Goal: Task Accomplishment & Management: Complete application form

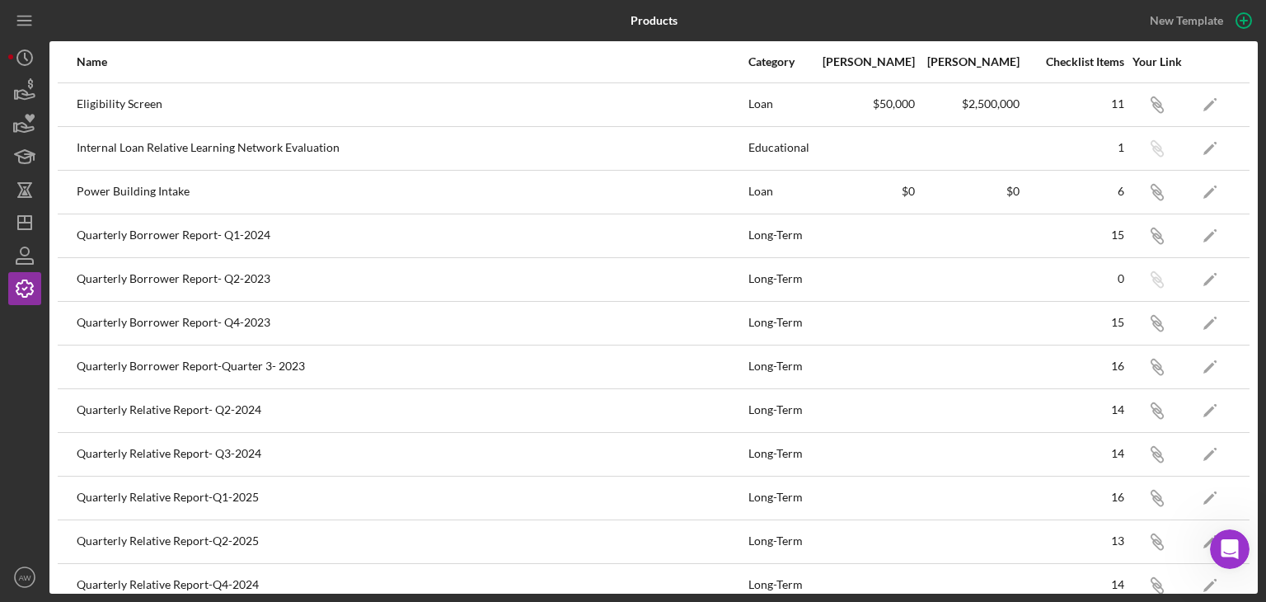
scroll to position [280, 0]
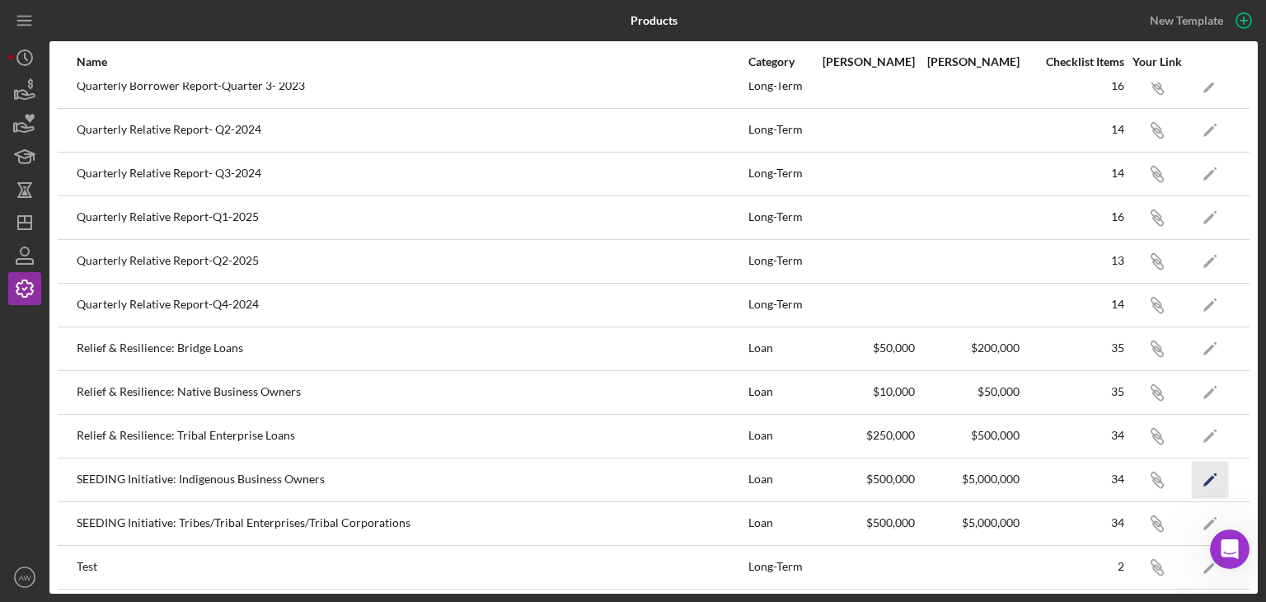
click at [1209, 476] on icon "Icon/Edit" at bounding box center [1210, 479] width 37 height 37
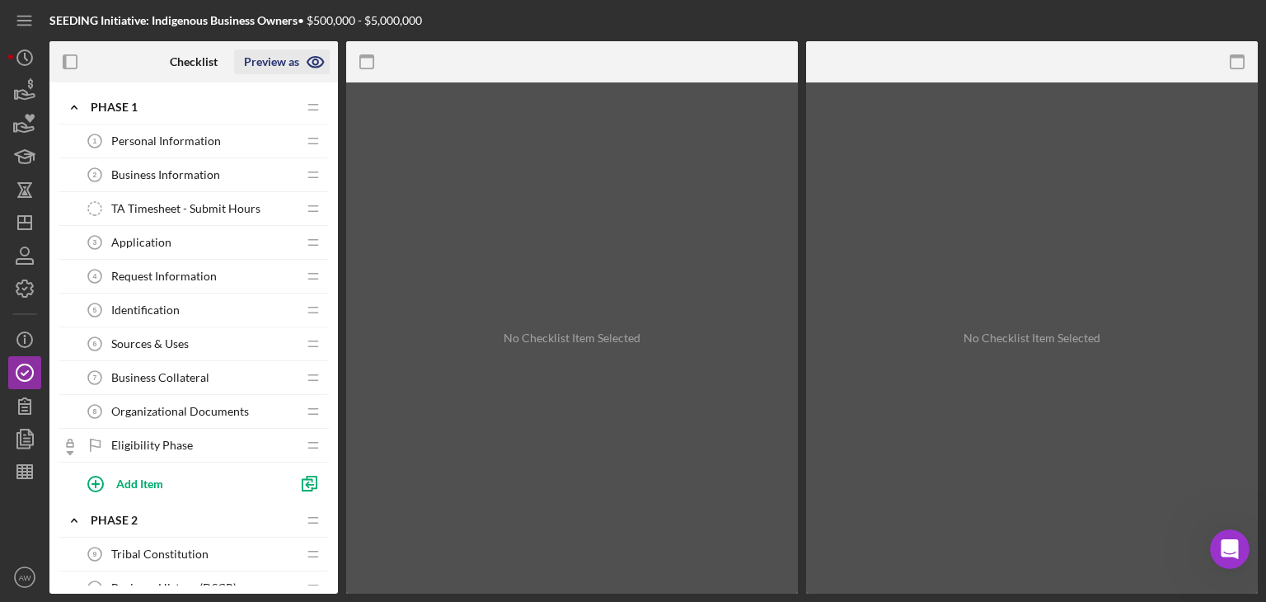
click at [317, 65] on icon "button" at bounding box center [315, 61] width 41 height 41
click at [59, 61] on icon "button" at bounding box center [70, 62] width 37 height 37
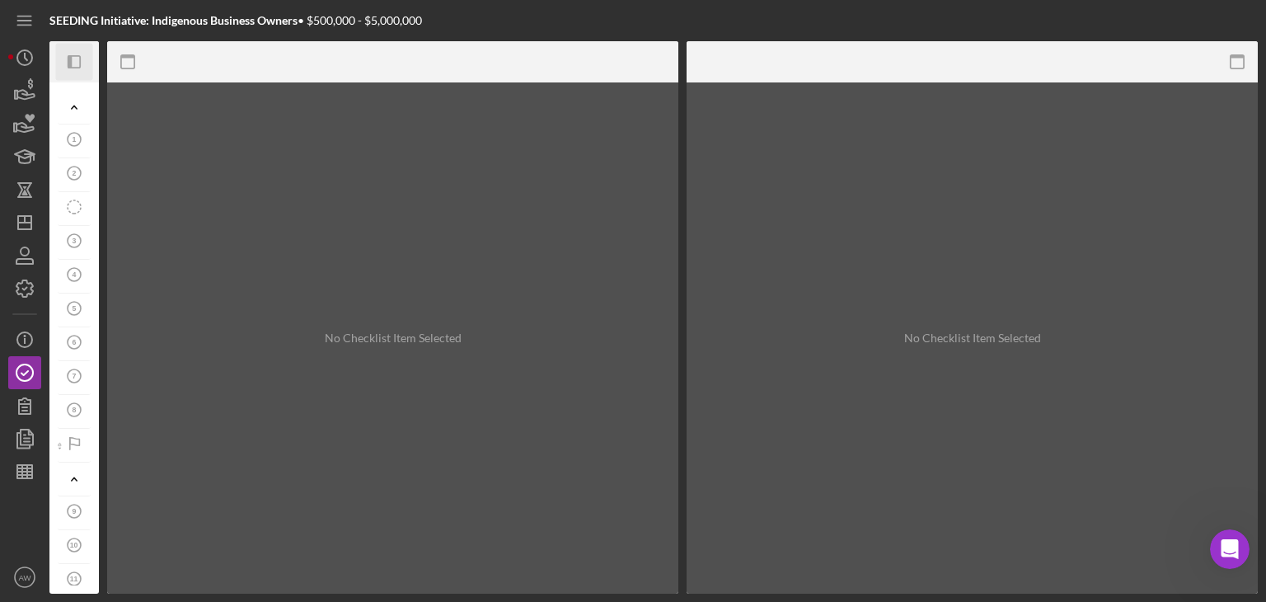
click at [63, 67] on icon "Icon/Panel Side Expand" at bounding box center [74, 62] width 37 height 37
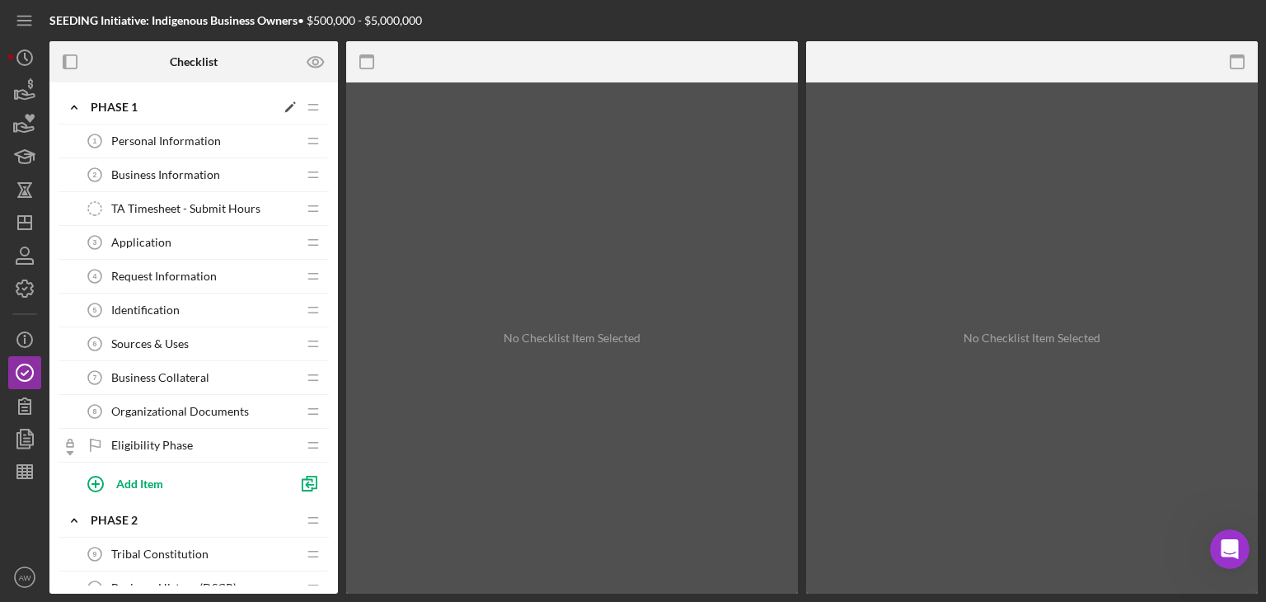
click at [310, 111] on icon "Icon/Drag" at bounding box center [313, 107] width 33 height 33
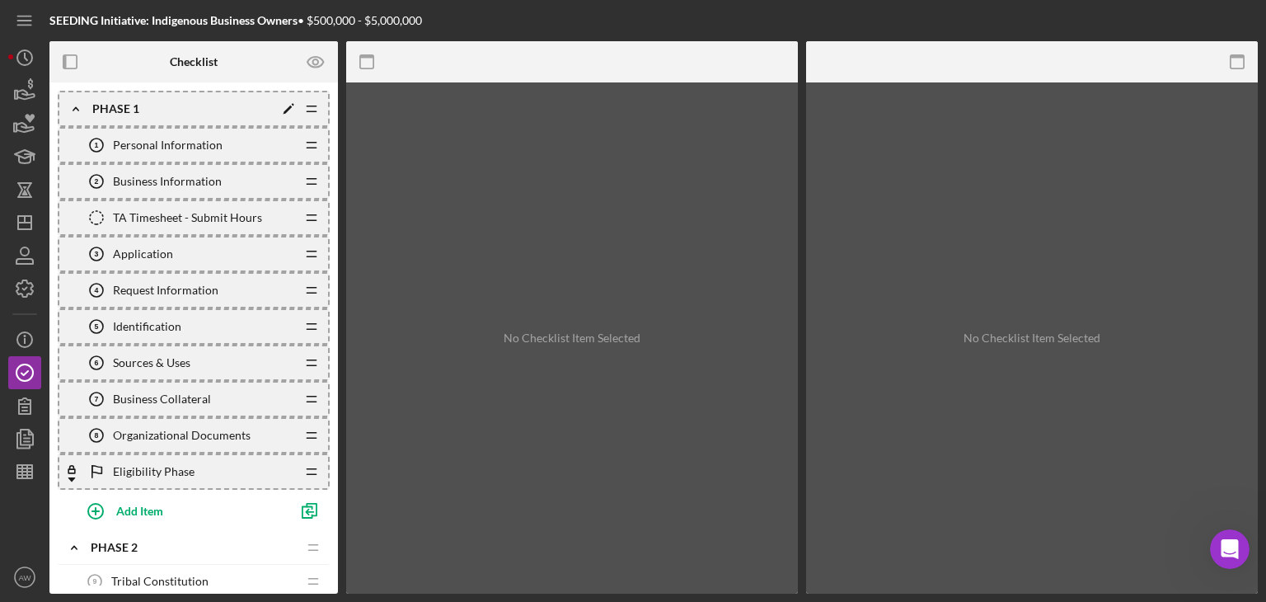
click at [310, 111] on icon "Icon/Drag" at bounding box center [311, 108] width 33 height 33
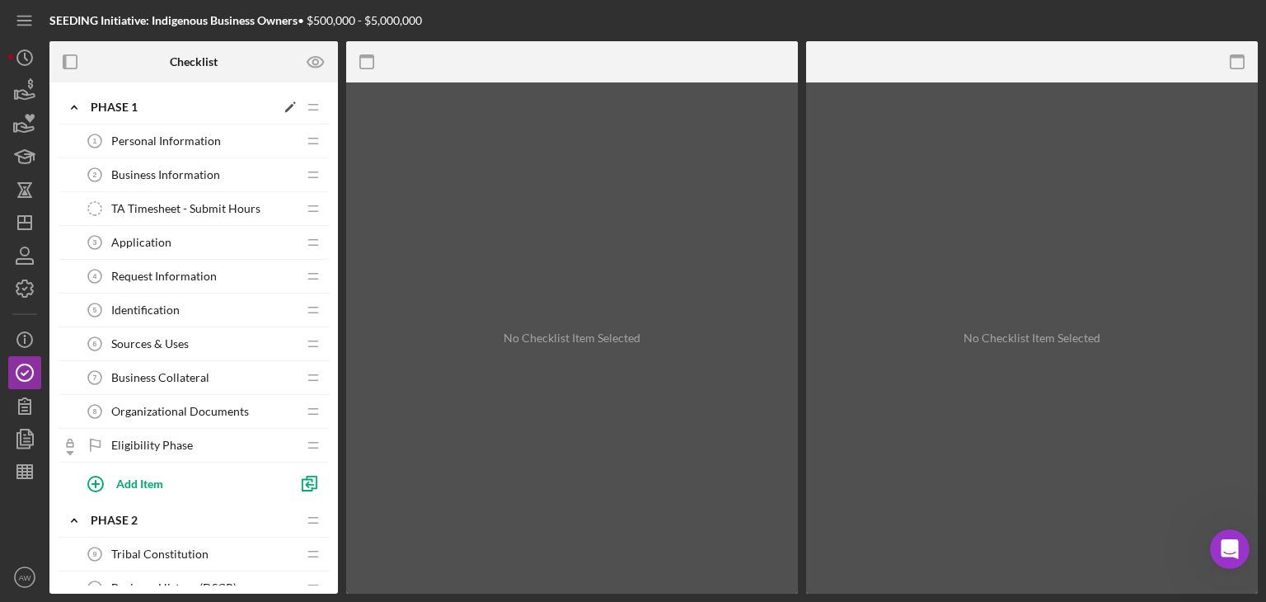
click at [288, 108] on polygon at bounding box center [289, 108] width 9 height 9
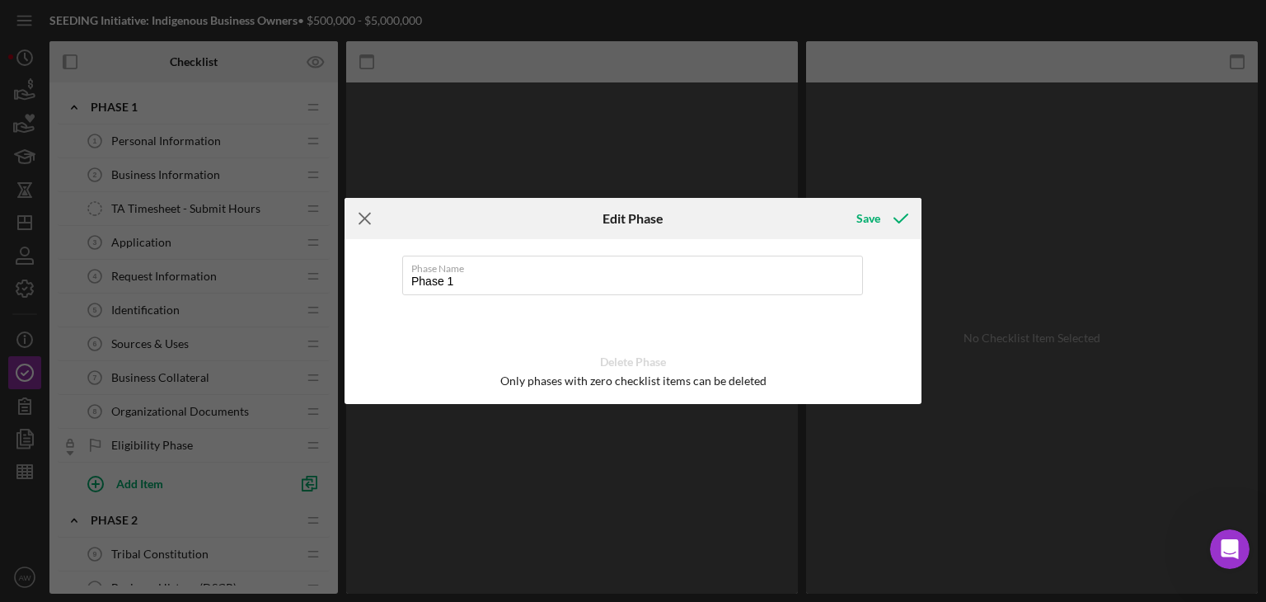
click at [353, 225] on icon "Icon/Menu Close" at bounding box center [365, 218] width 41 height 41
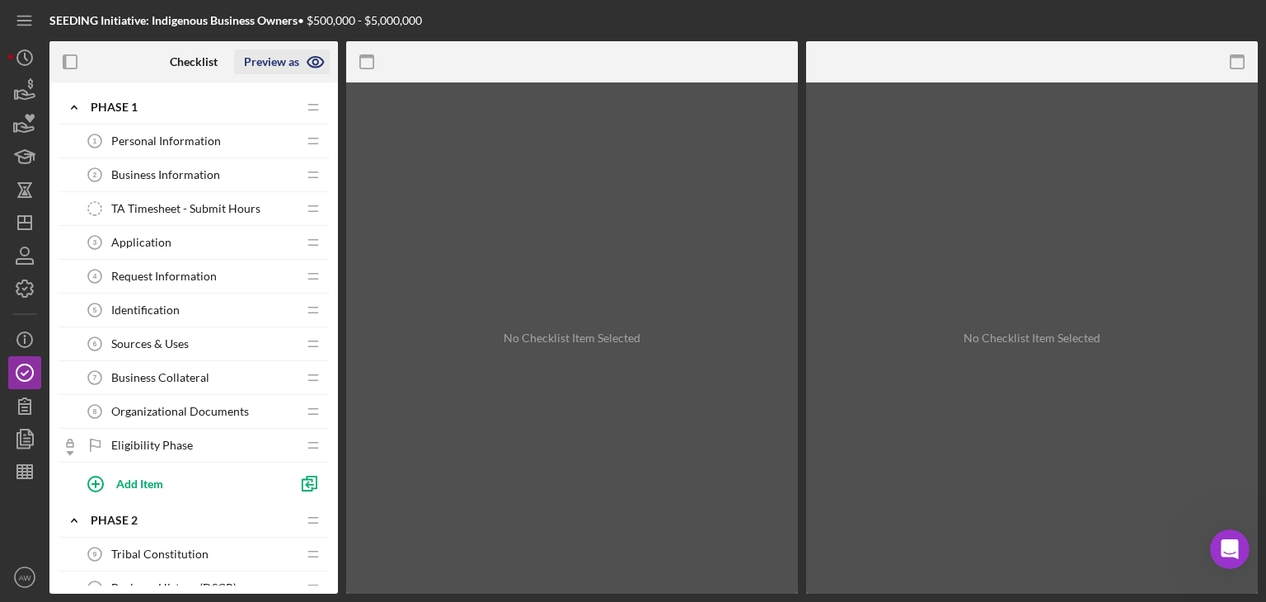
click at [317, 67] on icon "button" at bounding box center [315, 62] width 16 height 11
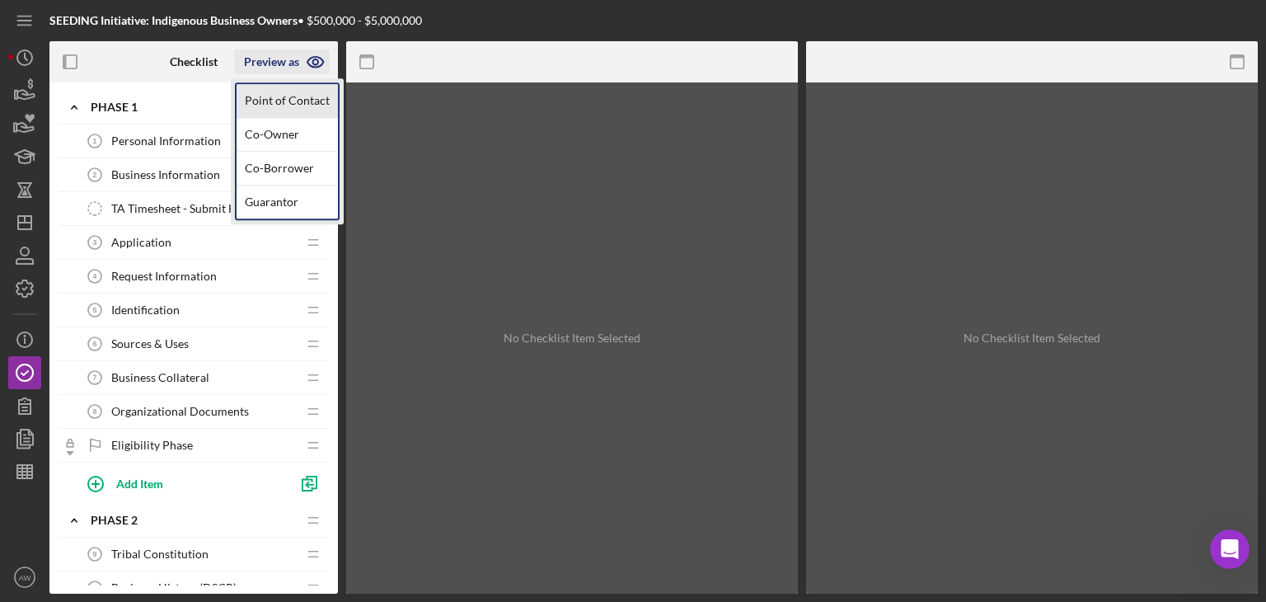
click at [304, 93] on link "Point of Contact" at bounding box center [287, 101] width 101 height 34
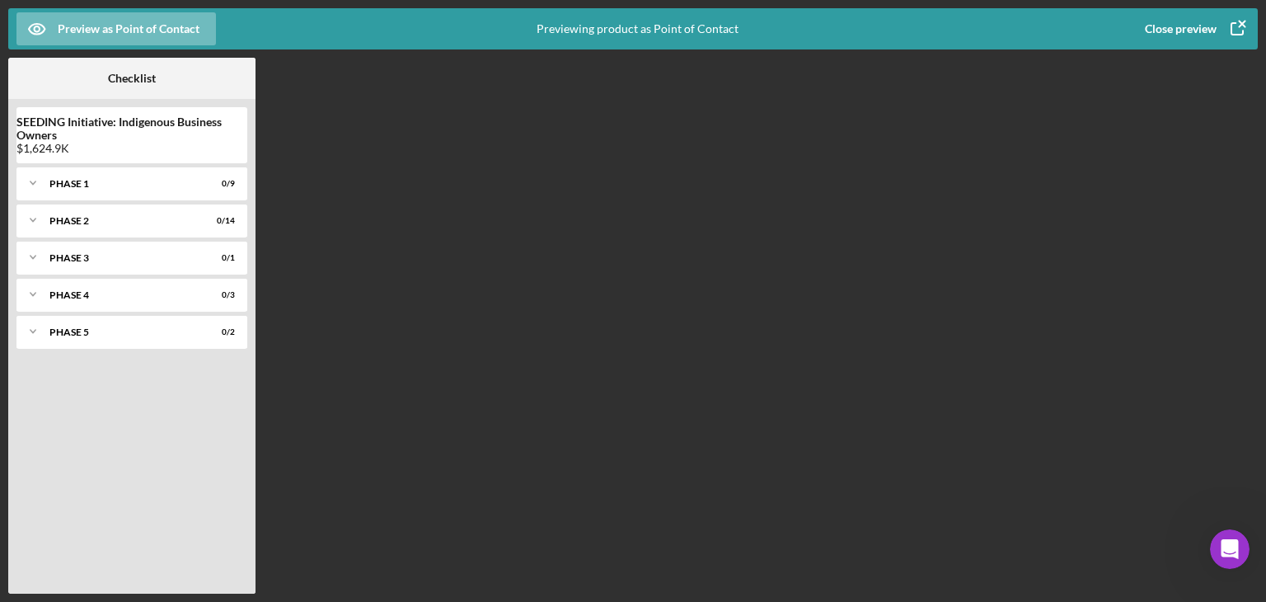
click at [1194, 22] on div "Close preview" at bounding box center [1181, 28] width 72 height 33
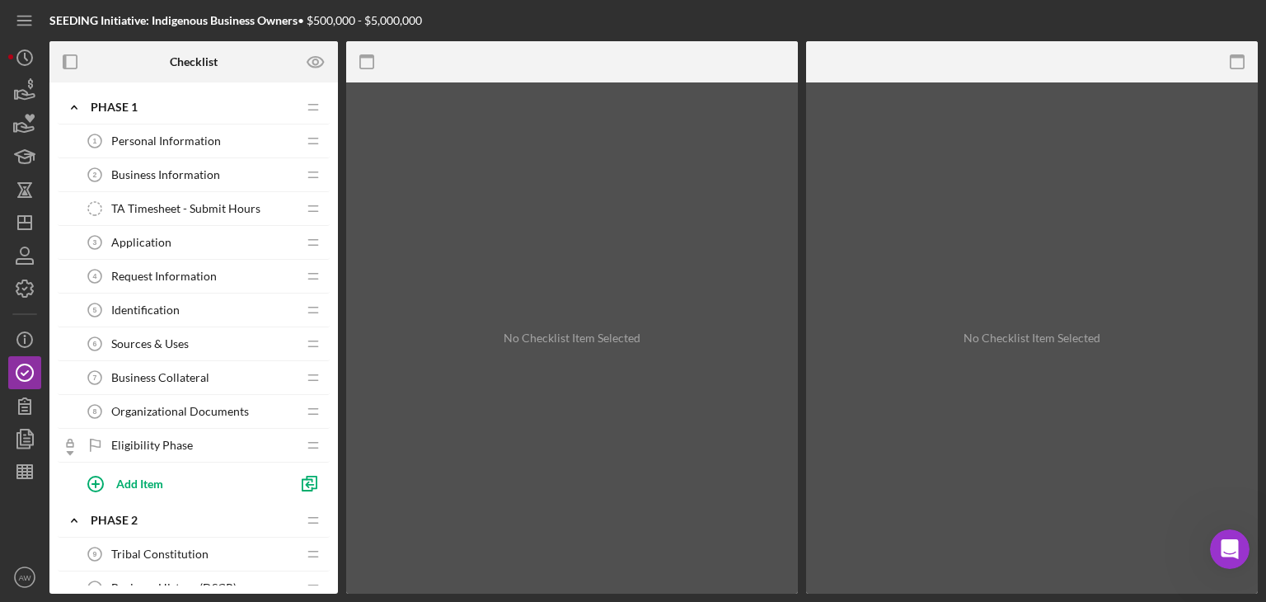
click at [178, 161] on div "Business Information 2 Business Information" at bounding box center [187, 174] width 218 height 33
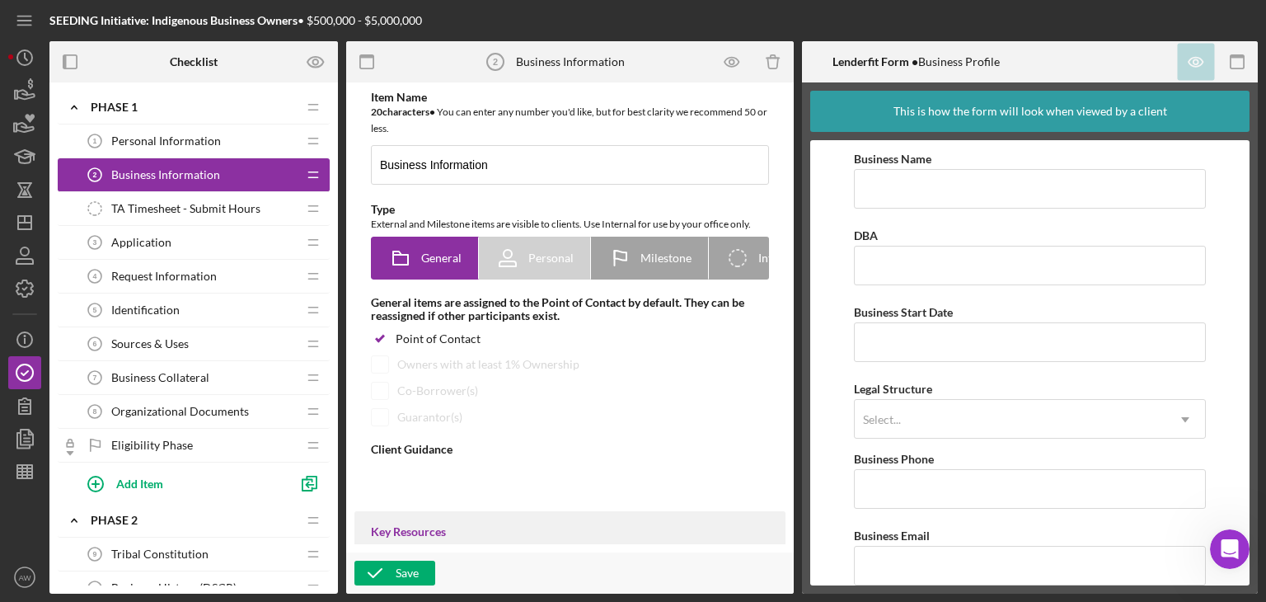
click at [178, 137] on span "Personal Information" at bounding box center [166, 140] width 110 height 13
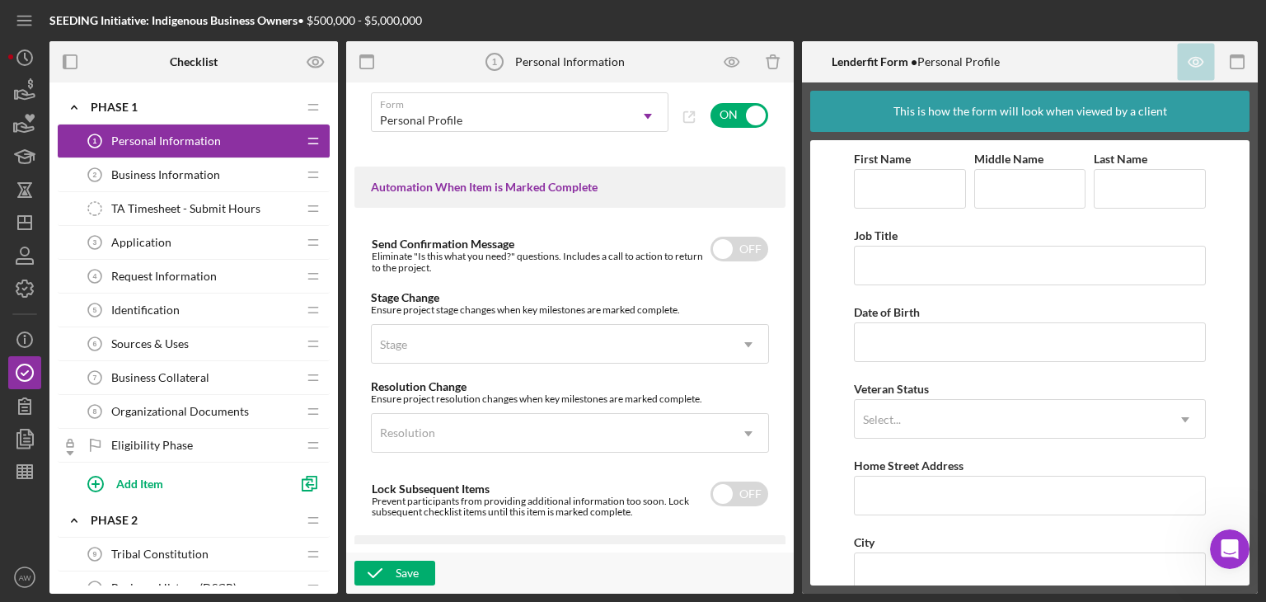
scroll to position [964, 0]
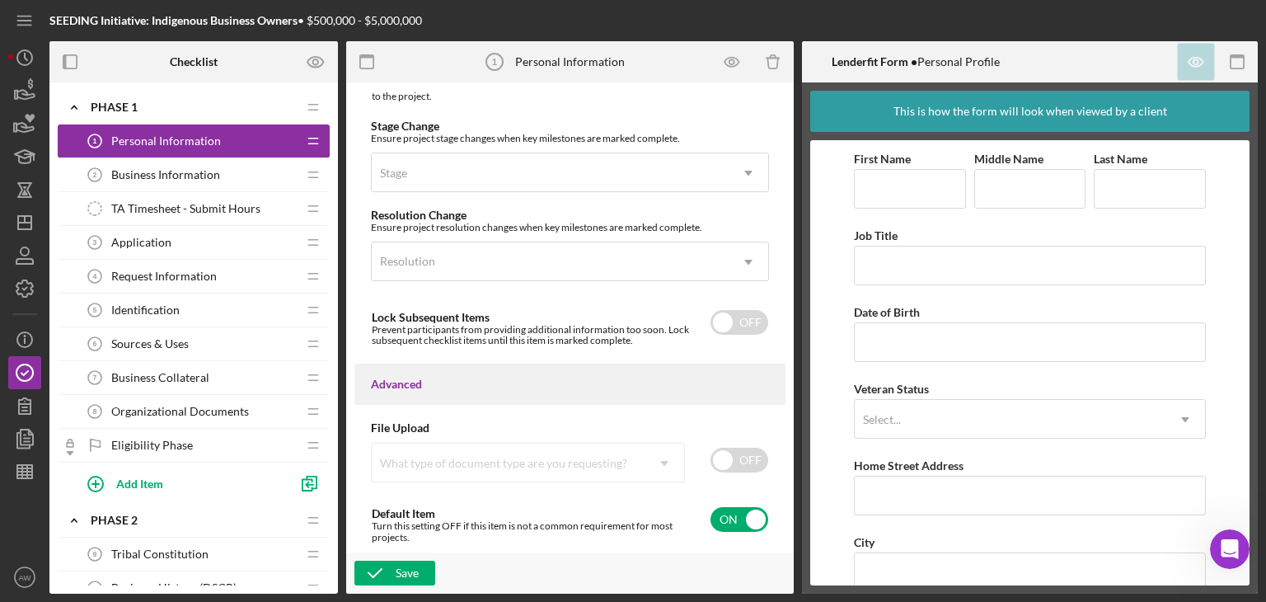
type textarea "<div>Please complete the form.</div>"
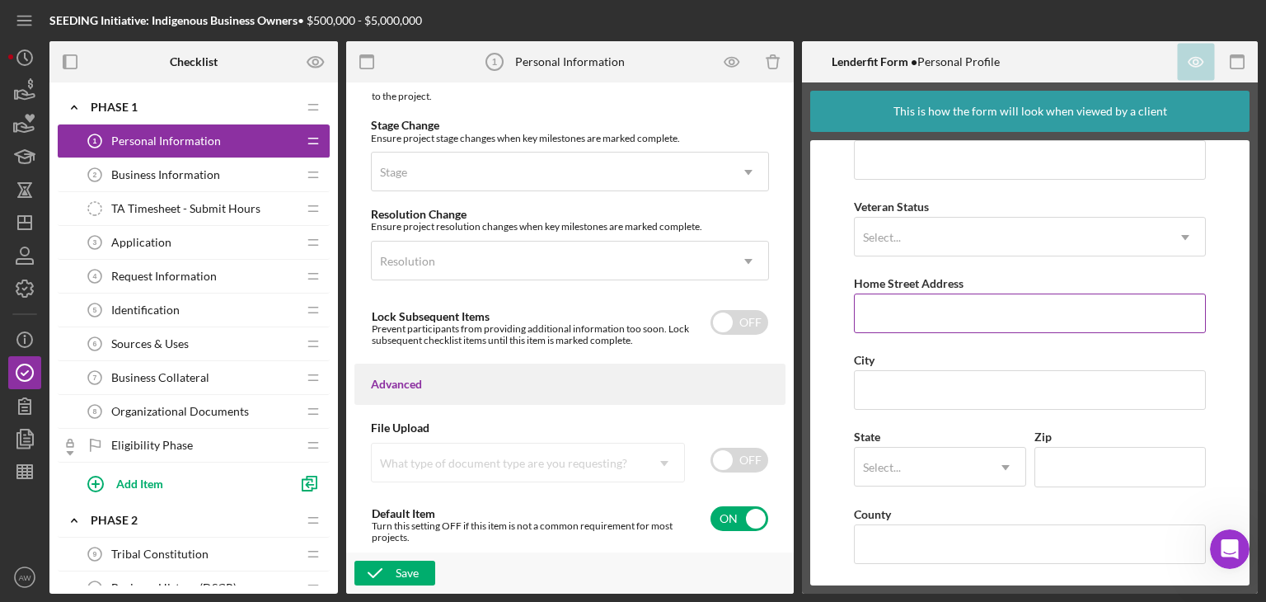
scroll to position [0, 0]
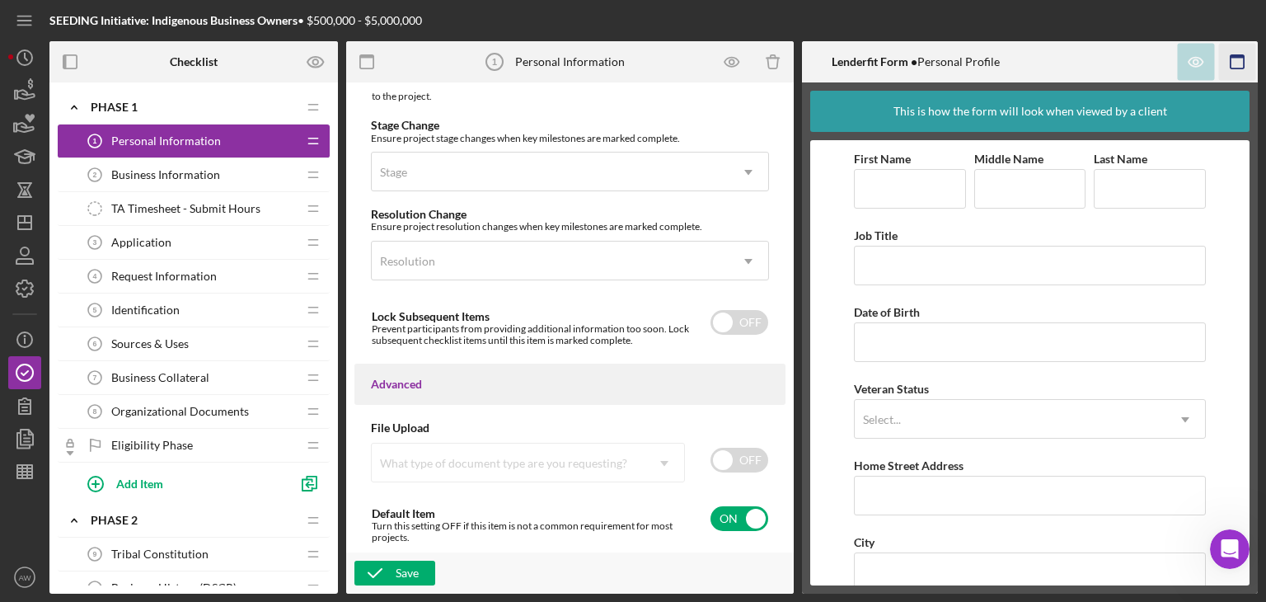
click at [1236, 55] on rect "button" at bounding box center [1237, 56] width 13 height 3
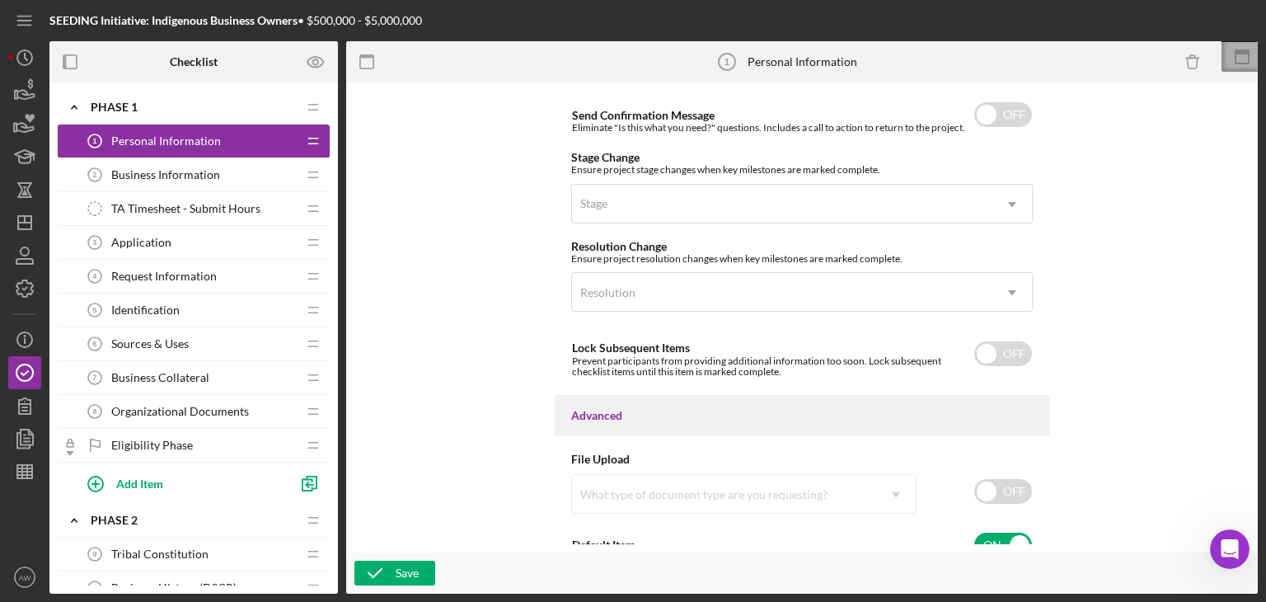
click at [1233, 64] on icon at bounding box center [1242, 56] width 41 height 41
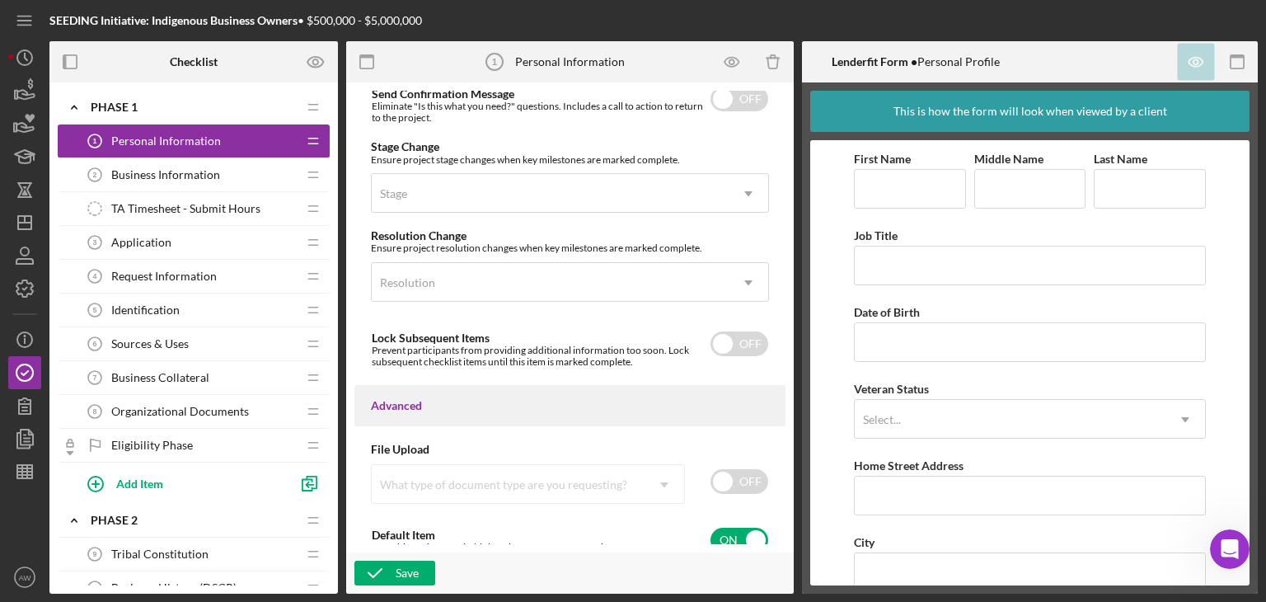
click at [1233, 64] on icon "button" at bounding box center [1237, 62] width 37 height 37
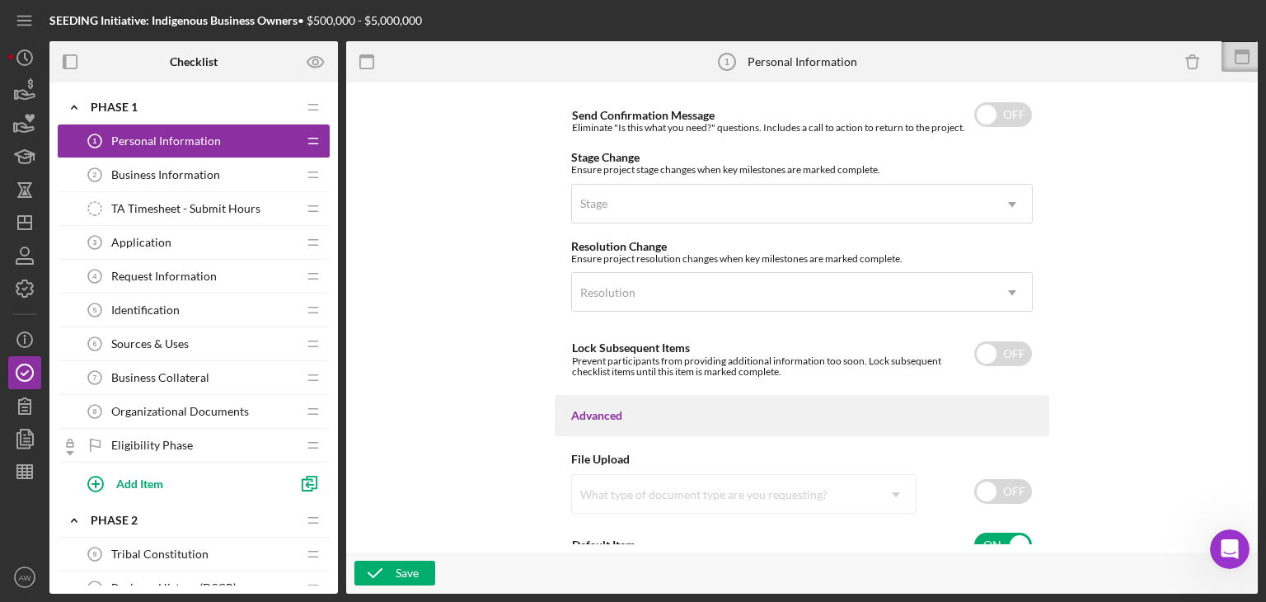
click at [1233, 64] on icon at bounding box center [1242, 56] width 41 height 41
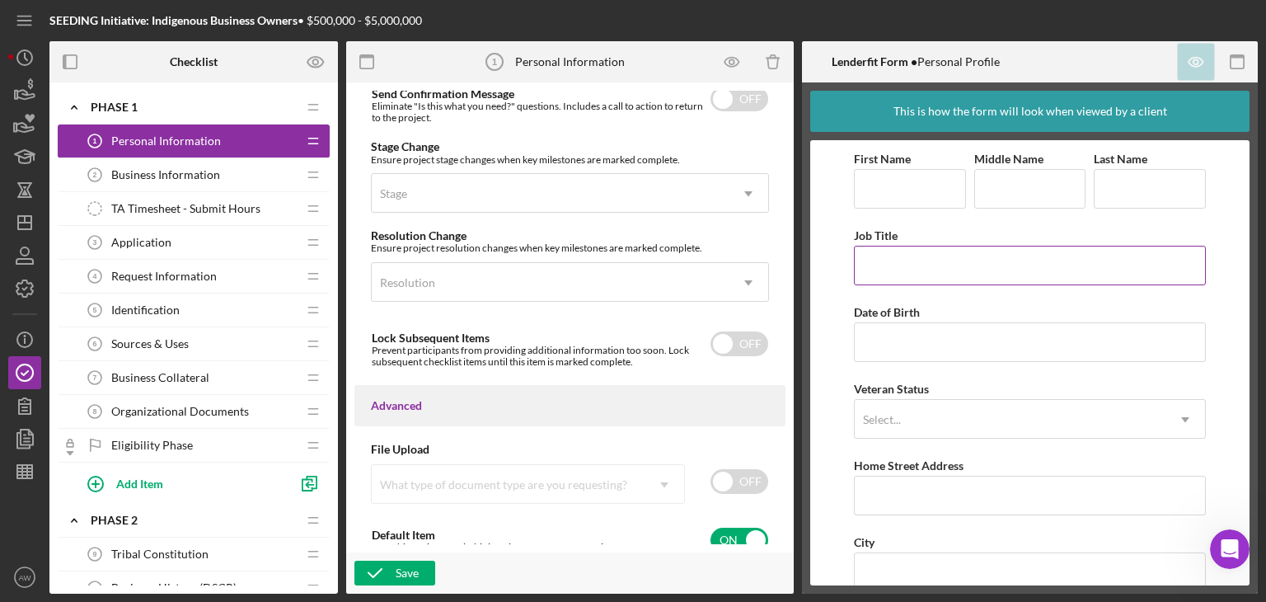
scroll to position [182, 0]
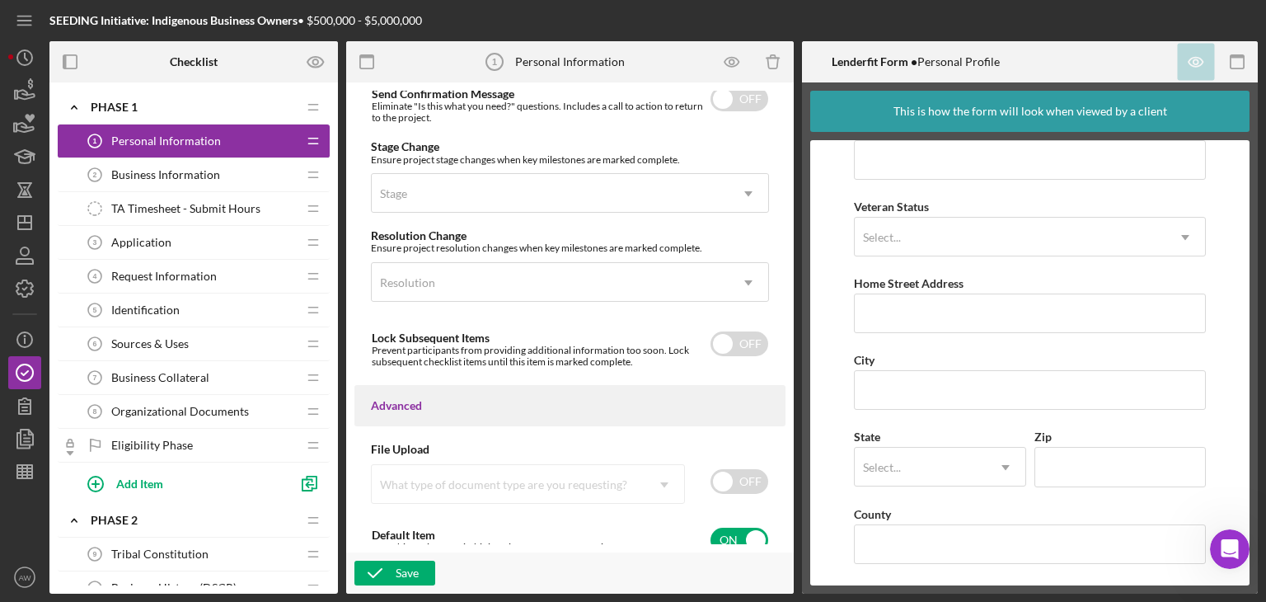
click at [49, 401] on nav "Icon/Menu Icon/Dashboard Dashboard Clients Product Templates Icon/Info Overview…" at bounding box center [28, 296] width 41 height 593
click at [12, 427] on icon "button" at bounding box center [24, 438] width 41 height 41
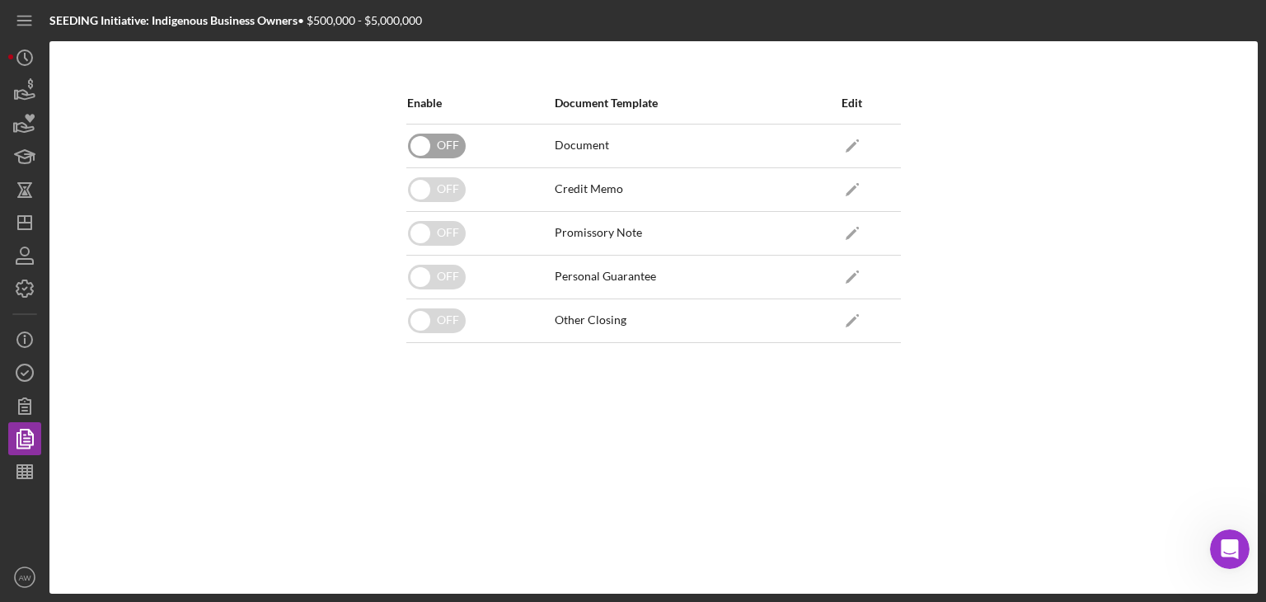
click at [444, 144] on input "checkbox" at bounding box center [437, 146] width 58 height 25
checkbox input "true"
click at [439, 182] on input "checkbox" at bounding box center [437, 189] width 58 height 25
checkbox input "false"
checkbox input "true"
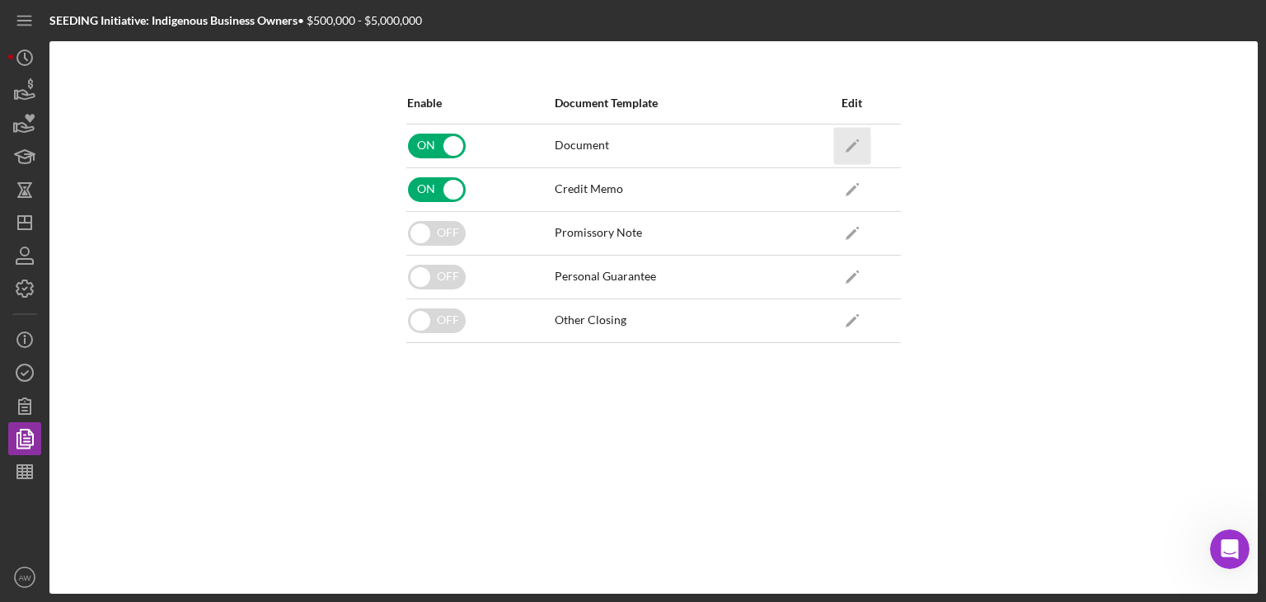
click at [844, 134] on icon "Icon/Edit" at bounding box center [851, 145] width 37 height 37
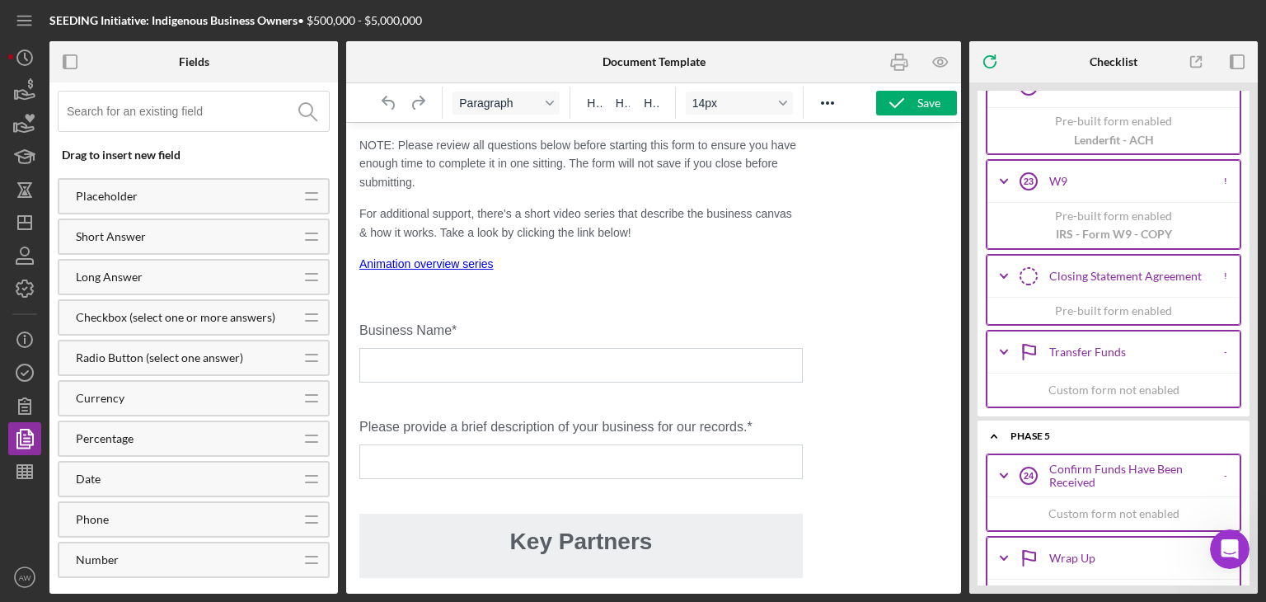
click at [563, 189] on p "NOTE: Please review all questions below before starting this form to ensure you…" at bounding box center [580, 163] width 443 height 55
click at [788, 244] on div "NOTE: Please review all questions below before starting this form to ensure you…" at bounding box center [580, 204] width 443 height 137
click at [597, 197] on div "NOTE: Please review all questions below before starting this form to ensure you…" at bounding box center [580, 204] width 443 height 137
click at [531, 164] on span "NOTE: Please review all questions below before starting this form to ensure you…" at bounding box center [577, 163] width 437 height 50
click at [569, 260] on p "Animation overview series﻿" at bounding box center [580, 264] width 443 height 18
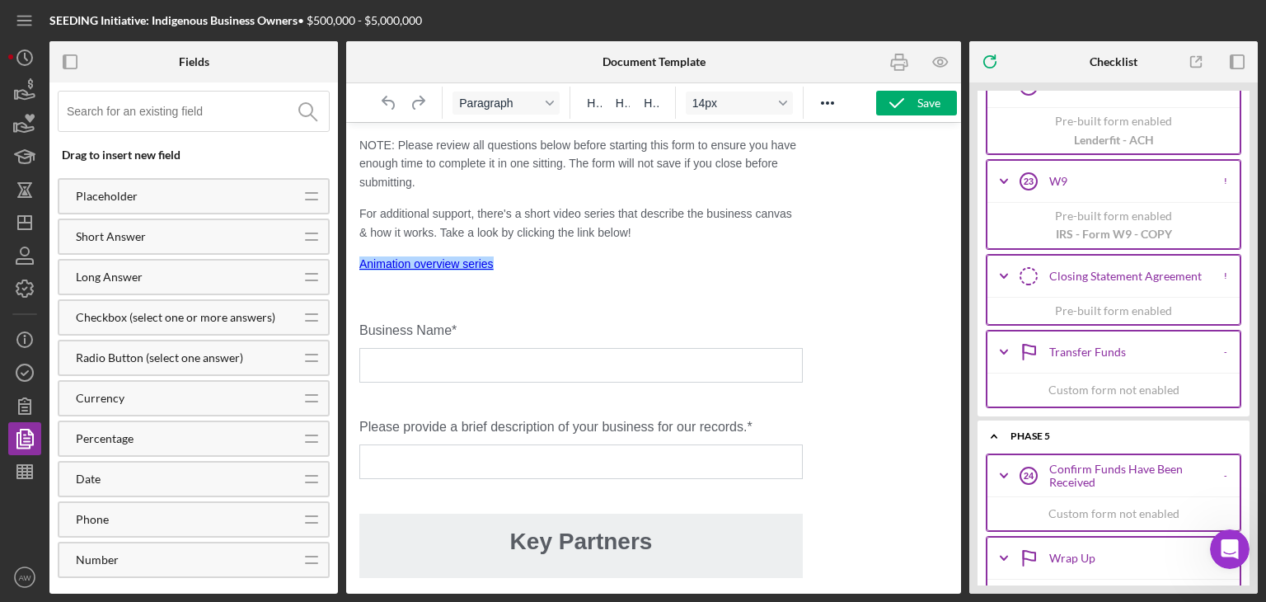
click at [694, 243] on div "NOTE: Please review all questions below before starting this form to ensure you…" at bounding box center [580, 204] width 443 height 137
click at [639, 243] on div "NOTE: Please review all questions below before starting this form to ensure you…" at bounding box center [580, 204] width 443 height 137
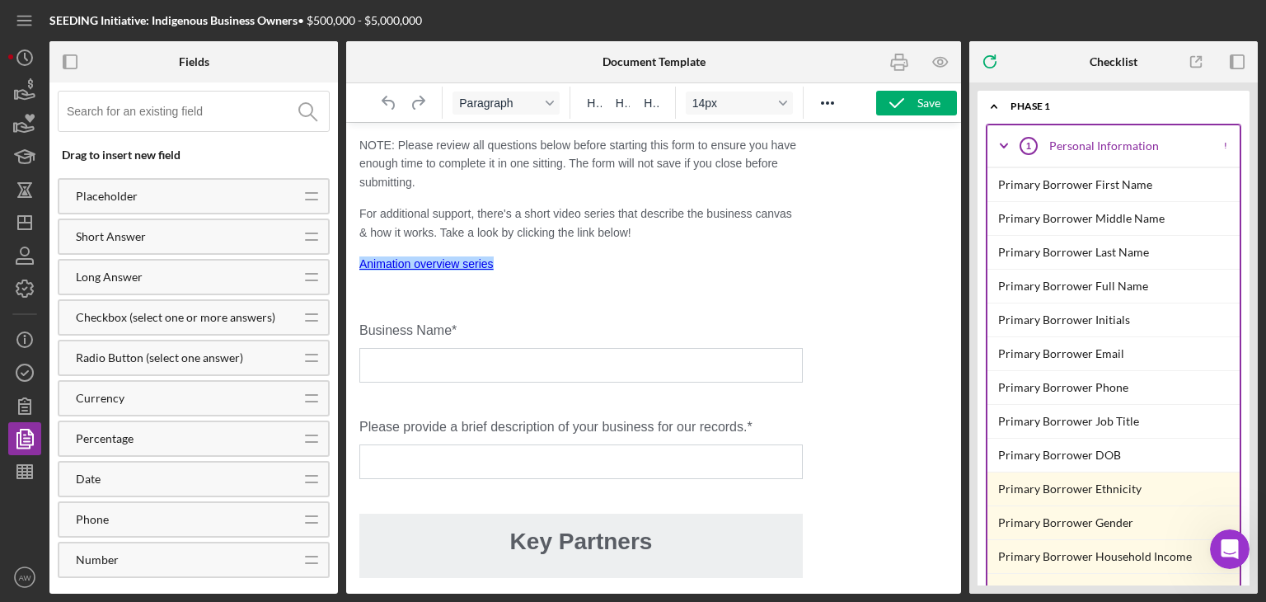
drag, startPoint x: 1521, startPoint y: 263, endPoint x: 781, endPoint y: 151, distance: 747.8
click at [359, 151] on span "NOTE: Please review all questions below before starting this form to ensure you…" at bounding box center [577, 163] width 437 height 50
drag, startPoint x: 1417, startPoint y: 283, endPoint x: 359, endPoint y: 138, distance: 1067.3
click at [514, 308] on div "NOTE: Please review all questions below before starting this form to ensure you…" at bounding box center [580, 316] width 443 height 361
click at [462, 293] on div "Rich Text Area. Press ALT-0 for help." at bounding box center [580, 295] width 443 height 18
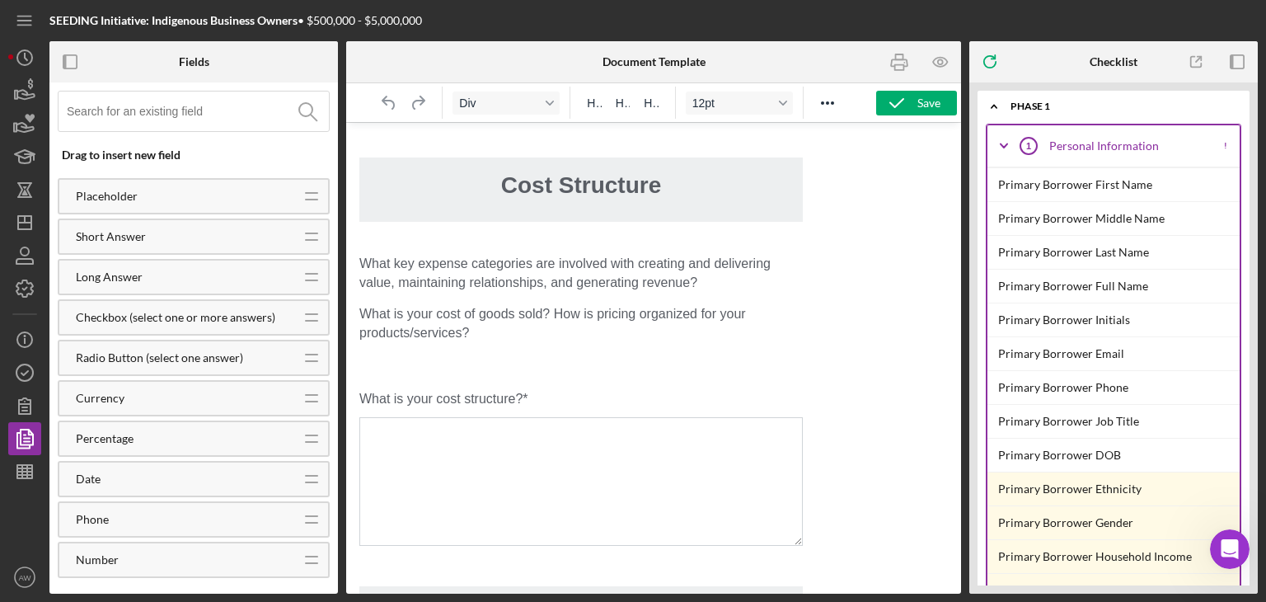
scroll to position [3986, 0]
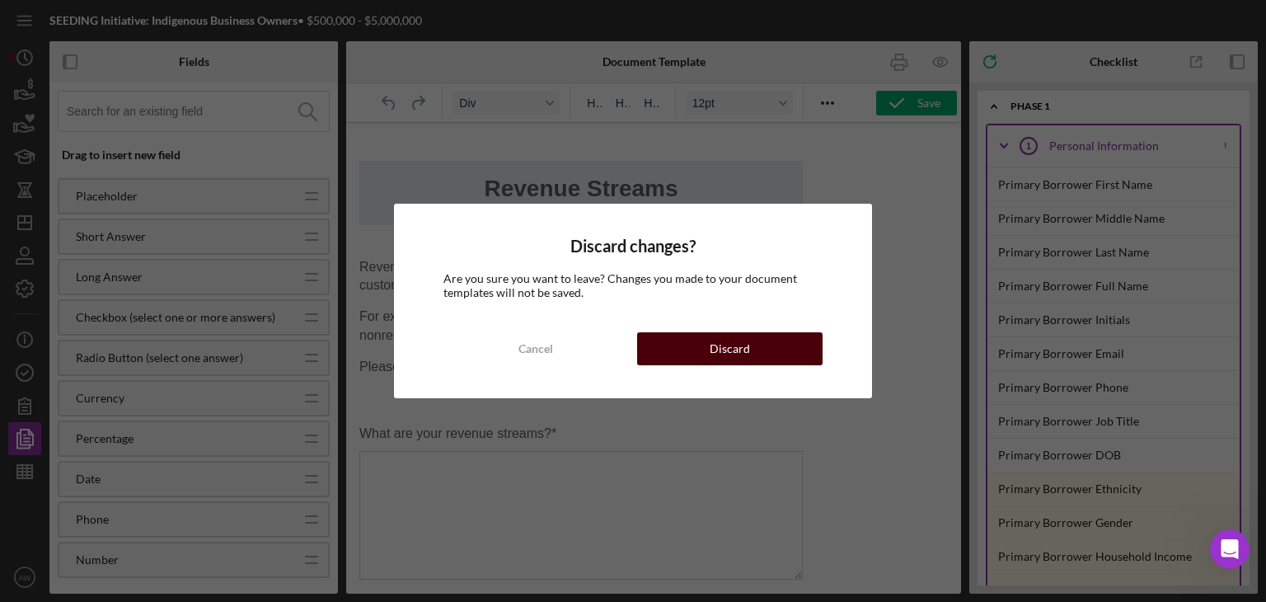
click at [679, 340] on button "Discard" at bounding box center [729, 348] width 185 height 33
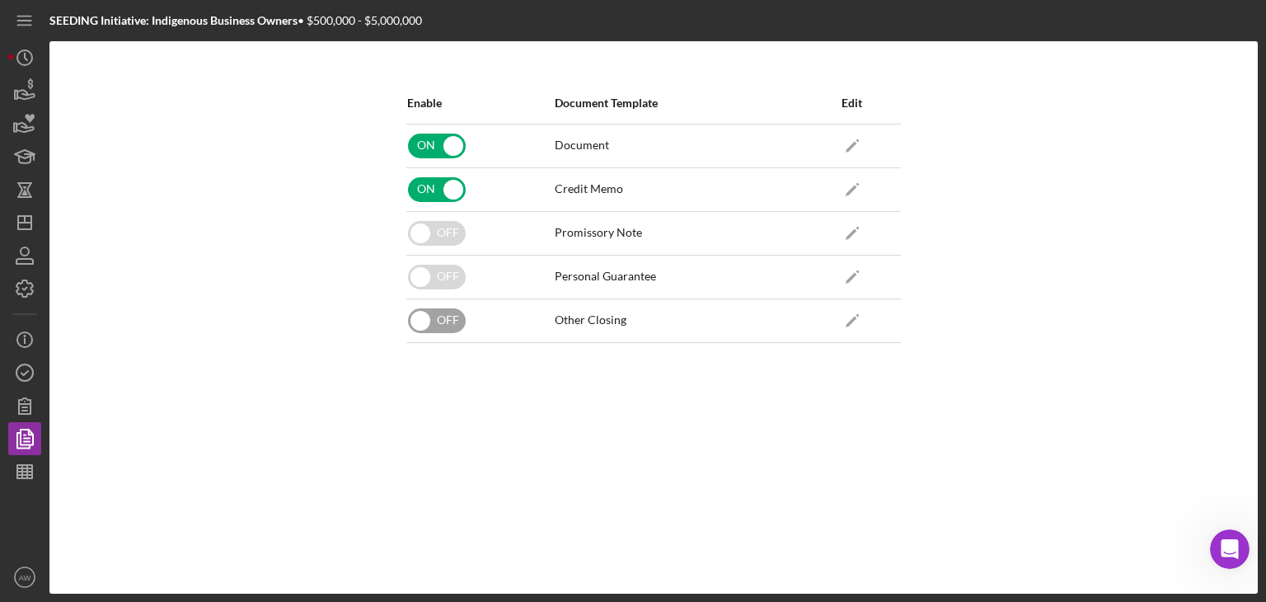
click at [422, 322] on input "checkbox" at bounding box center [437, 320] width 58 height 25
checkbox input "false"
checkbox input "true"
click at [444, 231] on input "checkbox" at bounding box center [437, 233] width 58 height 25
checkbox input "false"
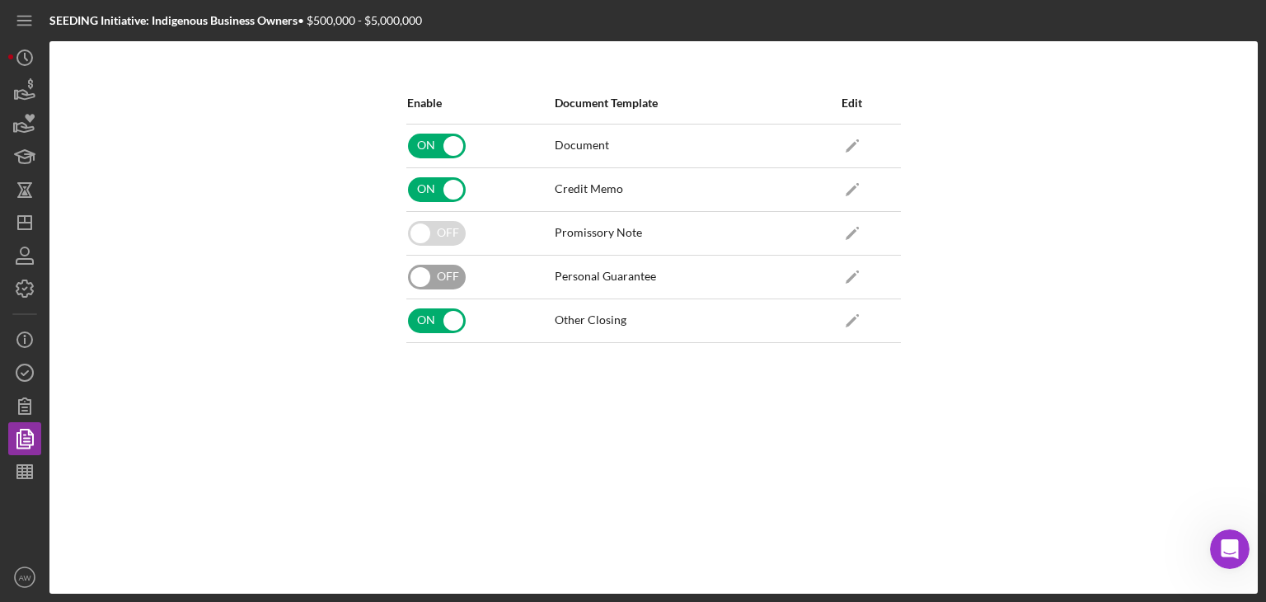
checkbox input "true"
click at [440, 265] on input "checkbox" at bounding box center [437, 277] width 58 height 25
checkbox input "false"
checkbox input "true"
click at [854, 316] on polygon "button" at bounding box center [852, 322] width 12 height 12
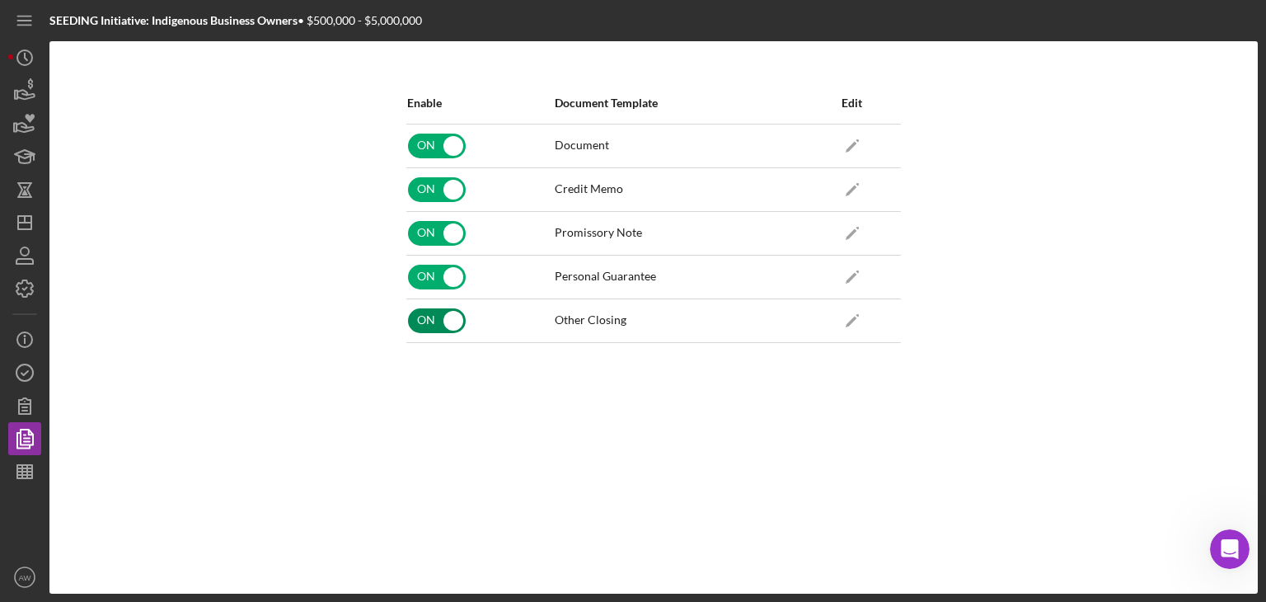
click at [444, 321] on input "checkbox" at bounding box center [437, 320] width 58 height 25
checkbox input "false"
click at [856, 185] on icon "Icon/Edit" at bounding box center [851, 189] width 37 height 37
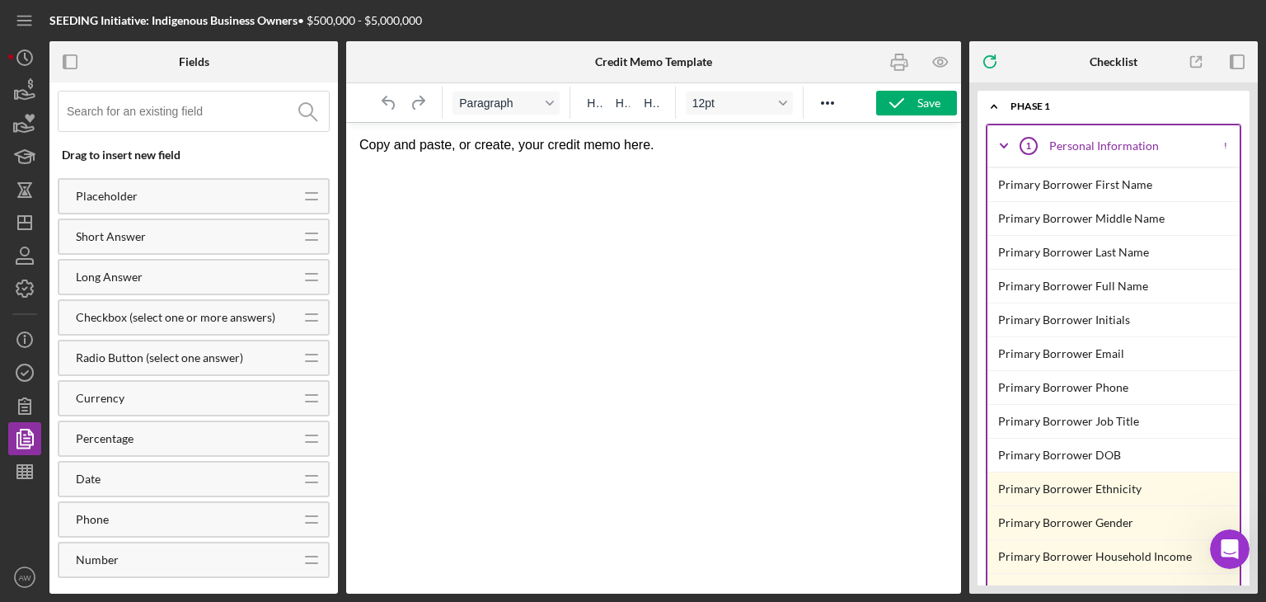
drag, startPoint x: 1431, startPoint y: 262, endPoint x: 640, endPoint y: 159, distance: 798.0
drag, startPoint x: 715, startPoint y: 180, endPoint x: 286, endPoint y: 122, distance: 433.3
click at [346, 123] on html "Copy and paste, or create, your credit memo here." at bounding box center [653, 145] width 615 height 45
drag, startPoint x: 1389, startPoint y: 270, endPoint x: 514, endPoint y: 181, distance: 879.1
click at [1078, 190] on div "Primary Borrower First Name" at bounding box center [1119, 184] width 242 height 33
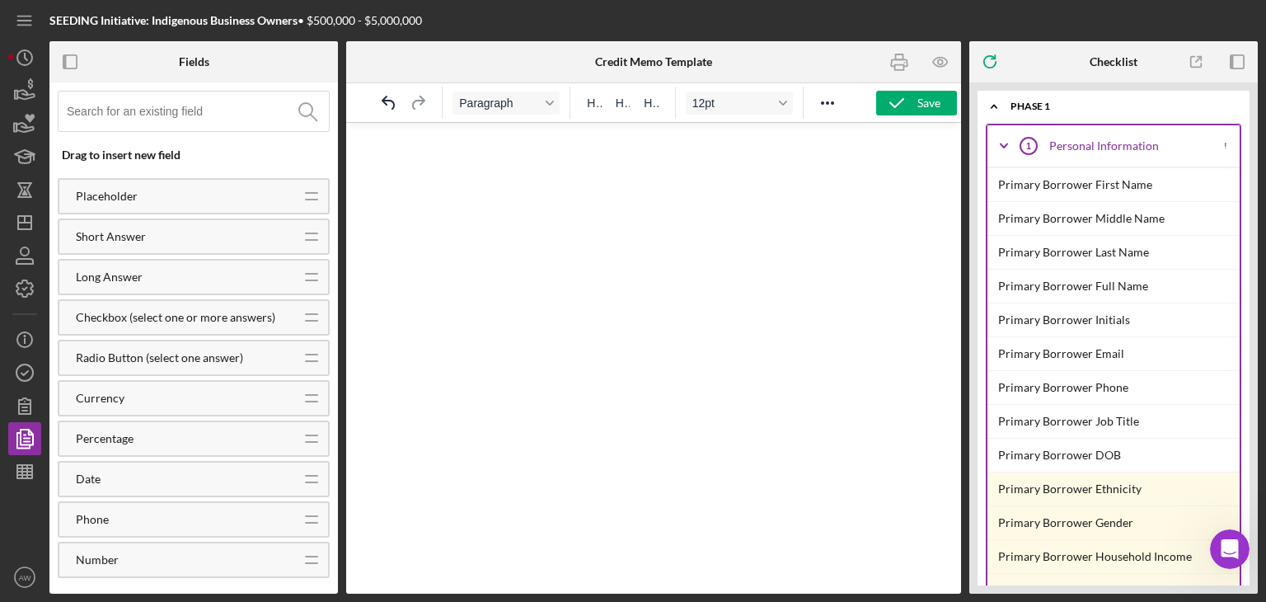
scroll to position [28, 0]
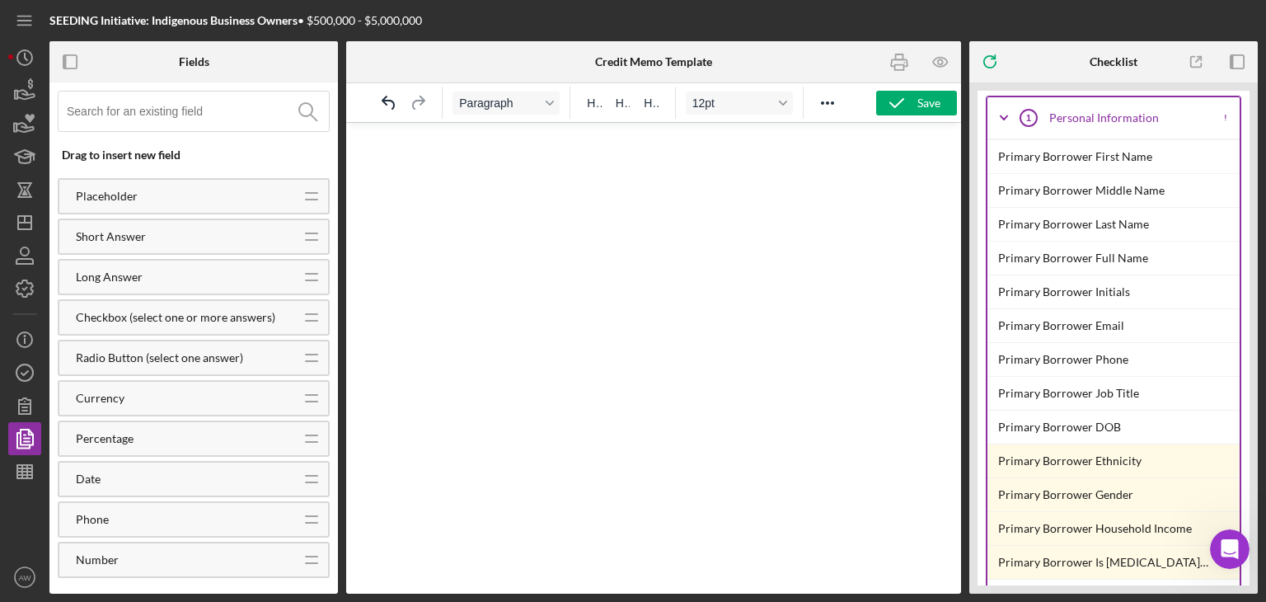
click at [1078, 157] on div "Primary Borrower First Name" at bounding box center [1119, 156] width 242 height 33
drag, startPoint x: 1424, startPoint y: 279, endPoint x: 613, endPoint y: 207, distance: 814.3
drag, startPoint x: 613, startPoint y: 207, endPoint x: 497, endPoint y: 199, distance: 116.5
click at [497, 167] on html at bounding box center [653, 145] width 615 height 45
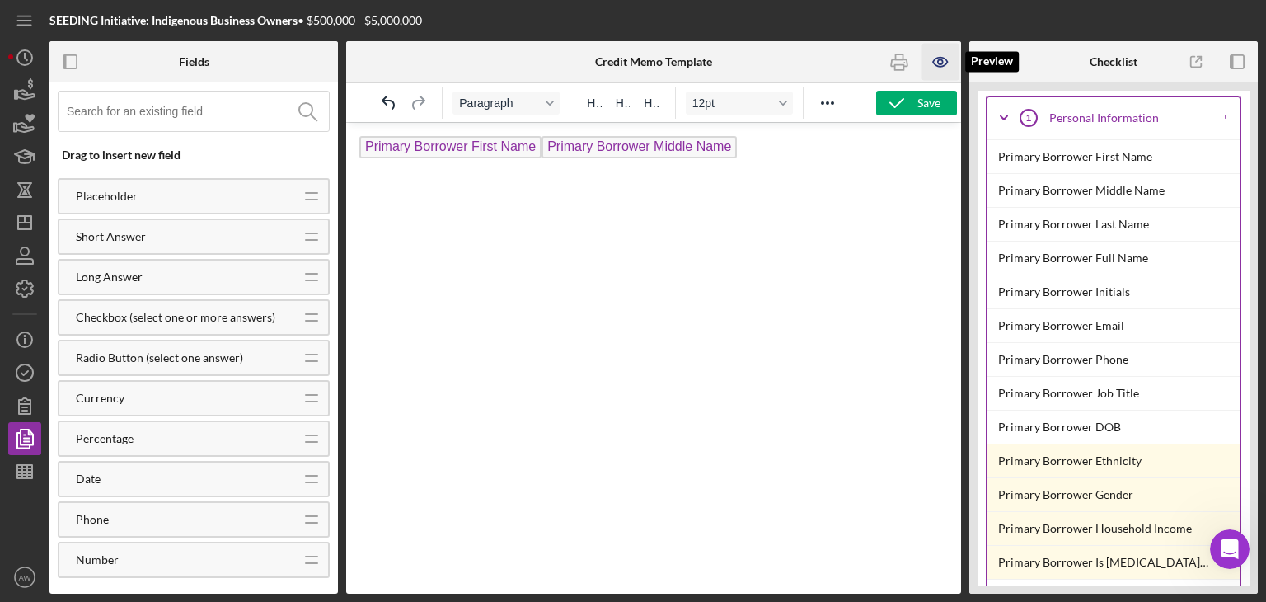
click at [938, 66] on icon "button" at bounding box center [940, 62] width 37 height 37
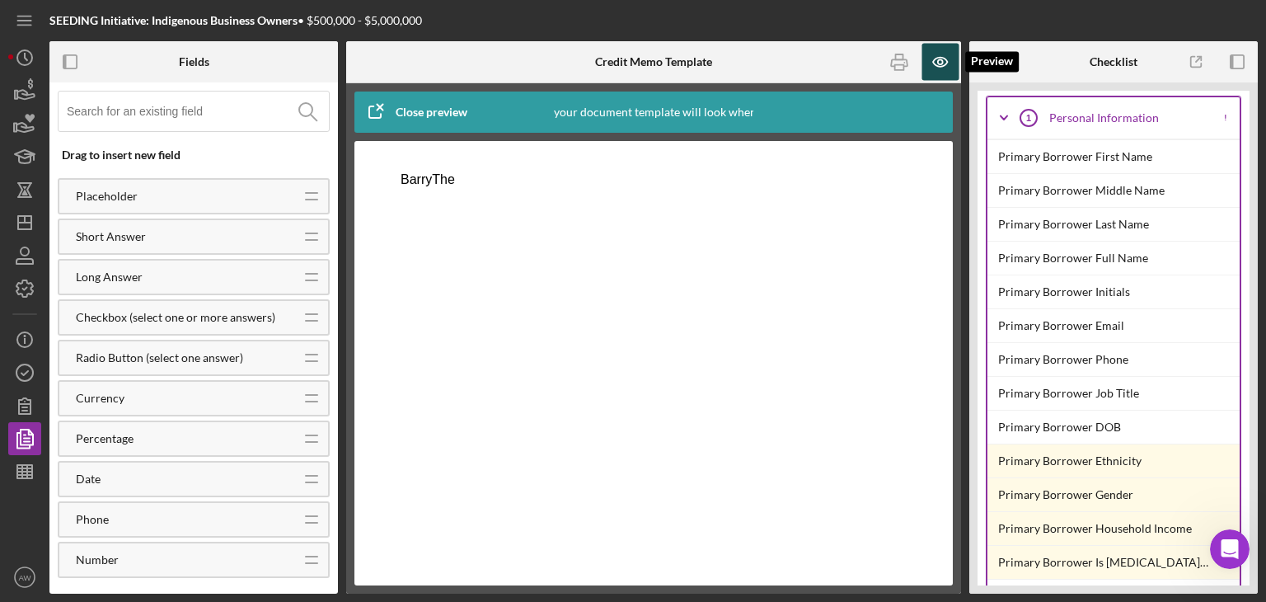
click at [936, 67] on icon "button" at bounding box center [940, 62] width 37 height 37
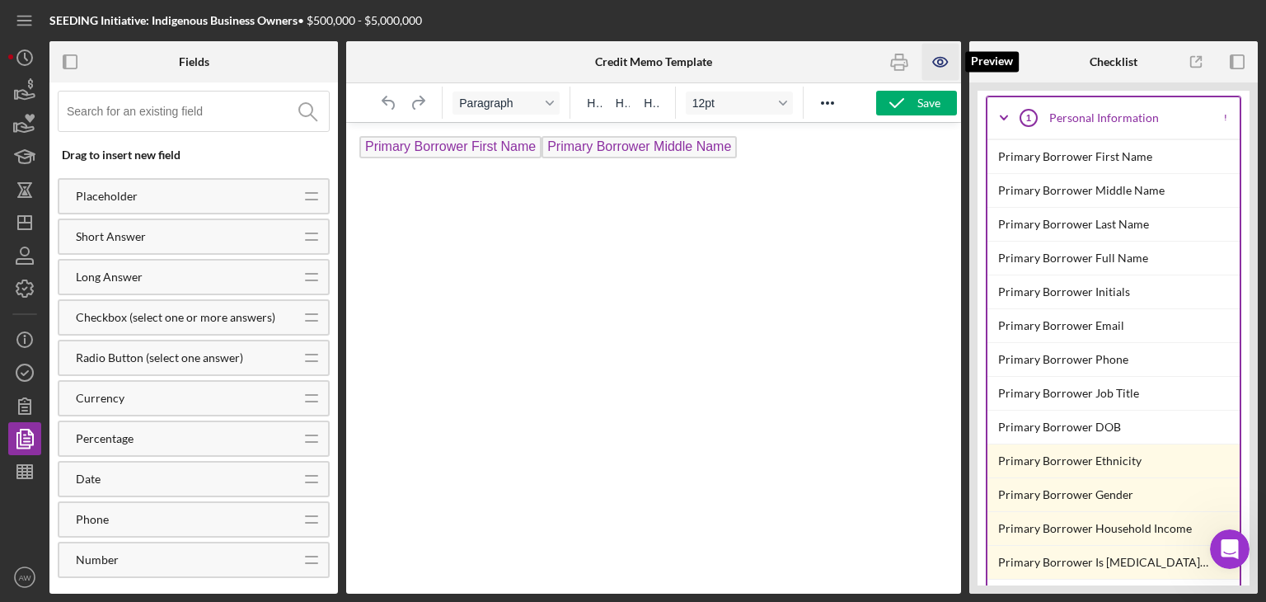
scroll to position [0, 0]
click at [937, 68] on icon "button" at bounding box center [940, 62] width 37 height 37
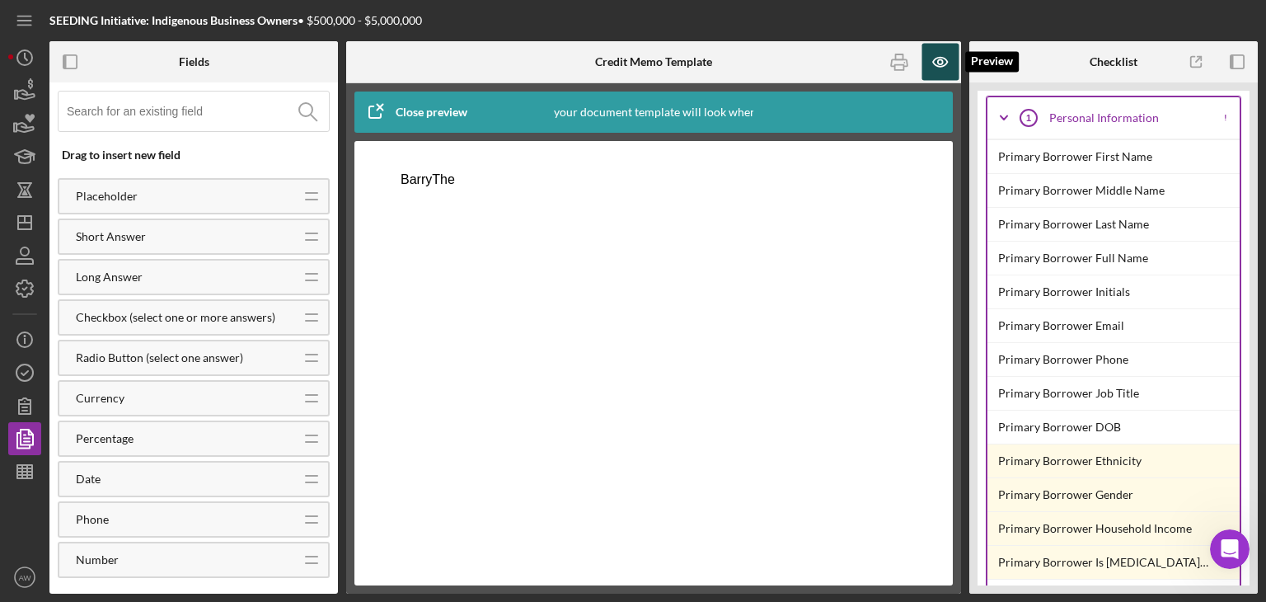
click at [938, 70] on icon "button" at bounding box center [940, 62] width 37 height 37
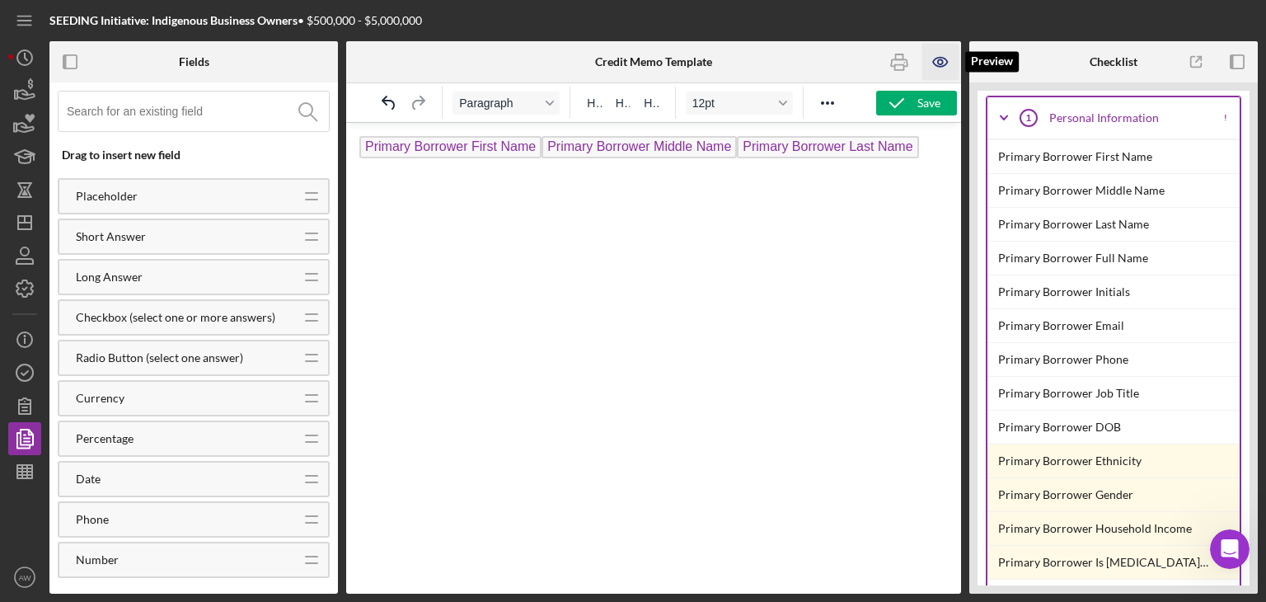
click at [935, 63] on icon "button" at bounding box center [940, 62] width 37 height 37
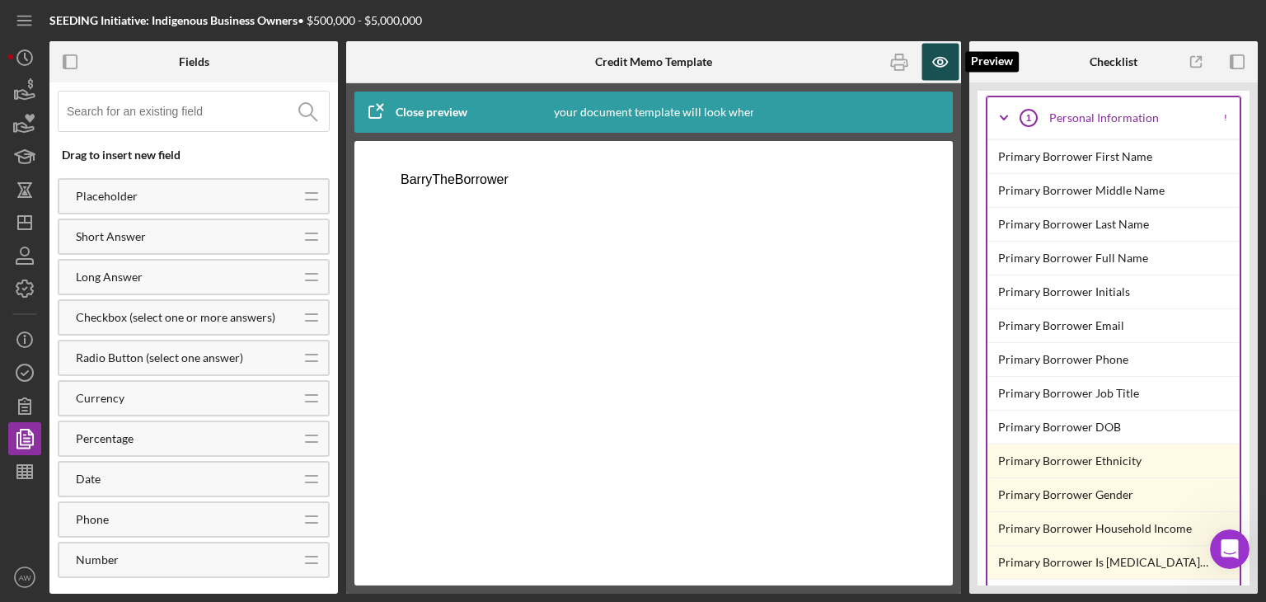
click at [935, 63] on icon "button" at bounding box center [940, 62] width 37 height 37
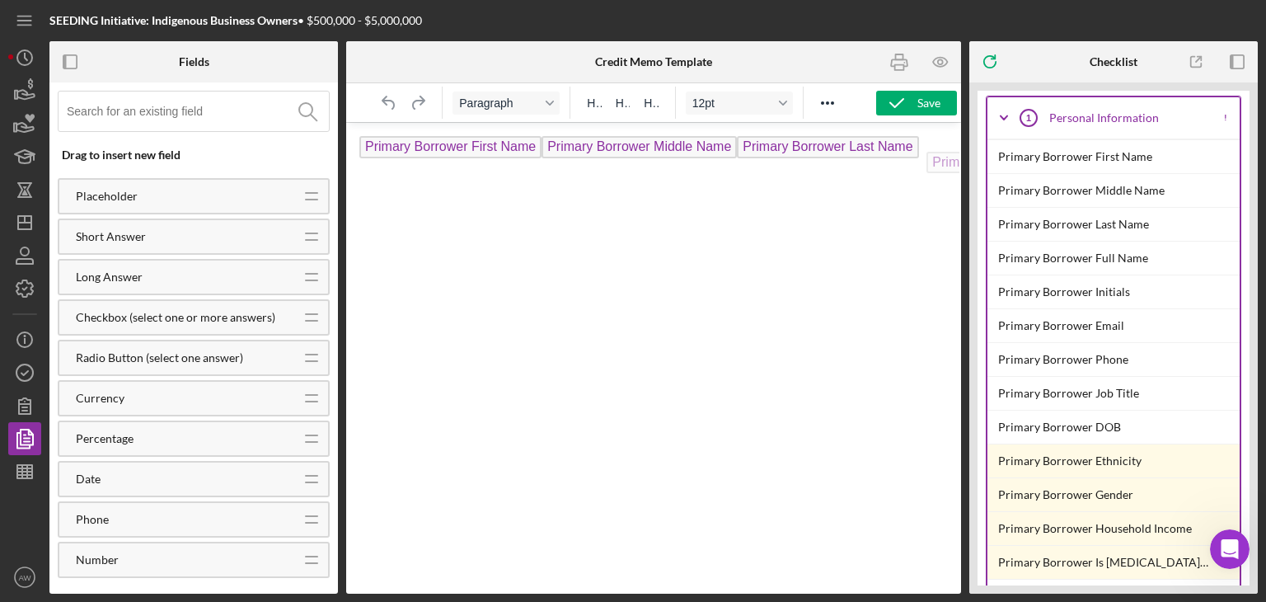
drag, startPoint x: 867, startPoint y: 150, endPoint x: 925, endPoint y: 151, distance: 57.7
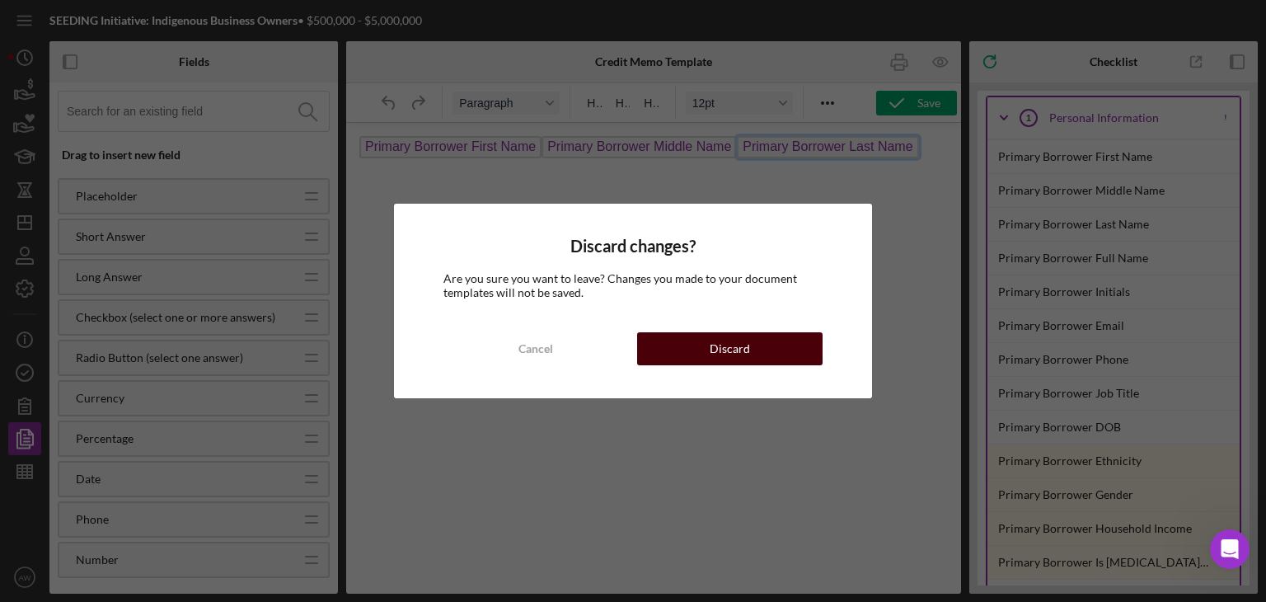
click at [694, 350] on button "Discard" at bounding box center [729, 348] width 185 height 33
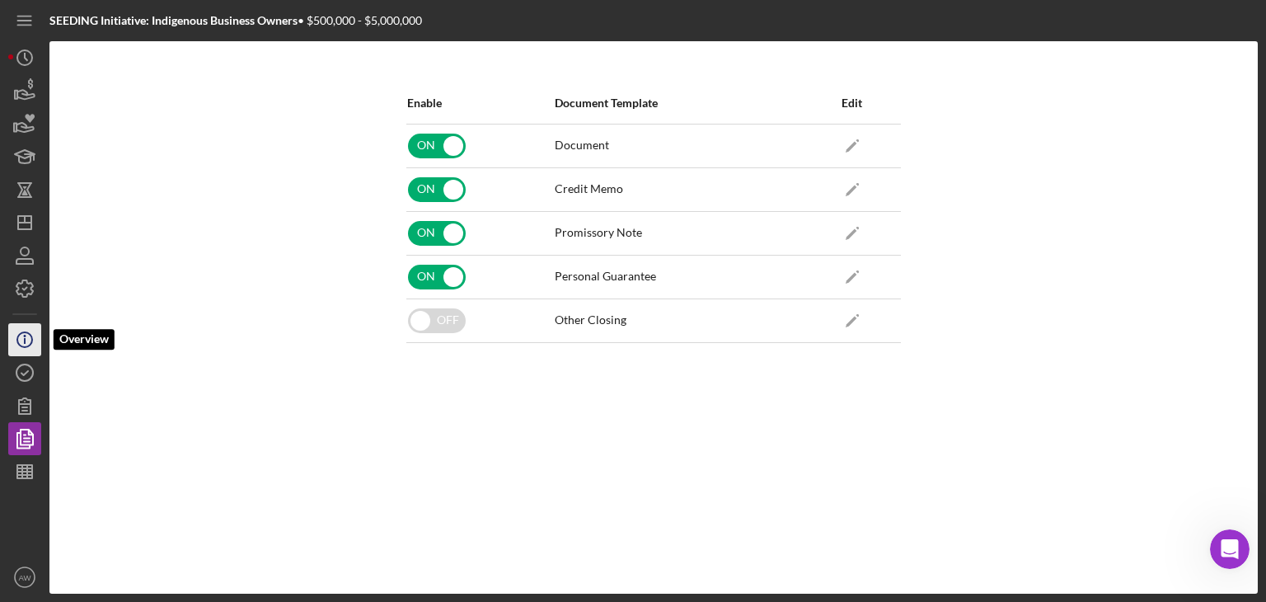
click at [28, 352] on icon "Icon/Info" at bounding box center [24, 339] width 41 height 41
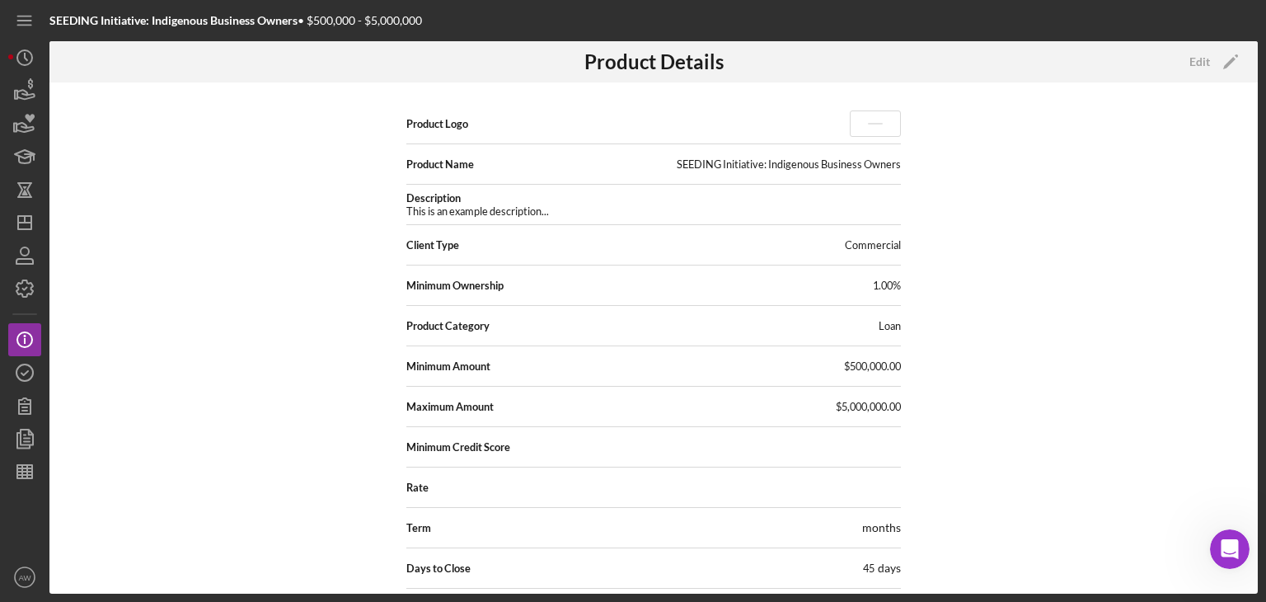
scroll to position [281, 0]
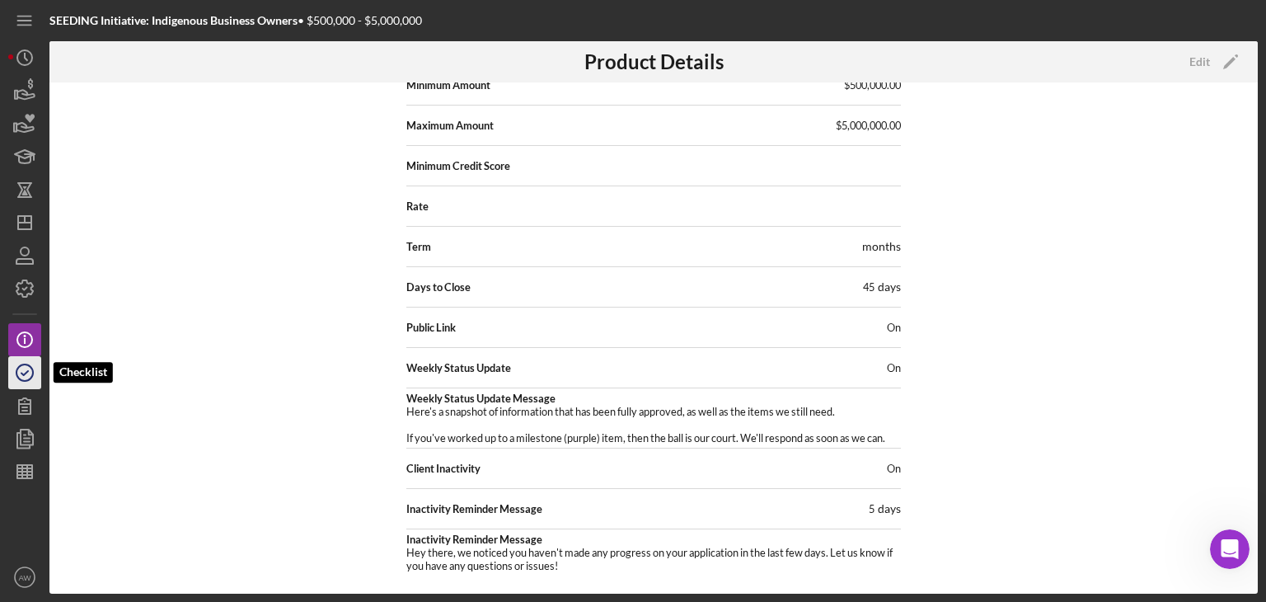
click at [25, 378] on icon "button" at bounding box center [24, 372] width 41 height 41
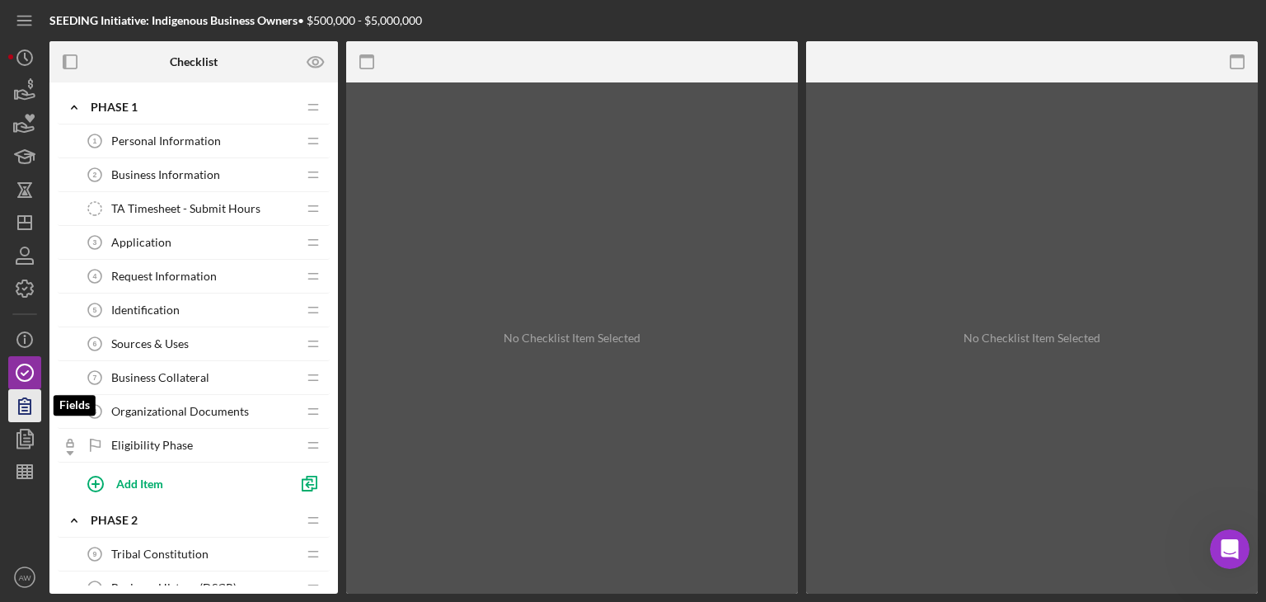
click at [30, 402] on icon "button" at bounding box center [25, 406] width 12 height 16
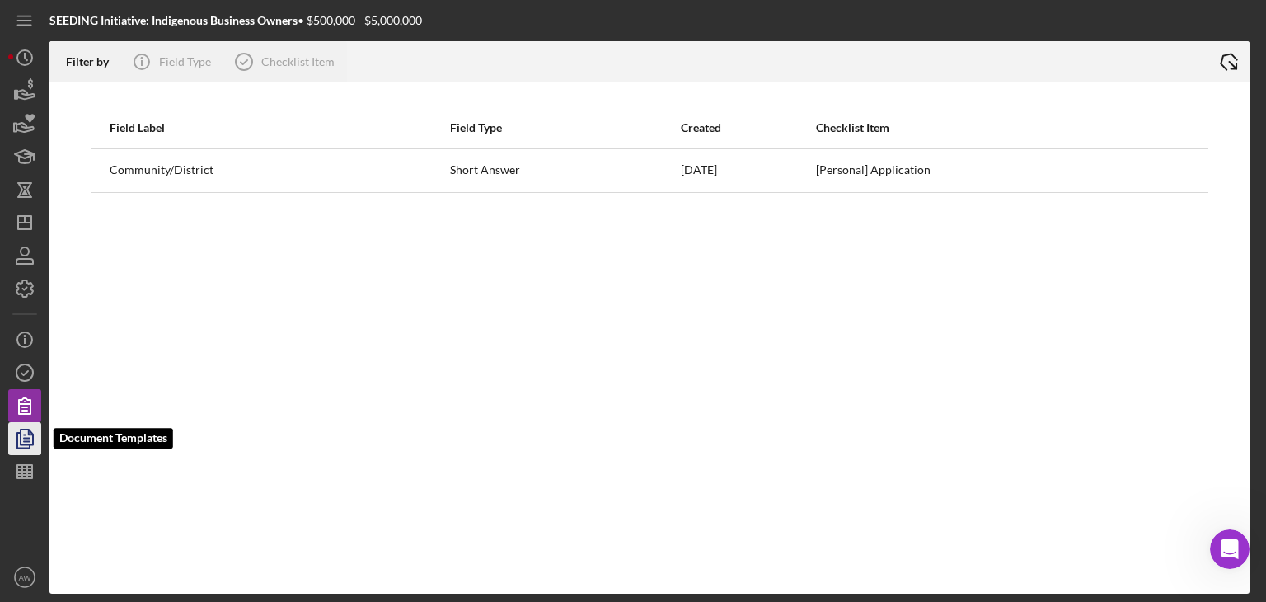
click at [21, 438] on polygon "button" at bounding box center [27, 436] width 12 height 15
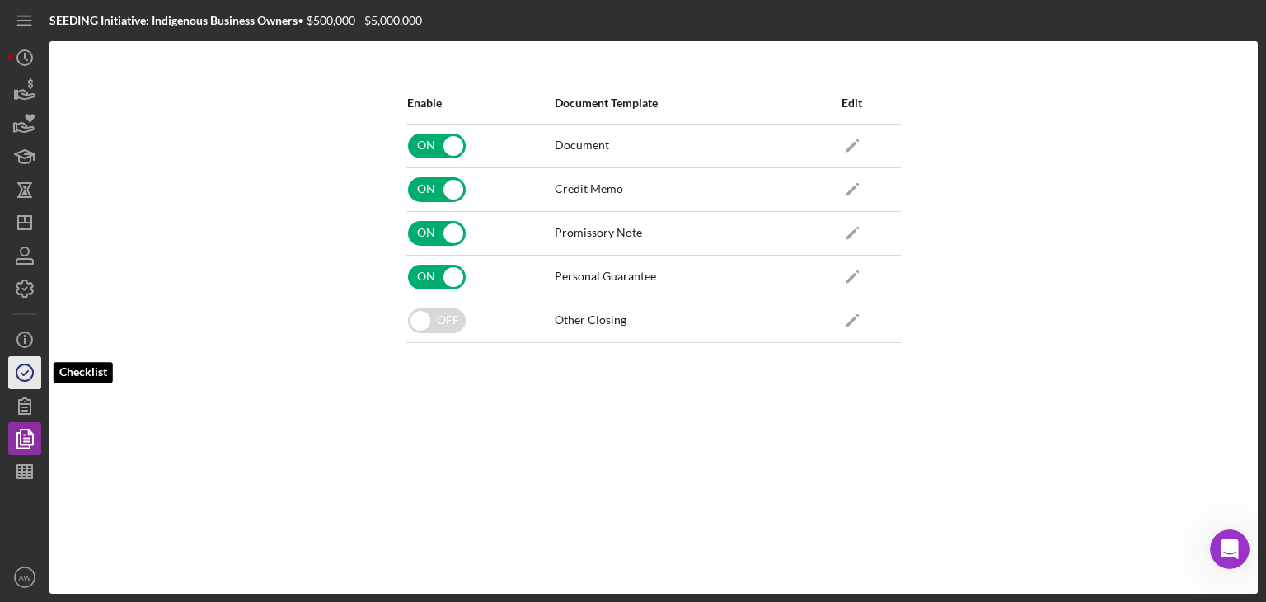
click at [13, 373] on icon "button" at bounding box center [24, 372] width 41 height 41
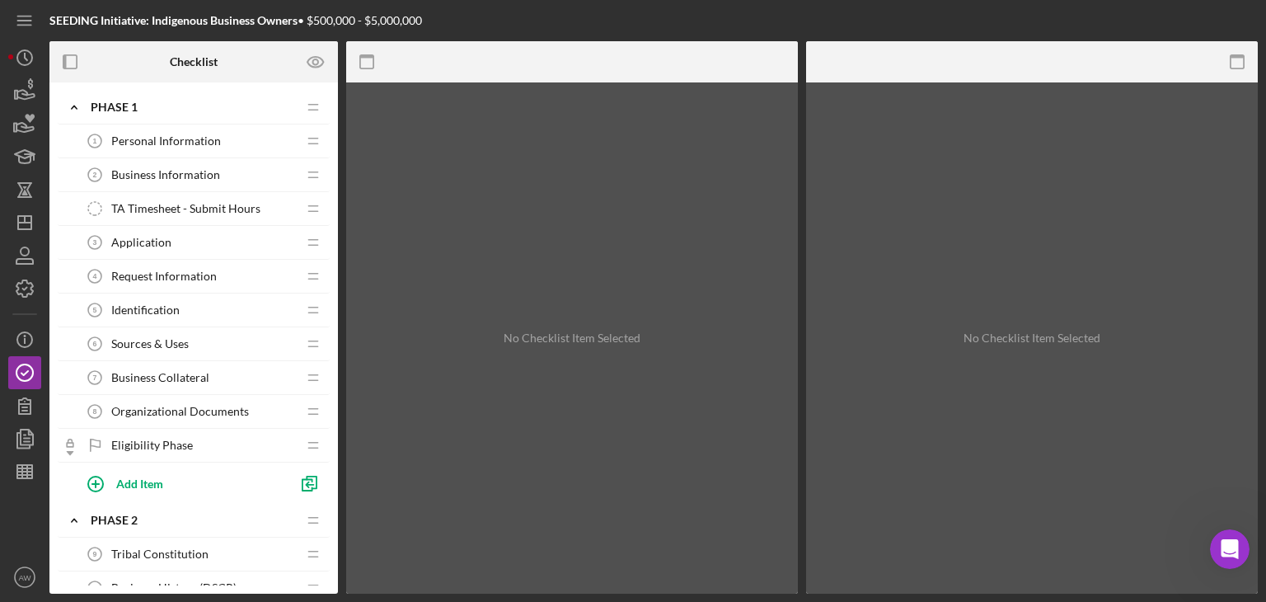
click at [195, 134] on span "Personal Information" at bounding box center [166, 140] width 110 height 13
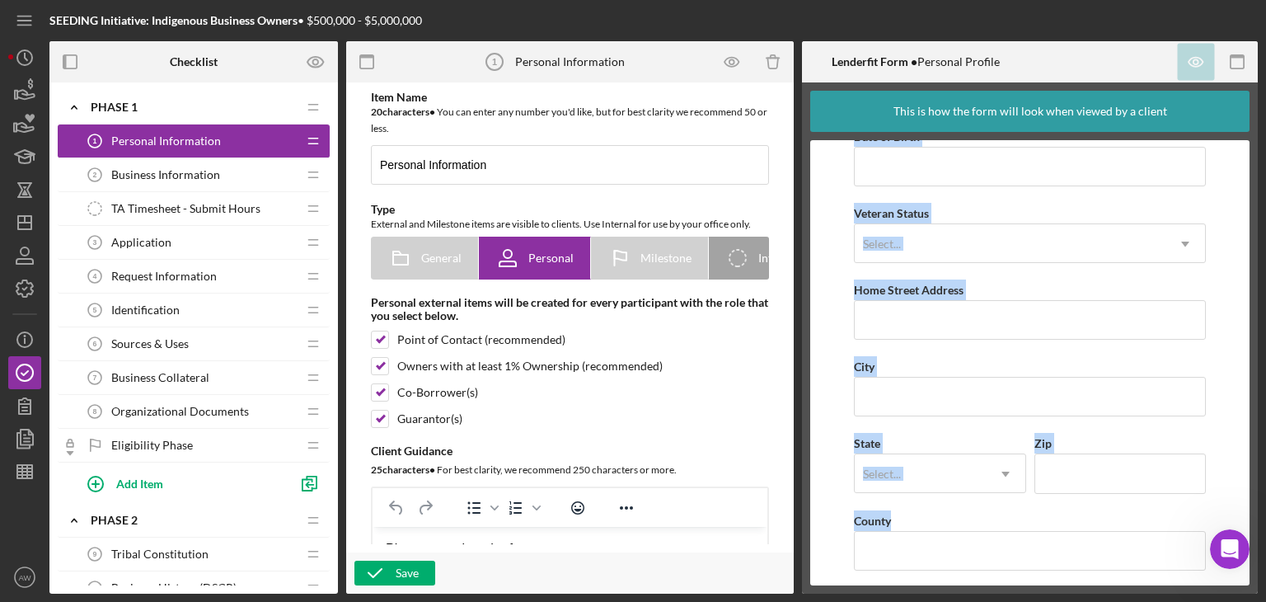
scroll to position [182, 0]
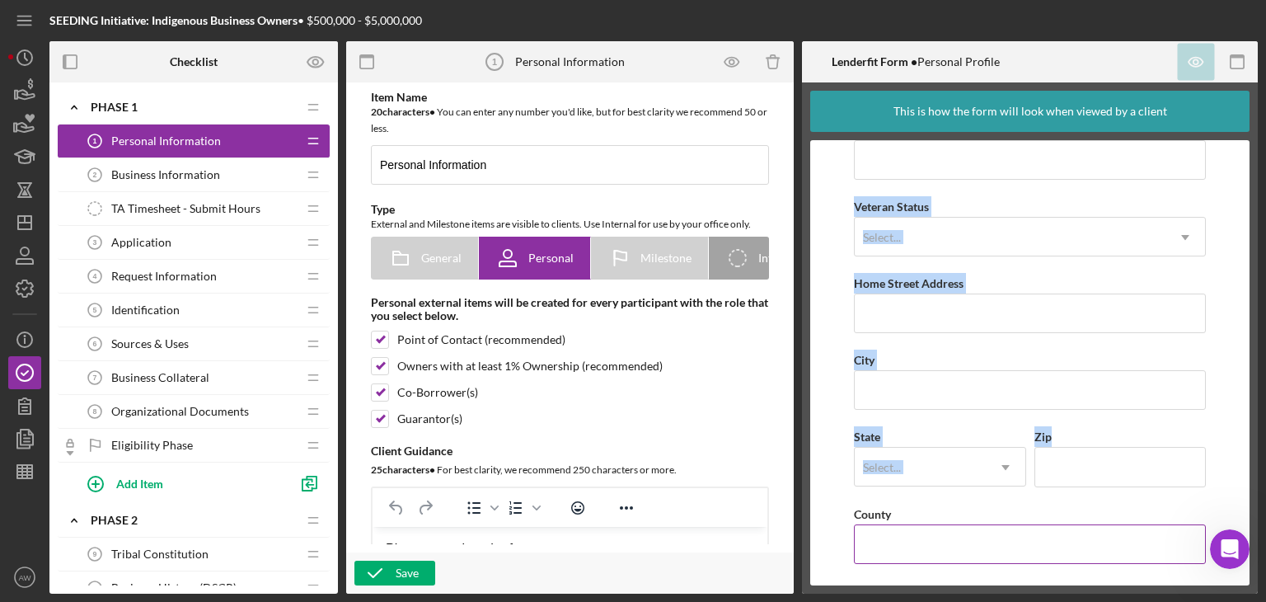
drag, startPoint x: 854, startPoint y: 149, endPoint x: 1165, endPoint y: 546, distance: 503.8
click at [1165, 546] on div "First Name Middle Name Last Name Job Title Date of Birth Veteran Status Select.…" at bounding box center [1029, 273] width 351 height 614
copy div "First Name Middle Name Last Name Job Title Date of Birth Veteran Status Select.…"
click at [837, 268] on form "First Name Middle Name Last Name Job Title Date of Birth Veteran Status Select.…" at bounding box center [1029, 362] width 439 height 445
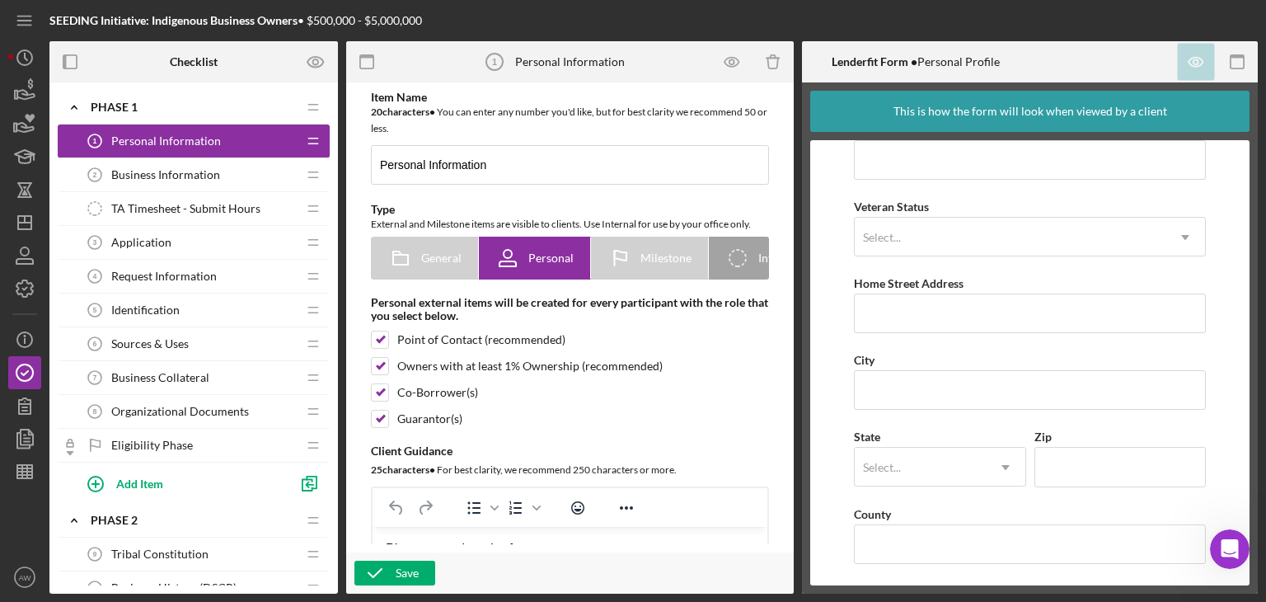
click at [212, 182] on div "Business Information 2 Business Information" at bounding box center [187, 174] width 218 height 33
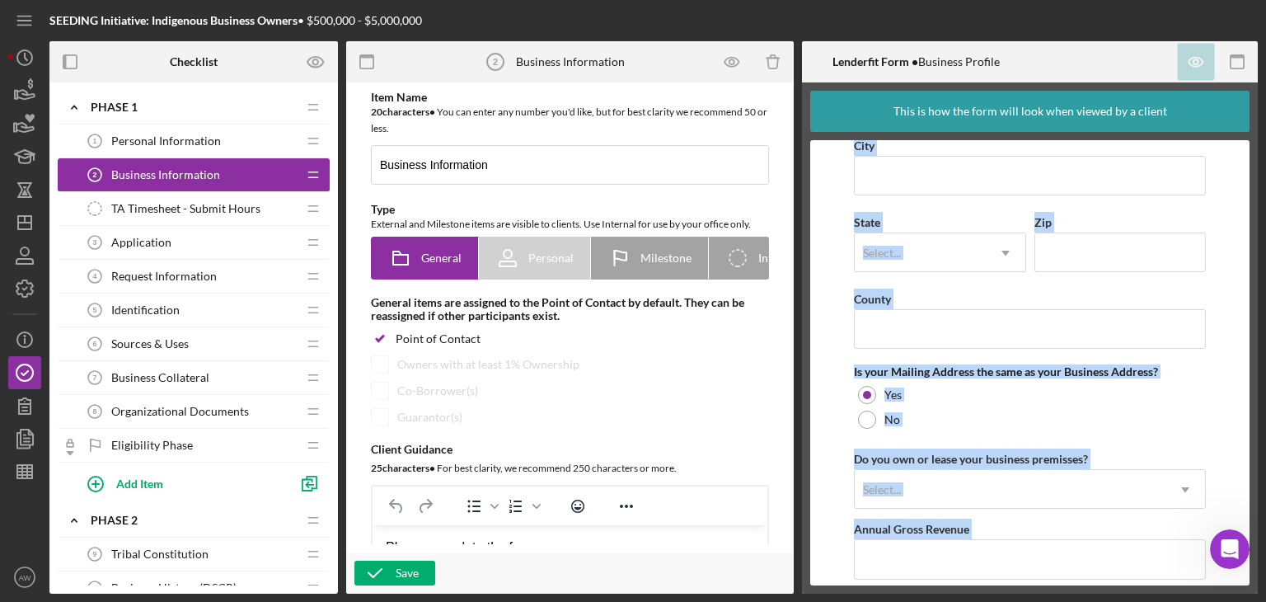
scroll to position [1235, 0]
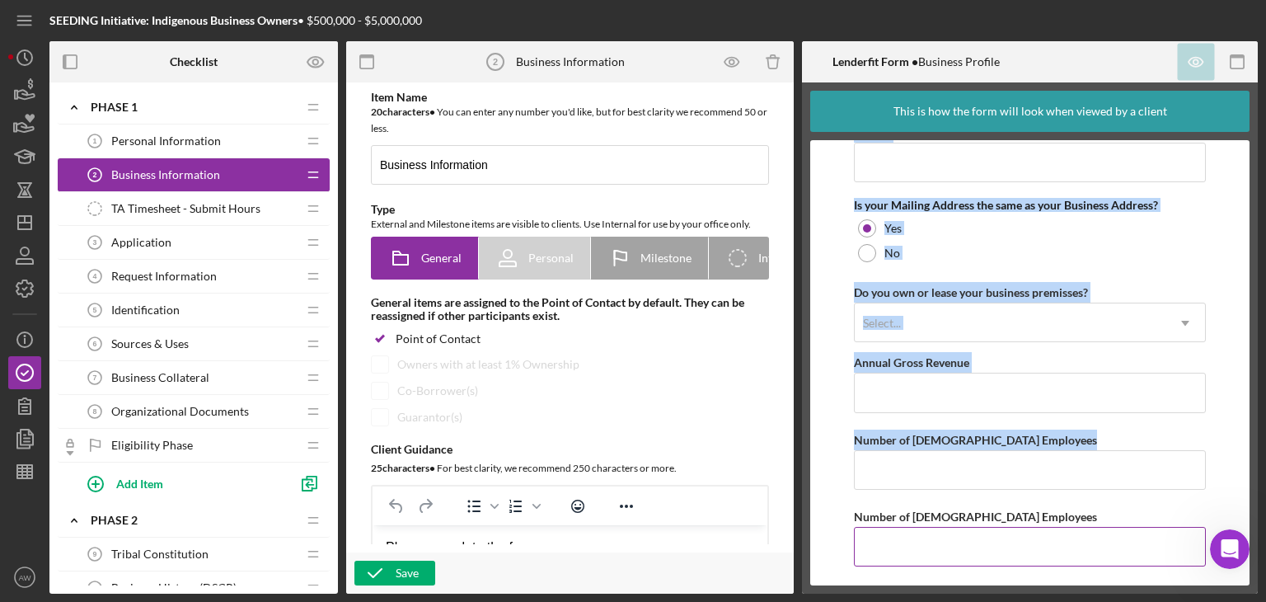
drag, startPoint x: 854, startPoint y: 156, endPoint x: 1044, endPoint y: 547, distance: 434.3
copy div "Business Name DBA Business Start Date Legal Structure Select... Icon/Dropdown A…"
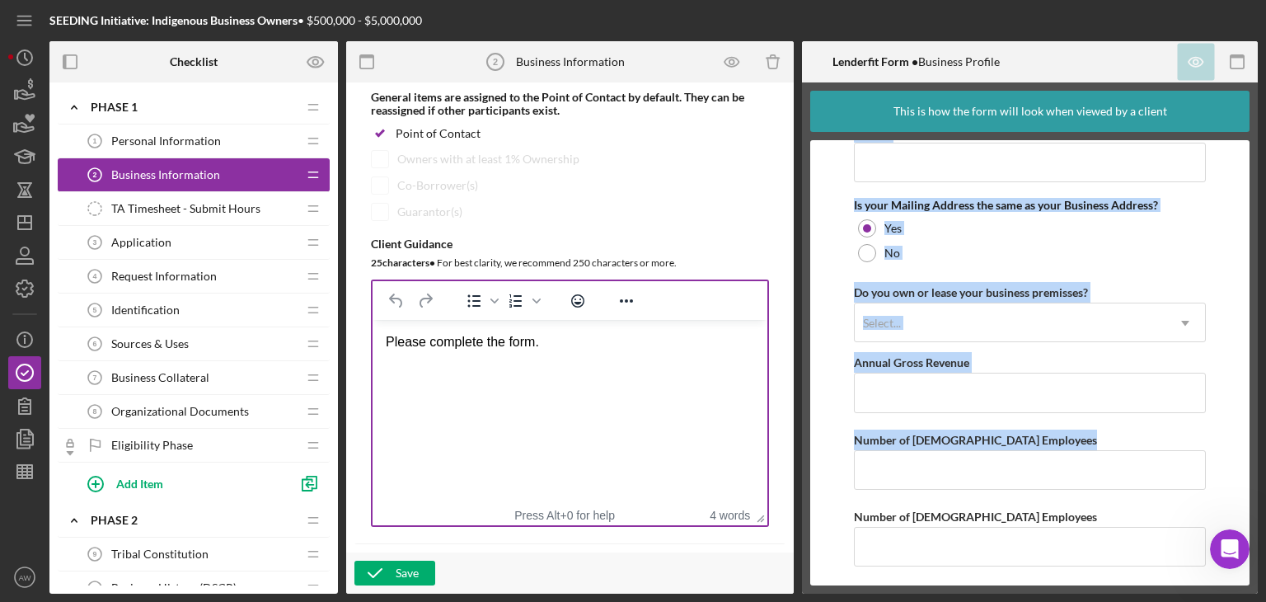
scroll to position [425, 0]
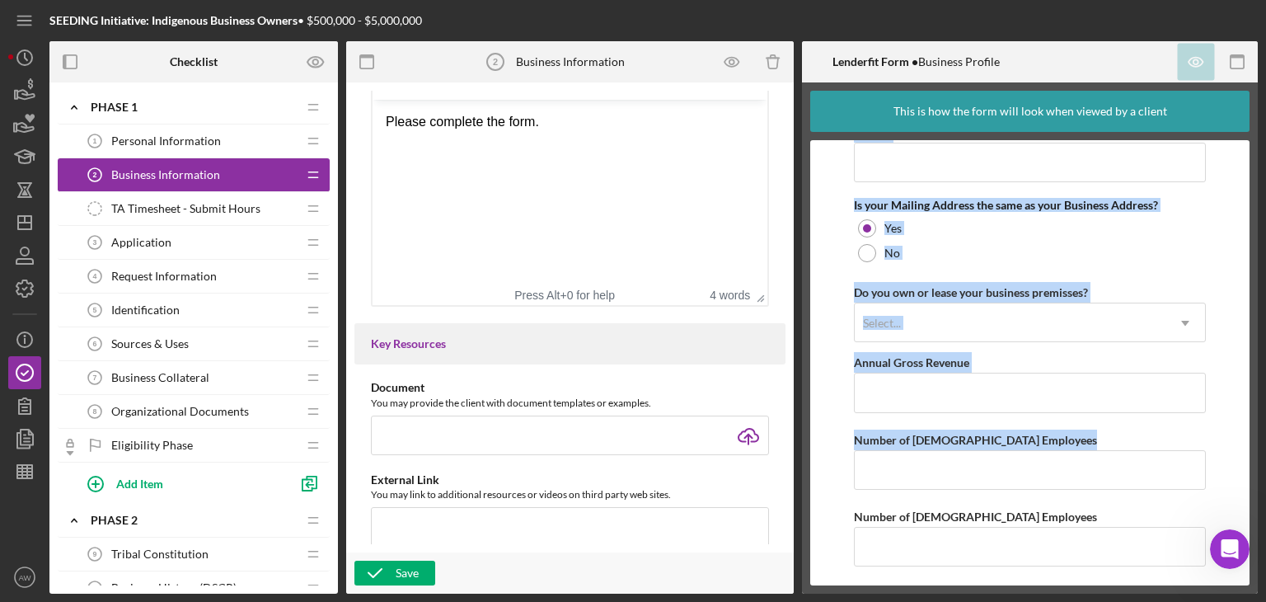
click at [149, 251] on div "Application 3 Application" at bounding box center [187, 242] width 218 height 33
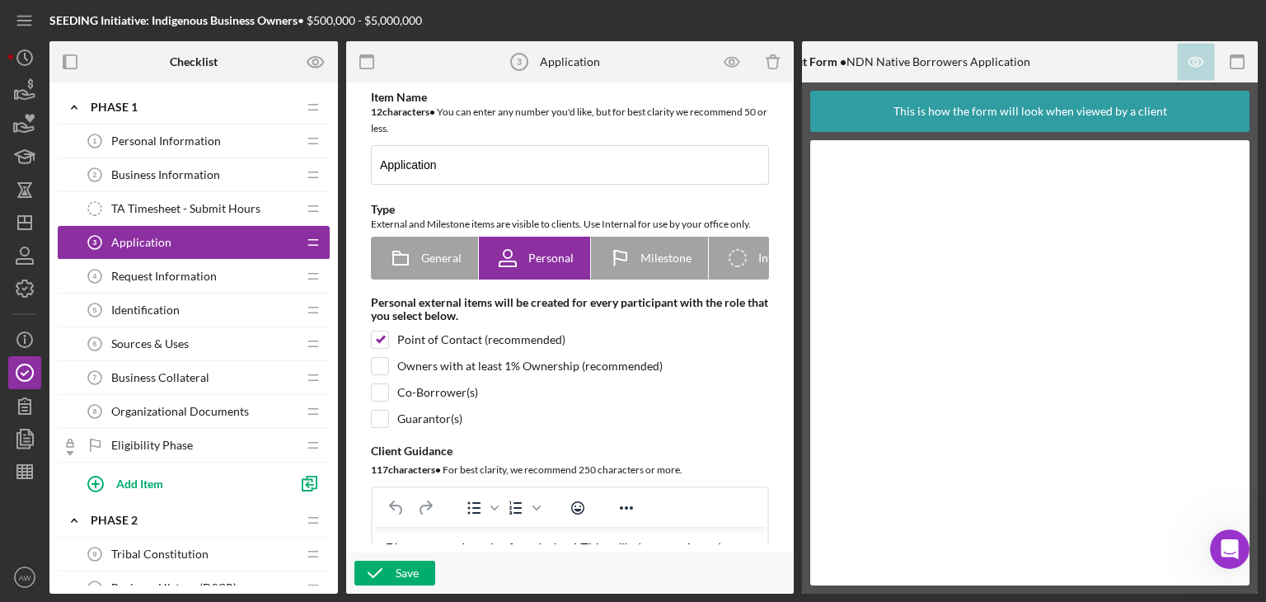
click at [178, 280] on span "Request Information" at bounding box center [164, 276] width 106 height 13
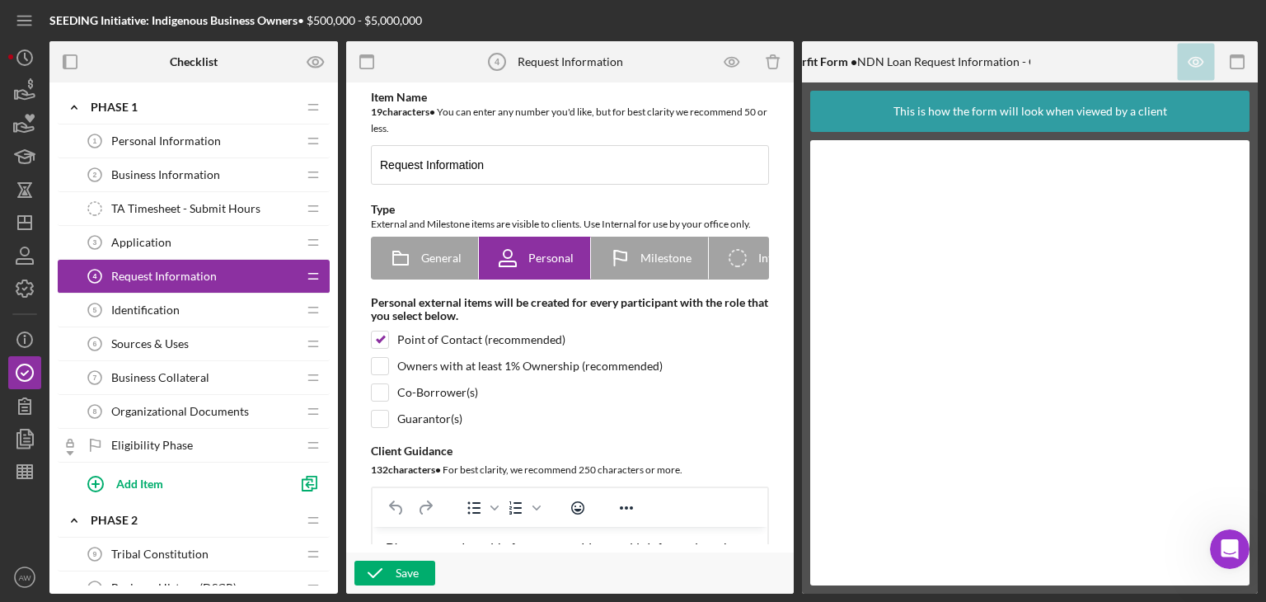
click at [191, 293] on div "Identification 5 Identification" at bounding box center [187, 309] width 218 height 33
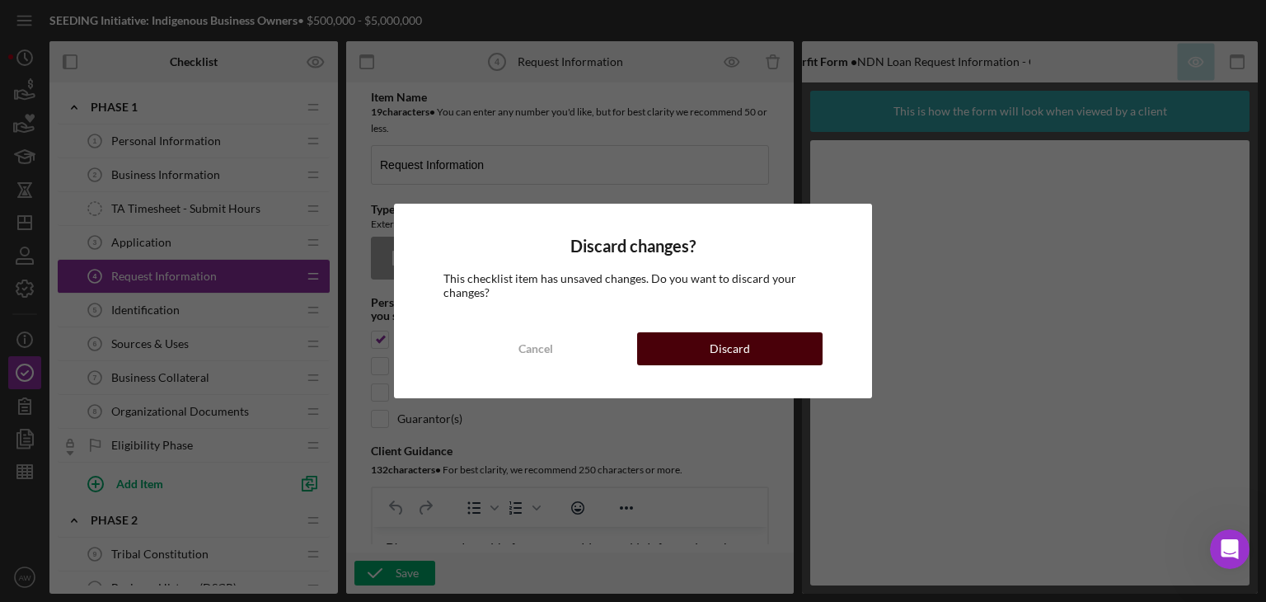
click at [669, 334] on button "Discard" at bounding box center [729, 348] width 185 height 33
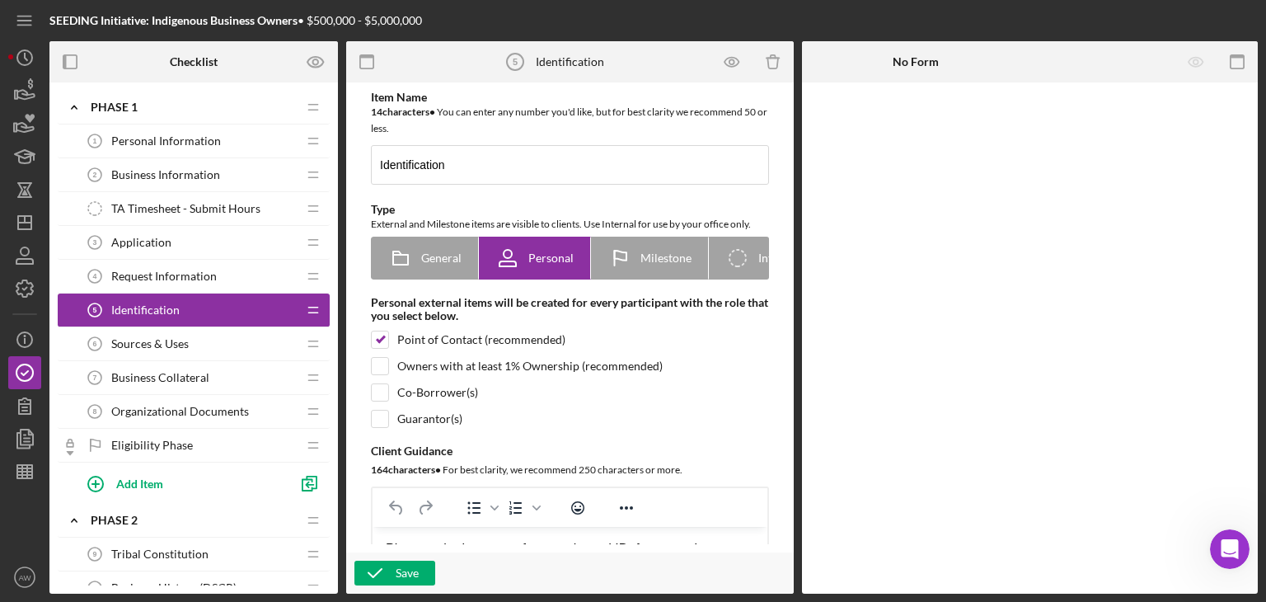
click at [183, 339] on span "Sources & Uses" at bounding box center [149, 343] width 77 height 13
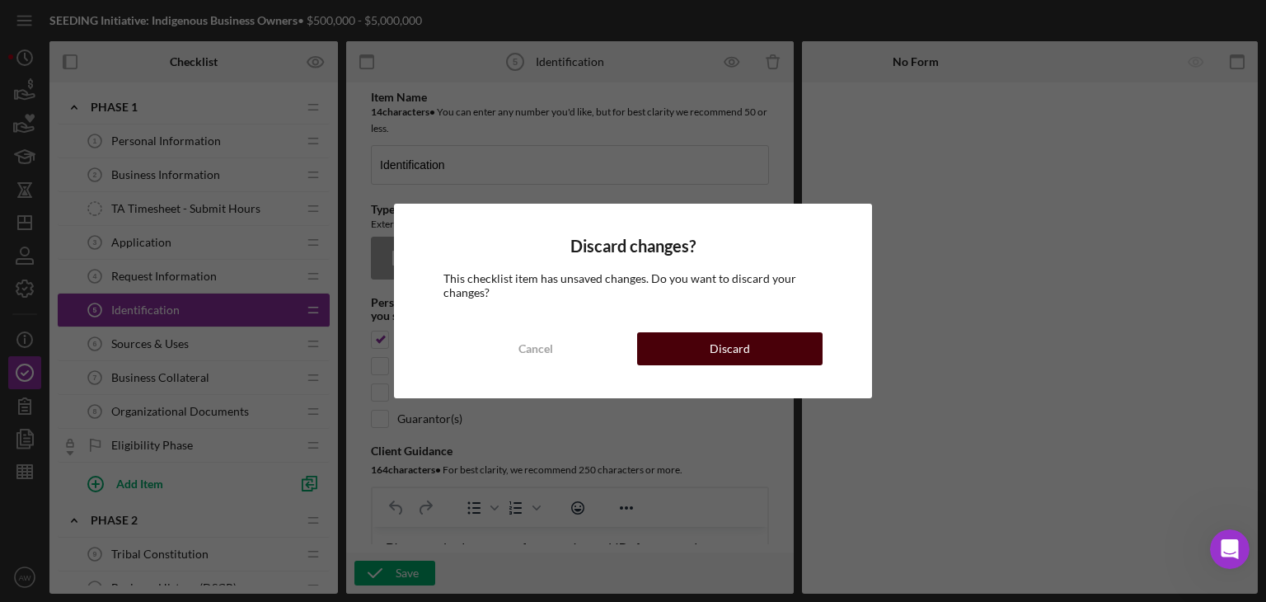
click at [710, 348] on button "Discard" at bounding box center [729, 348] width 185 height 33
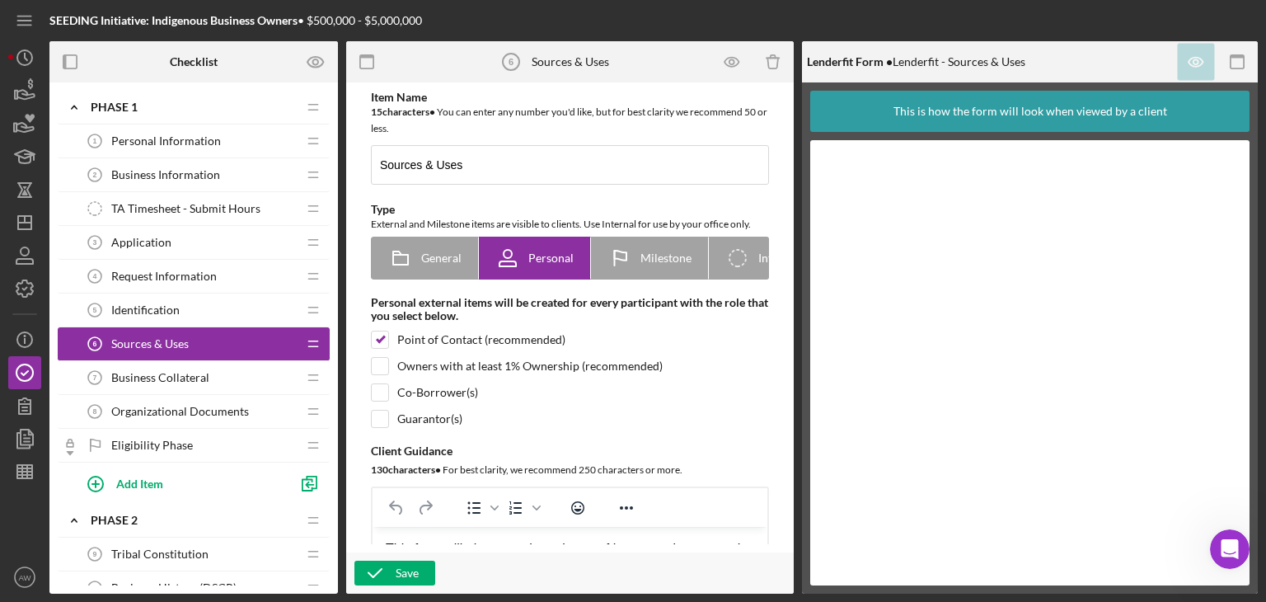
click at [149, 385] on div "Business Collateral 7 Business Collateral" at bounding box center [187, 377] width 218 height 33
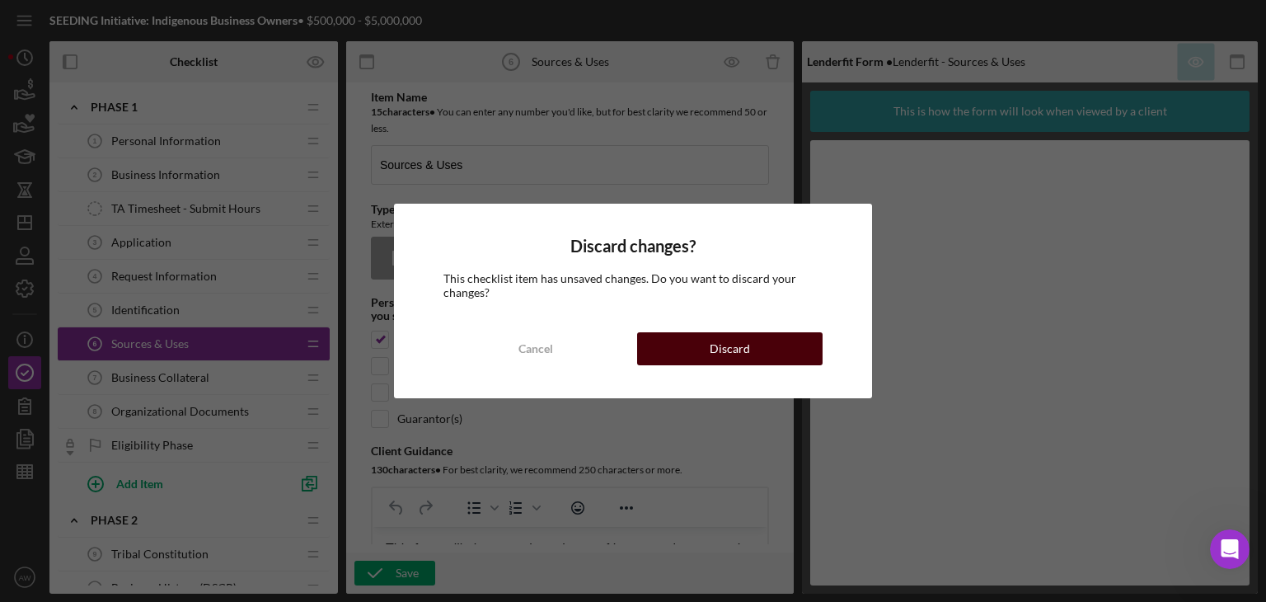
click at [735, 356] on div "Discard" at bounding box center [730, 348] width 40 height 33
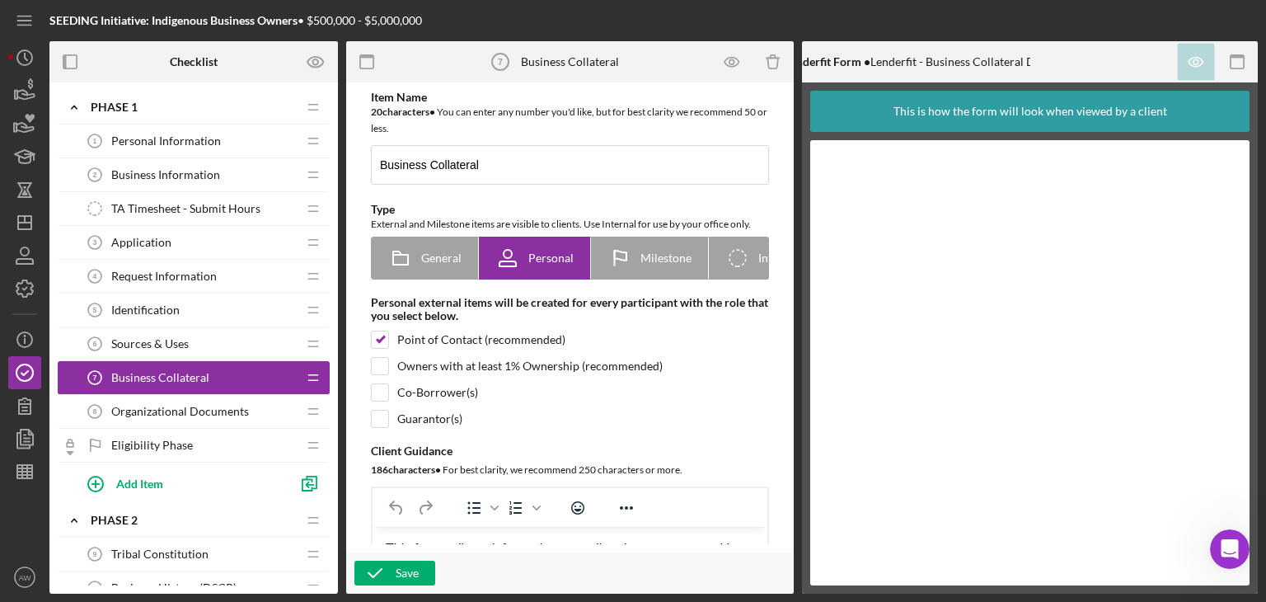
click at [216, 407] on span "Organizational Documents" at bounding box center [180, 411] width 138 height 13
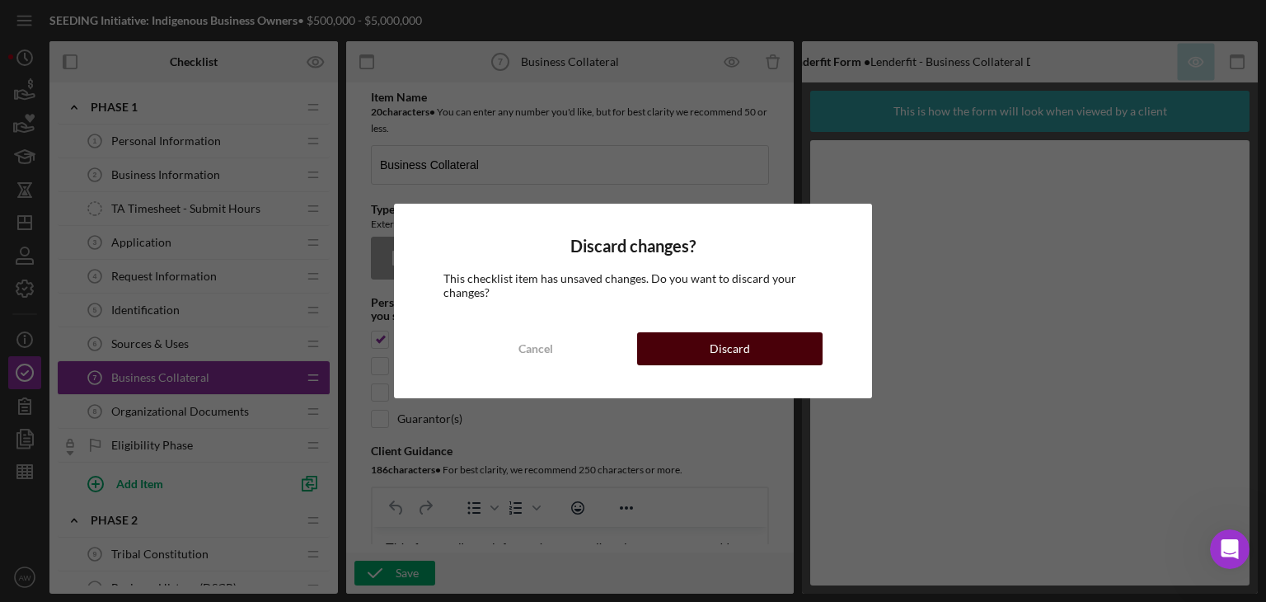
click at [720, 361] on div "Discard" at bounding box center [730, 348] width 40 height 33
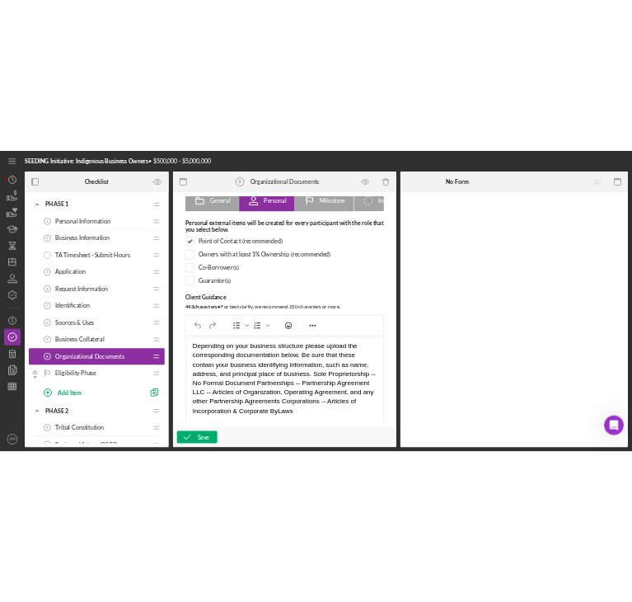
scroll to position [3, 0]
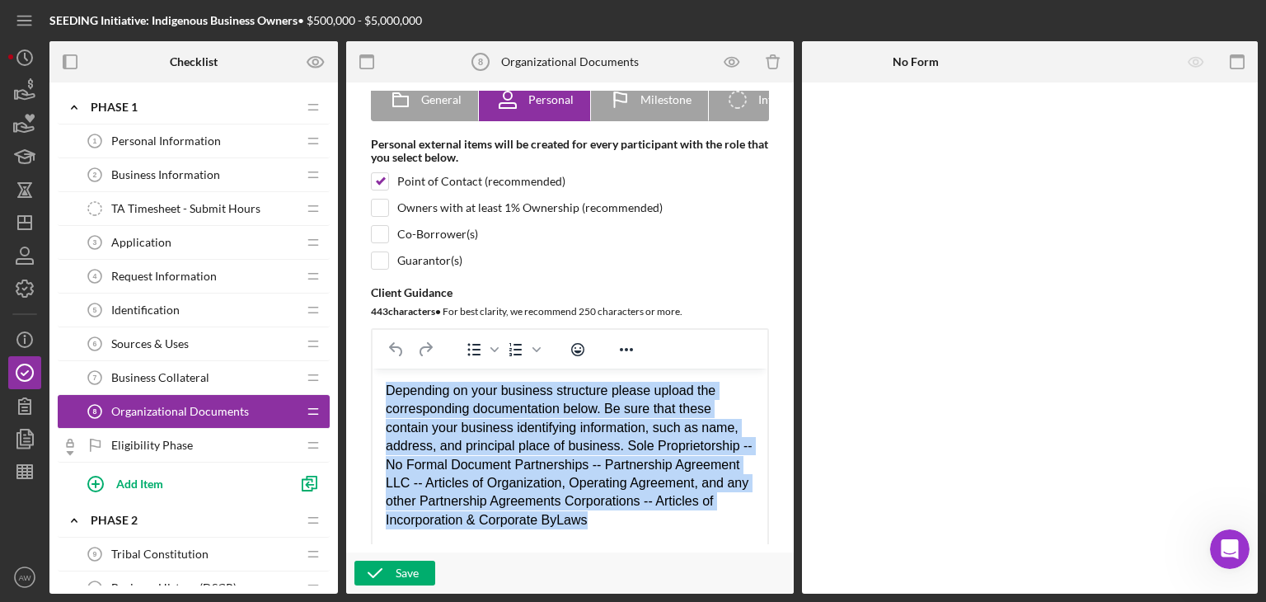
drag, startPoint x: 454, startPoint y: 533, endPoint x: 731, endPoint y: 762, distance: 358.9
click at [373, 391] on html "Depending on your business structure please upload the corresponding documentat…" at bounding box center [570, 455] width 395 height 174
copy div "Depending on your business structure please upload the corresponding documentat…"
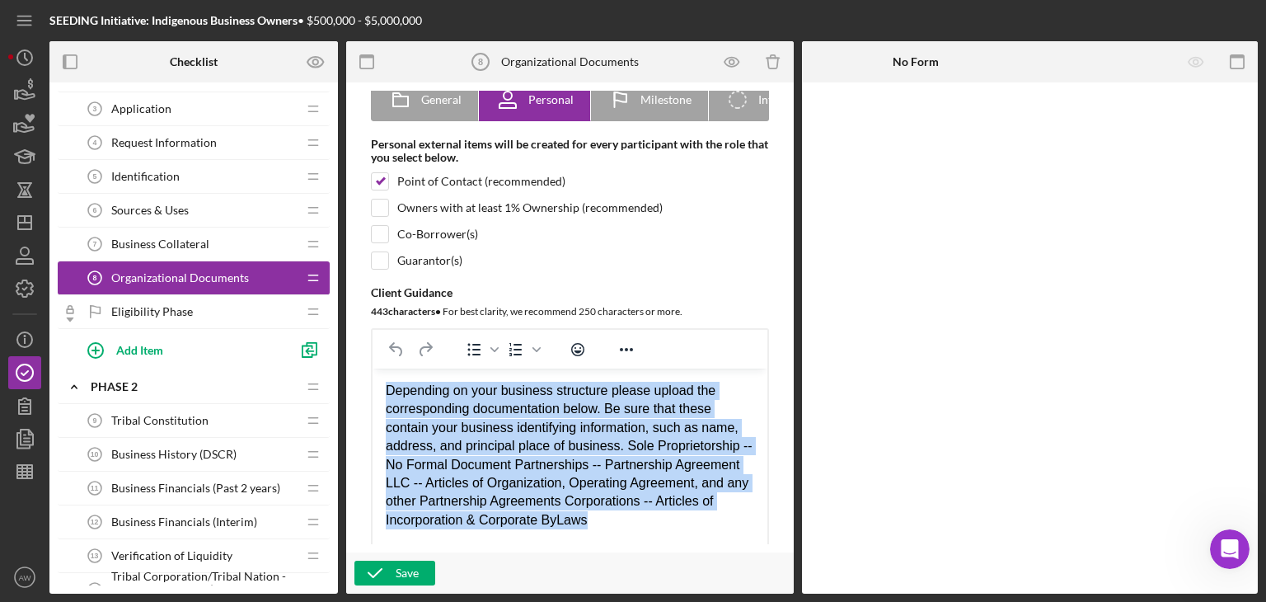
scroll to position [138, 0]
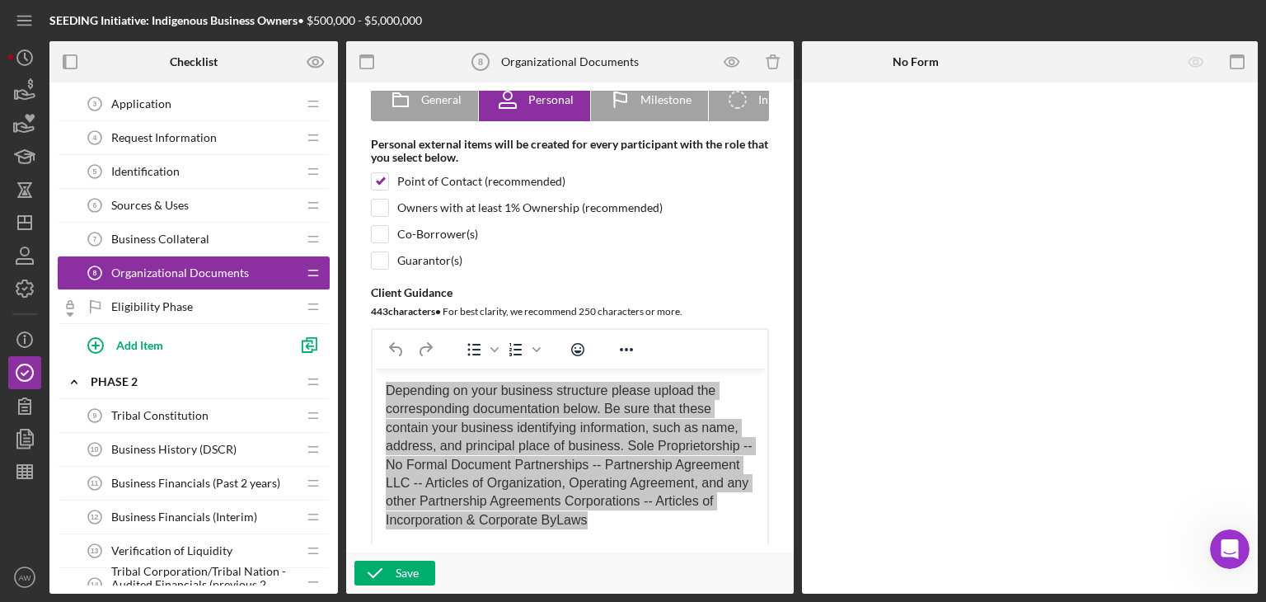
click at [168, 401] on div "Tribal Constitution 9 Tribal Constitution" at bounding box center [187, 415] width 218 height 33
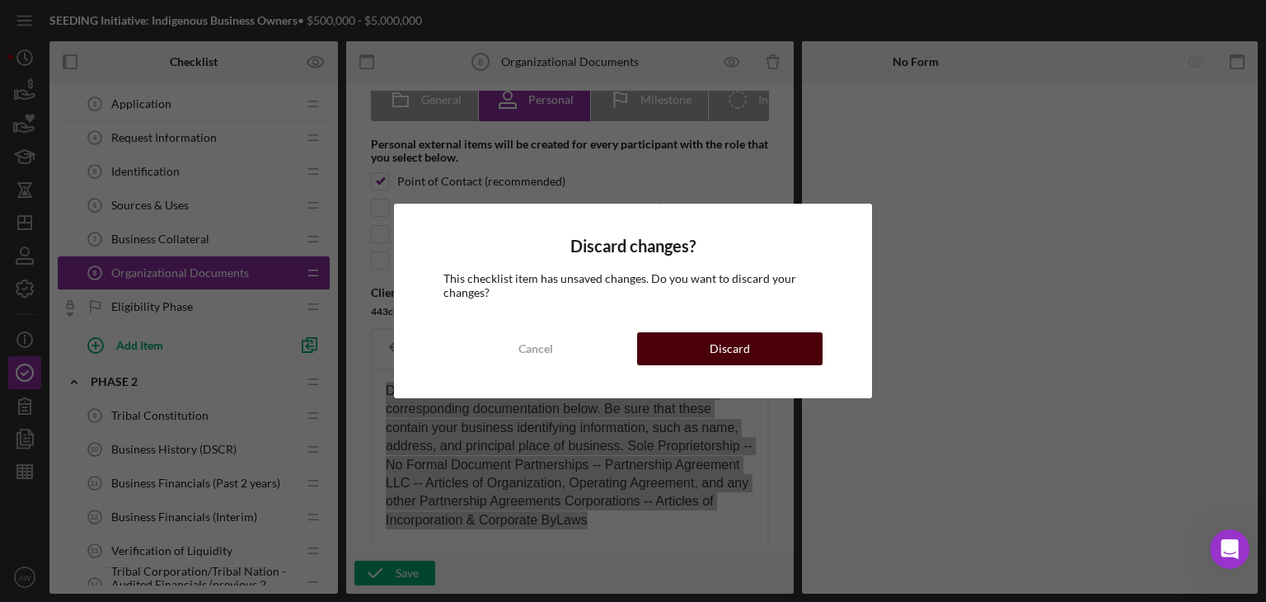
click at [721, 341] on div "Discard" at bounding box center [730, 348] width 40 height 33
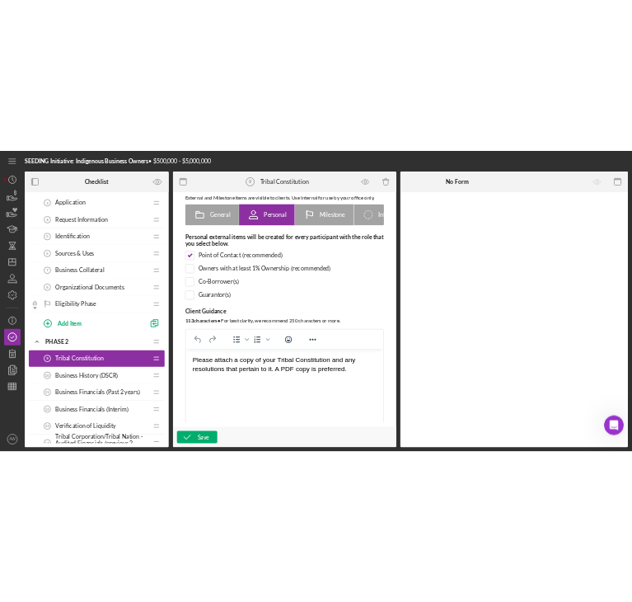
scroll to position [128, 0]
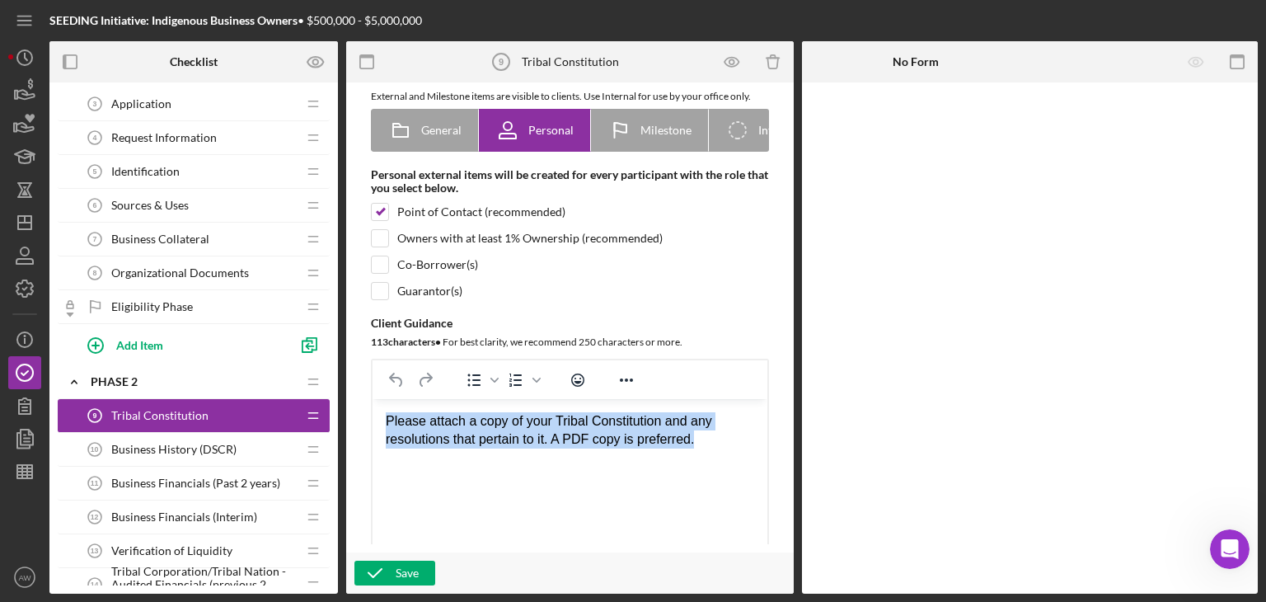
drag, startPoint x: 728, startPoint y: 440, endPoint x: 377, endPoint y: 427, distance: 351.4
click at [377, 427] on html "Please attach a copy of your Tribal Constitution and any resolutions that perta…" at bounding box center [570, 430] width 395 height 63
copy div "Please attach a copy of your Tribal Constitution and any resolutions that perta…"
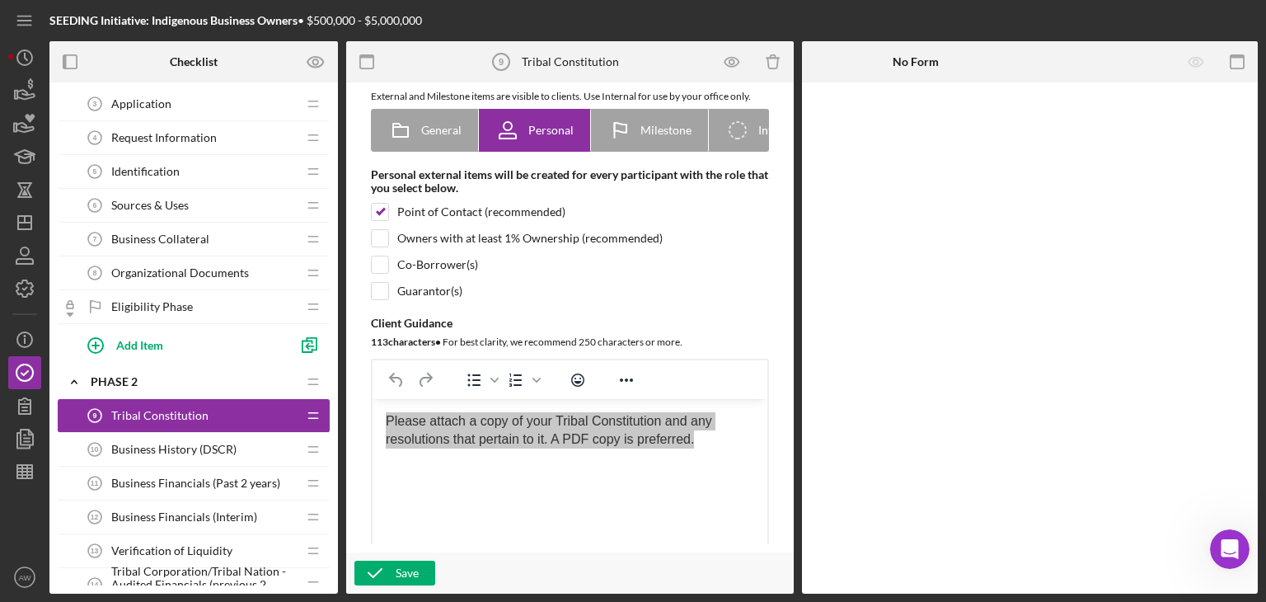
click at [129, 443] on span "Business History (DSCR)" at bounding box center [173, 449] width 125 height 13
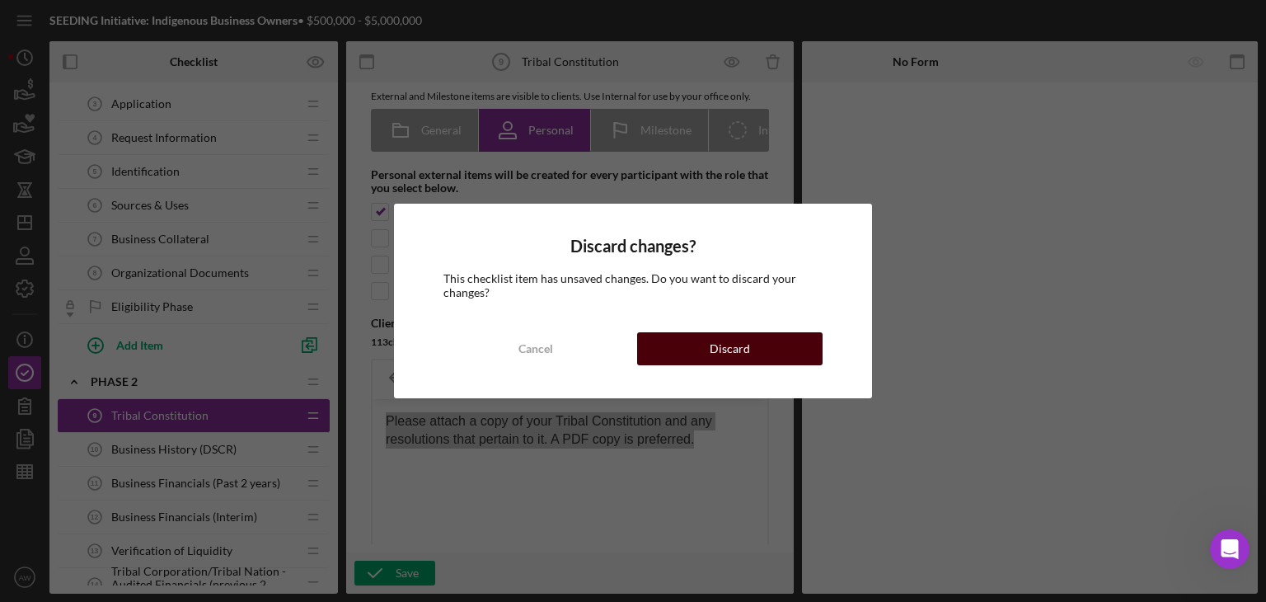
click at [786, 350] on button "Discard" at bounding box center [729, 348] width 185 height 33
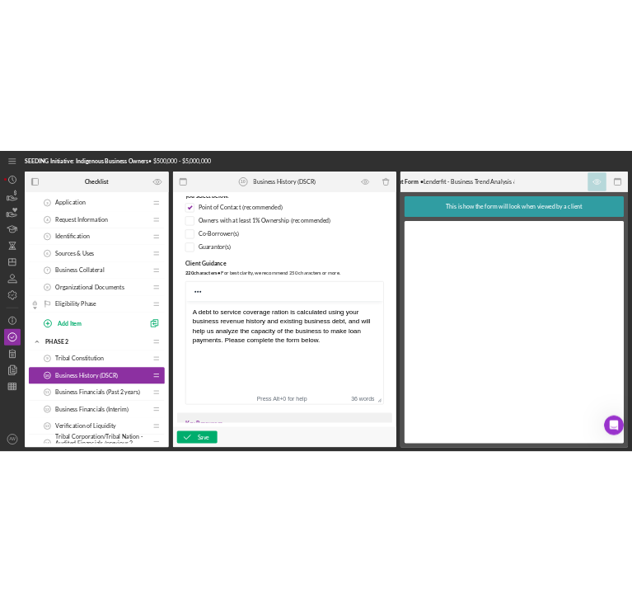
scroll to position [226, 0]
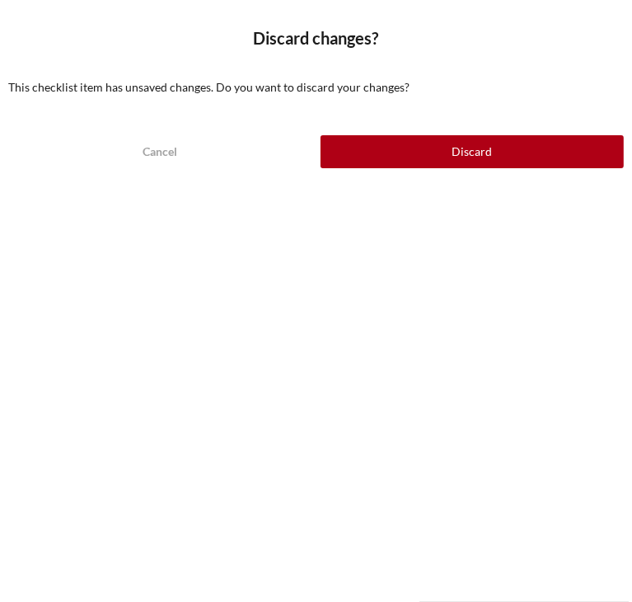
click at [388, 140] on button "Discard" at bounding box center [473, 151] width 304 height 33
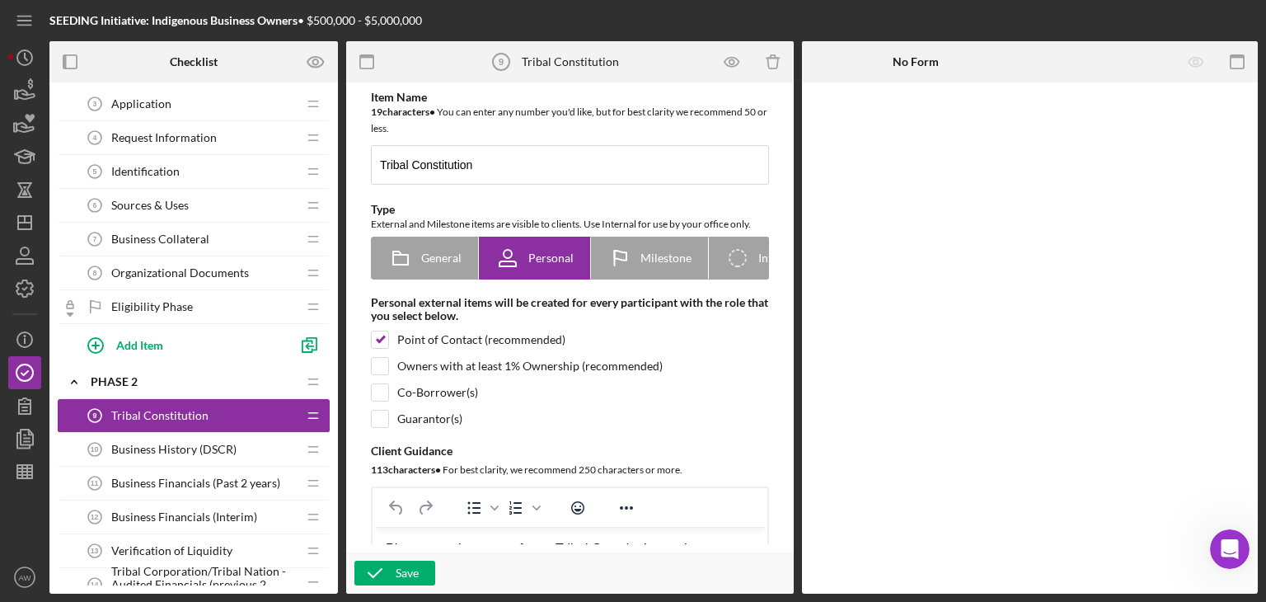
click at [208, 448] on span "Business History (DSCR)" at bounding box center [173, 449] width 125 height 13
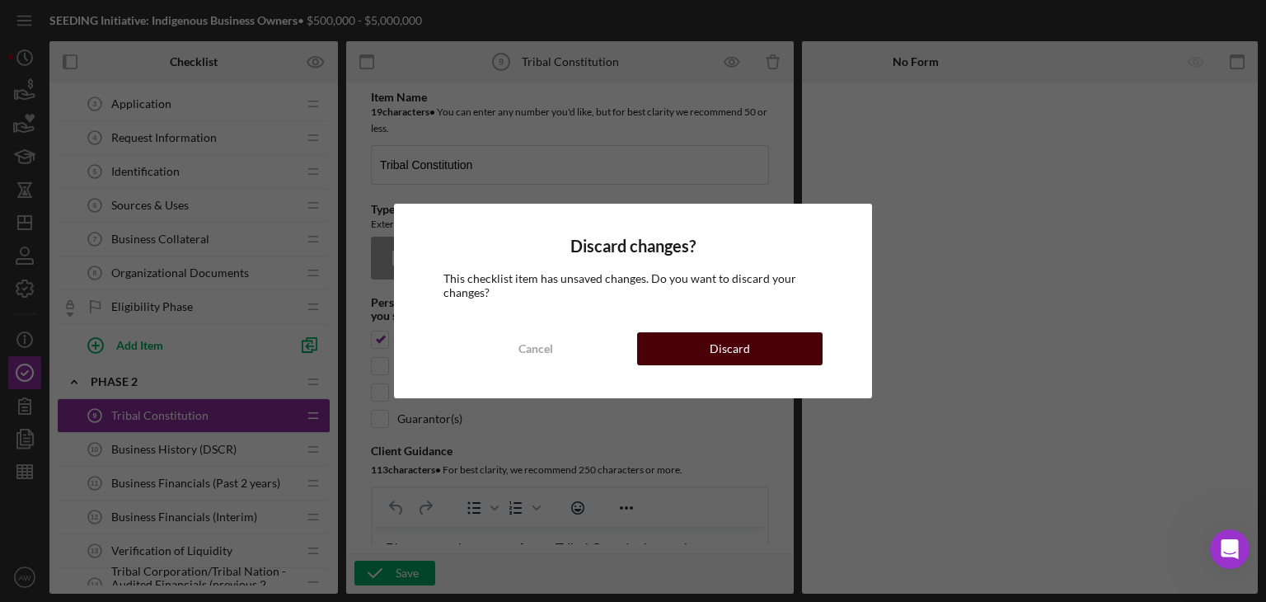
click at [715, 346] on div "Discard" at bounding box center [730, 348] width 40 height 33
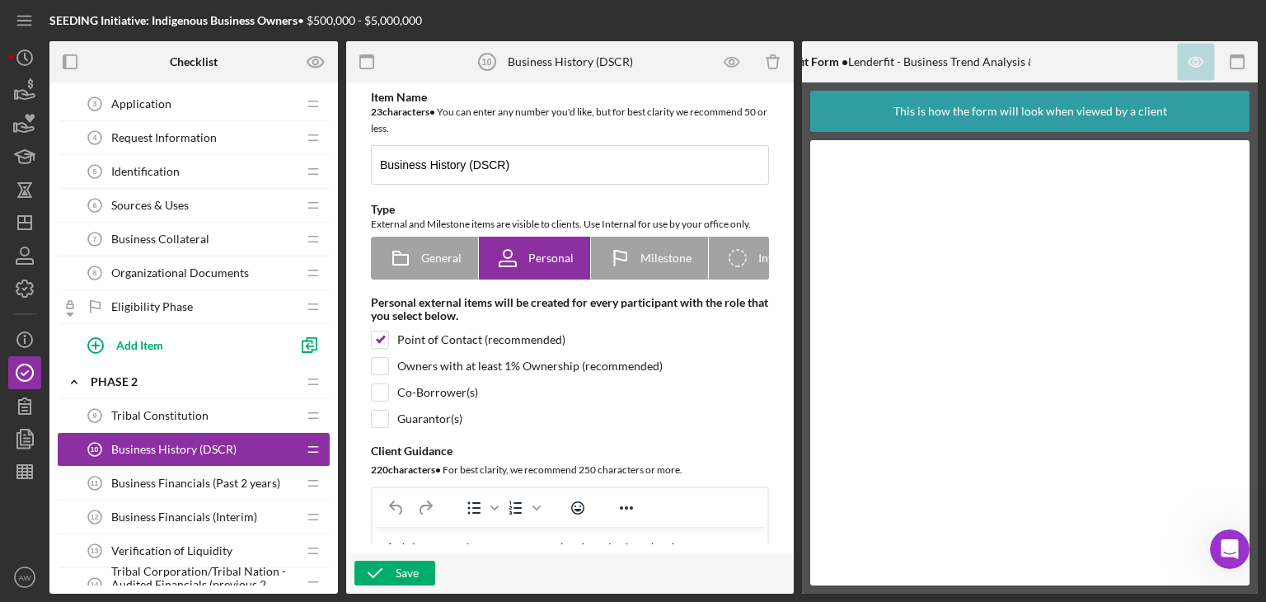
click at [164, 482] on span "Business Financials (Past 2 years)" at bounding box center [195, 482] width 169 height 13
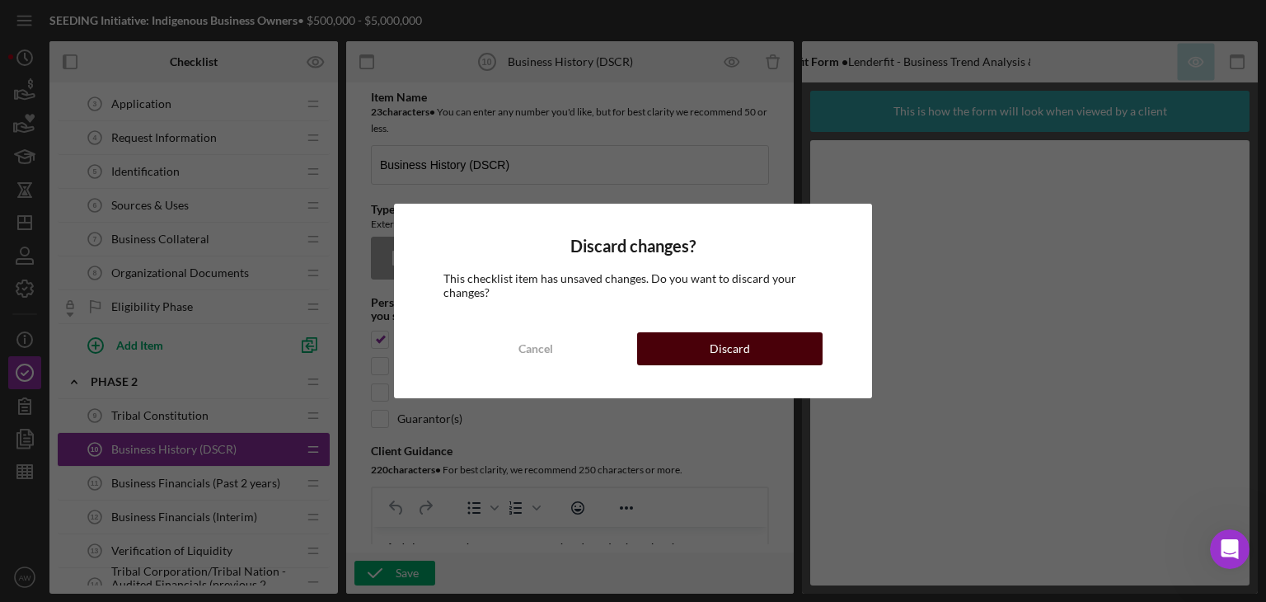
click at [766, 353] on button "Discard" at bounding box center [729, 348] width 185 height 33
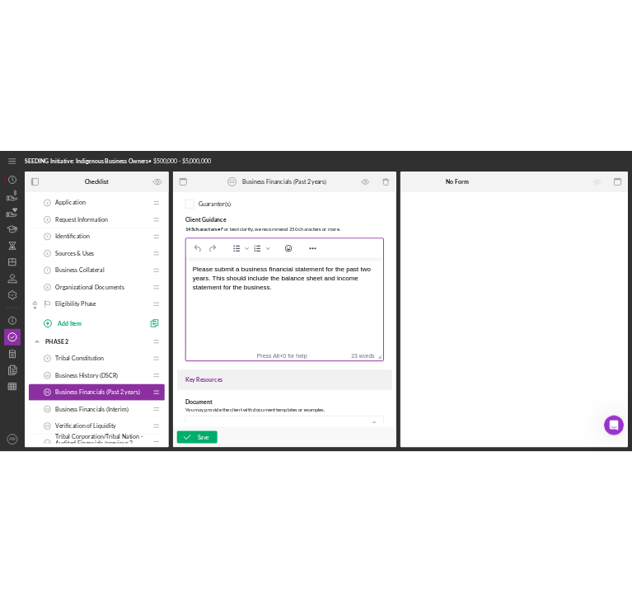
scroll to position [313, 0]
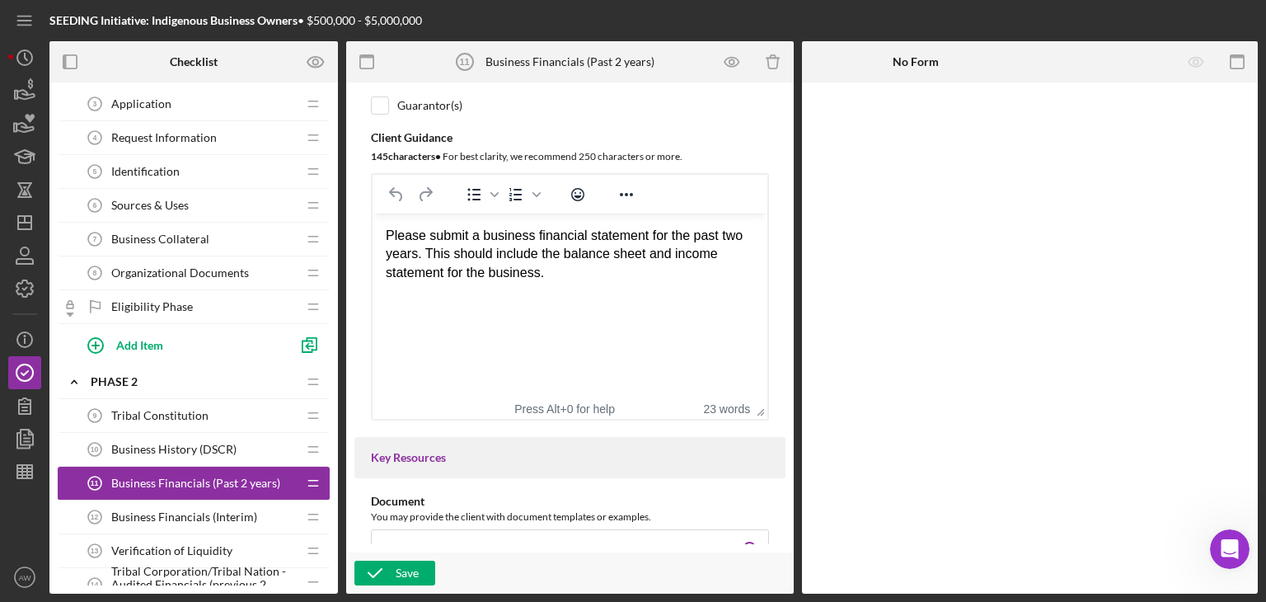
drag, startPoint x: 602, startPoint y: 312, endPoint x: 389, endPoint y: 242, distance: 224.2
click at [389, 242] on html "Please submit a business financial statement for the past two years. This shoul…" at bounding box center [570, 254] width 395 height 82
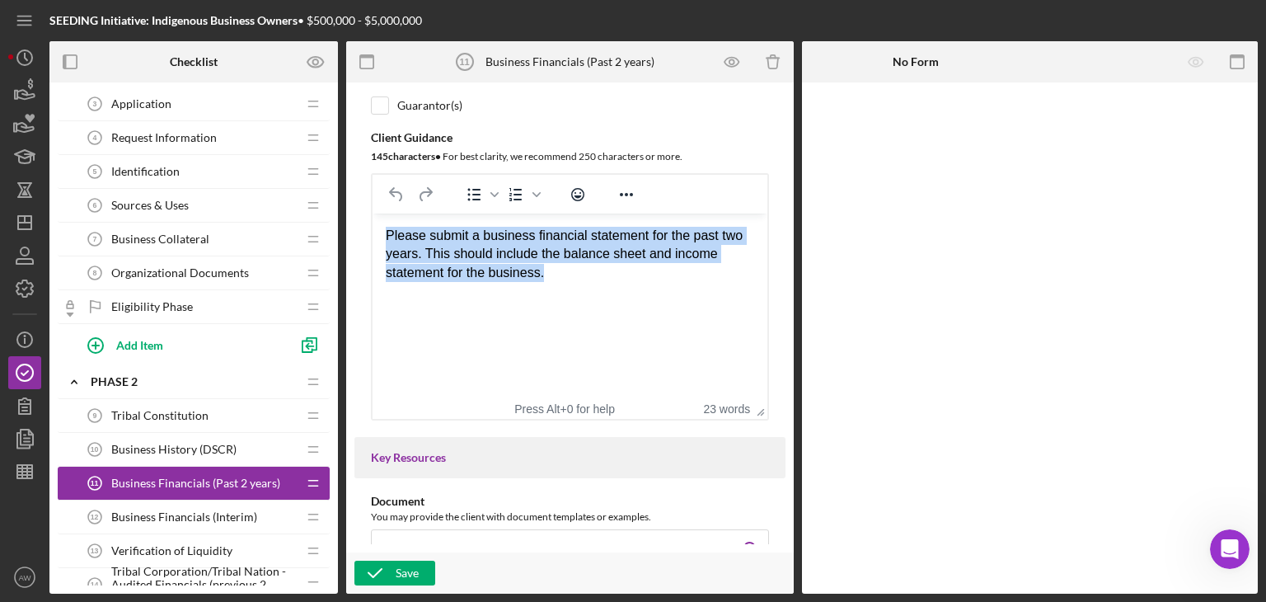
drag, startPoint x: 592, startPoint y: 282, endPoint x: 368, endPoint y: 236, distance: 228.9
click at [373, 236] on html "Please submit a business financial statement for the past two years. This shoul…" at bounding box center [570, 254] width 395 height 82
copy div "Please submit a business financial statement for the past two years. This shoul…"
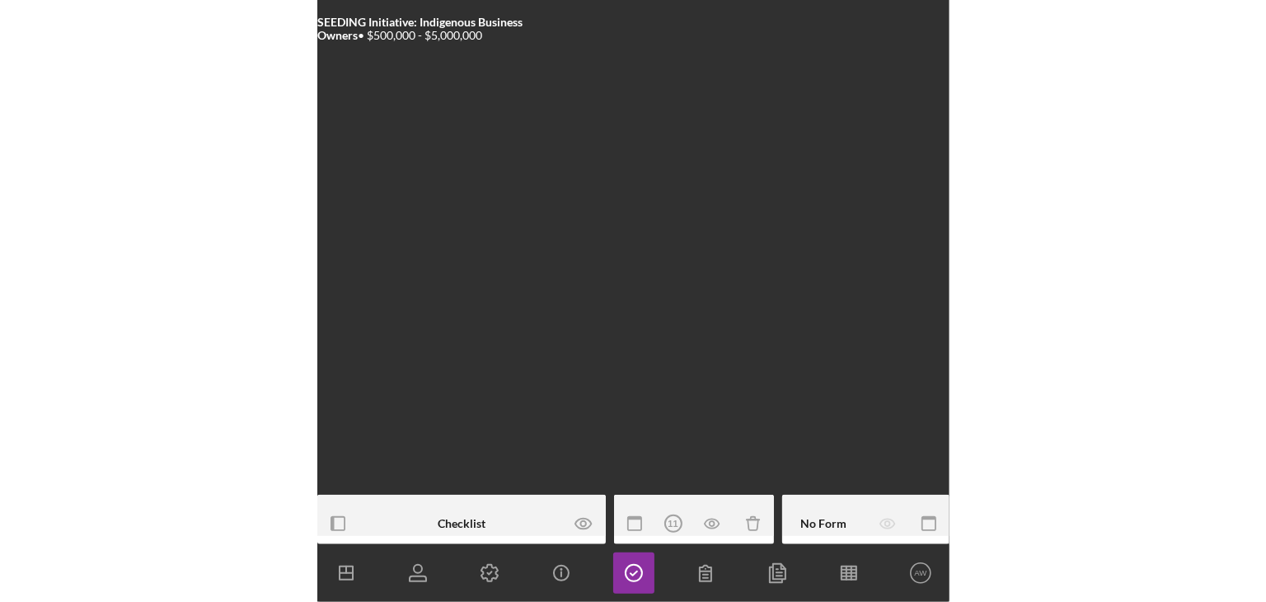
scroll to position [317, 0]
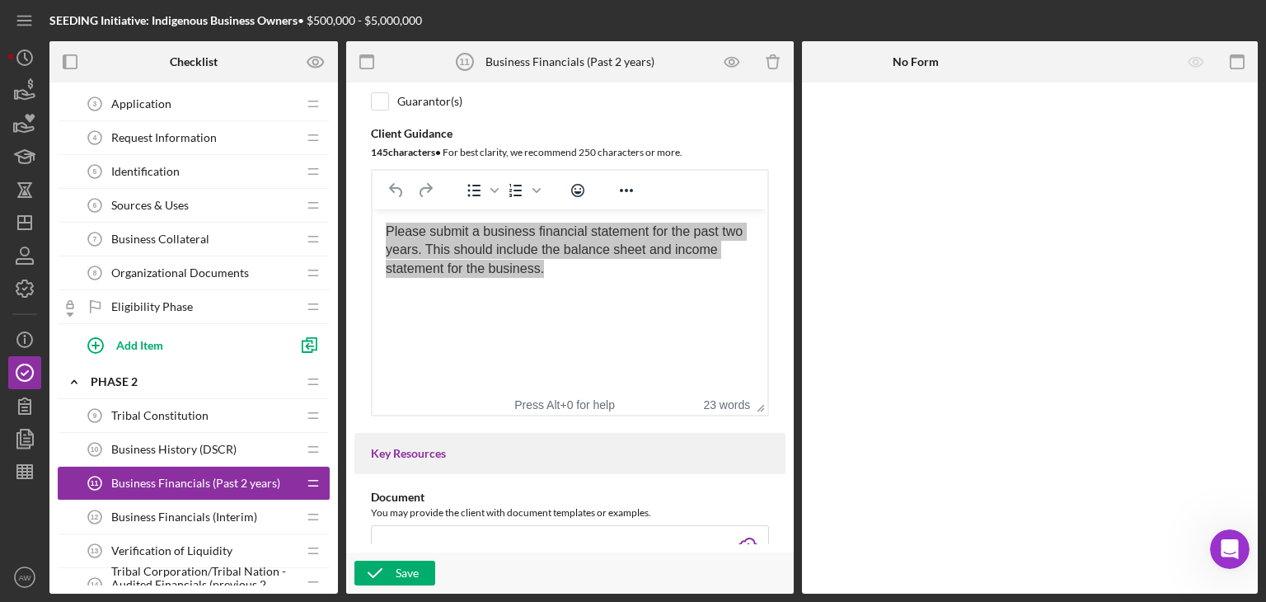
click at [162, 500] on div "Business Financials (Interim) 12 Business Financials (Interim)" at bounding box center [187, 516] width 218 height 33
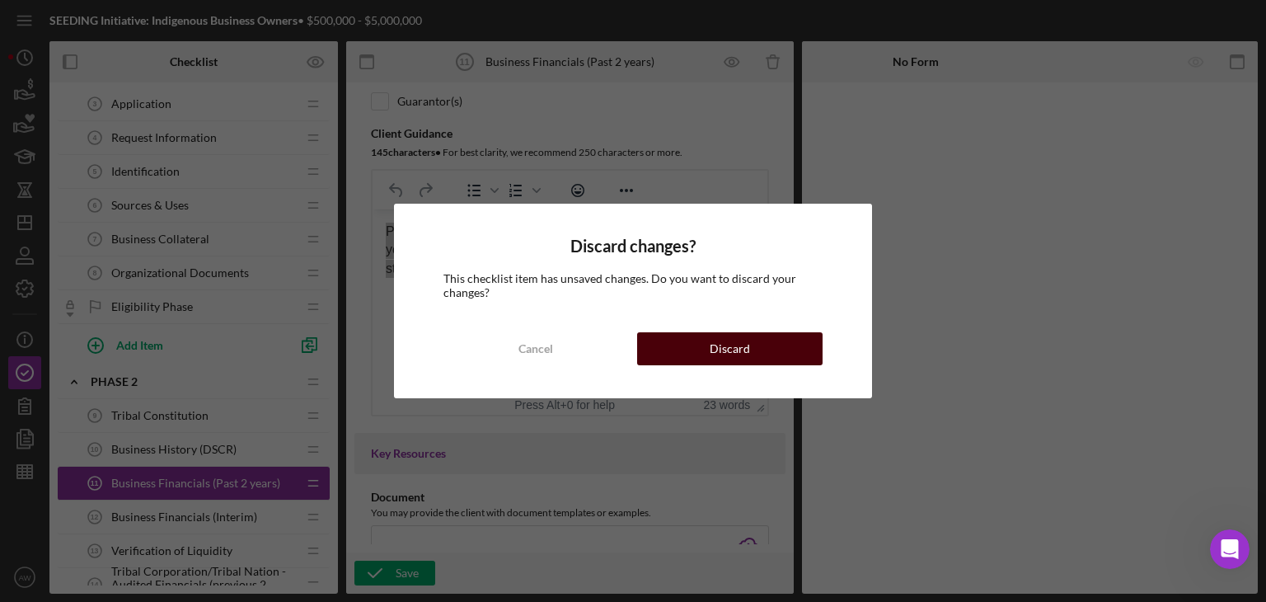
click at [745, 348] on div "Discard" at bounding box center [730, 348] width 40 height 33
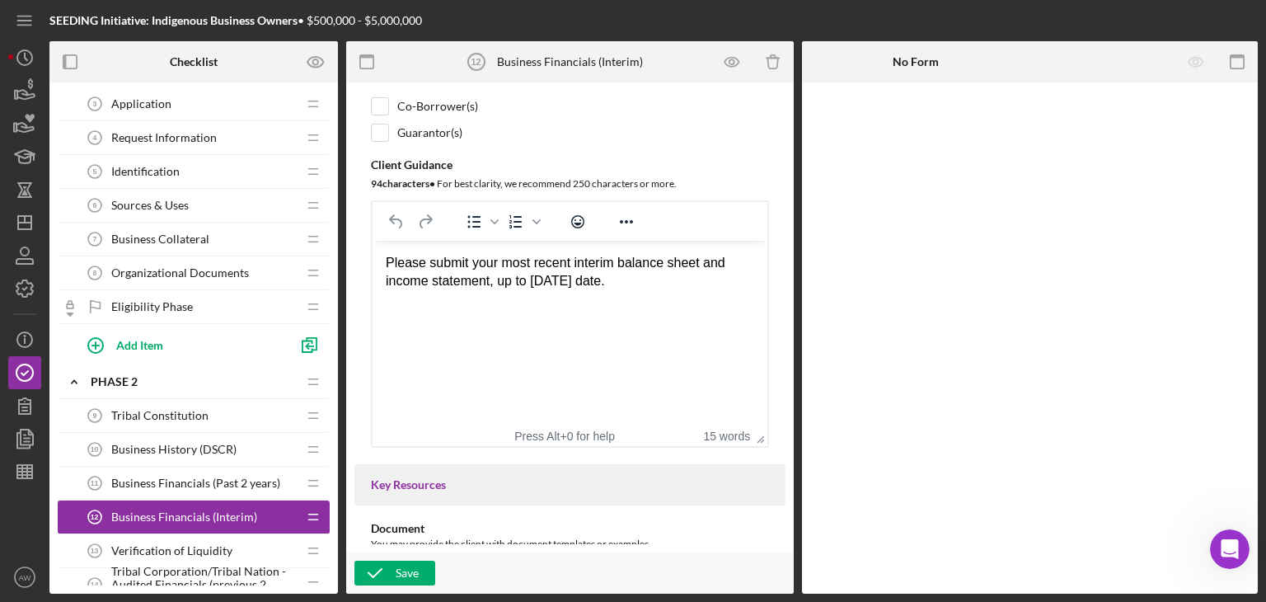
scroll to position [285, 0]
drag, startPoint x: 553, startPoint y: 291, endPoint x: 377, endPoint y: 280, distance: 176.7
click at [377, 280] on html "Please submit your most recent interim balance sheet and income statement, up t…" at bounding box center [570, 273] width 395 height 63
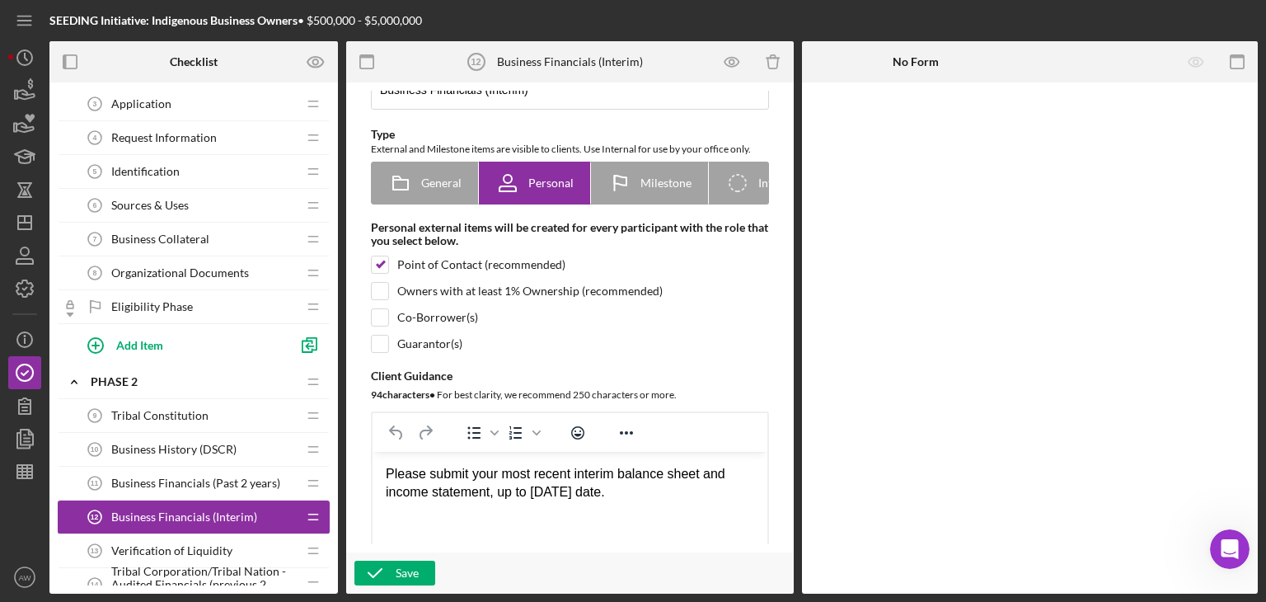
scroll to position [0, 0]
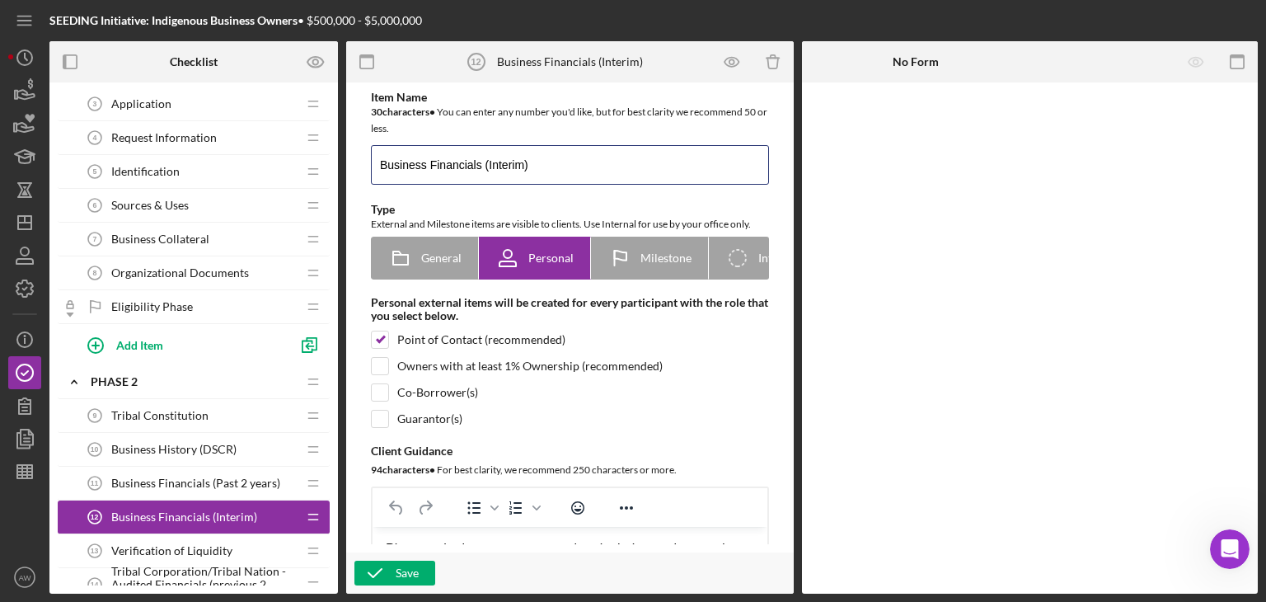
drag, startPoint x: 511, startPoint y: 174, endPoint x: 361, endPoint y: 186, distance: 150.5
click at [361, 186] on div "Item Name 30 character s • You can enter any number you'd like, but for best cl…" at bounding box center [569, 412] width 431 height 643
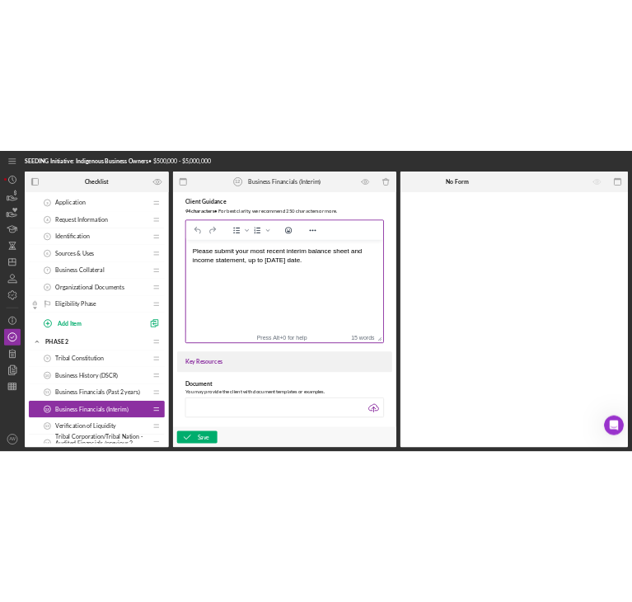
scroll to position [349, 0]
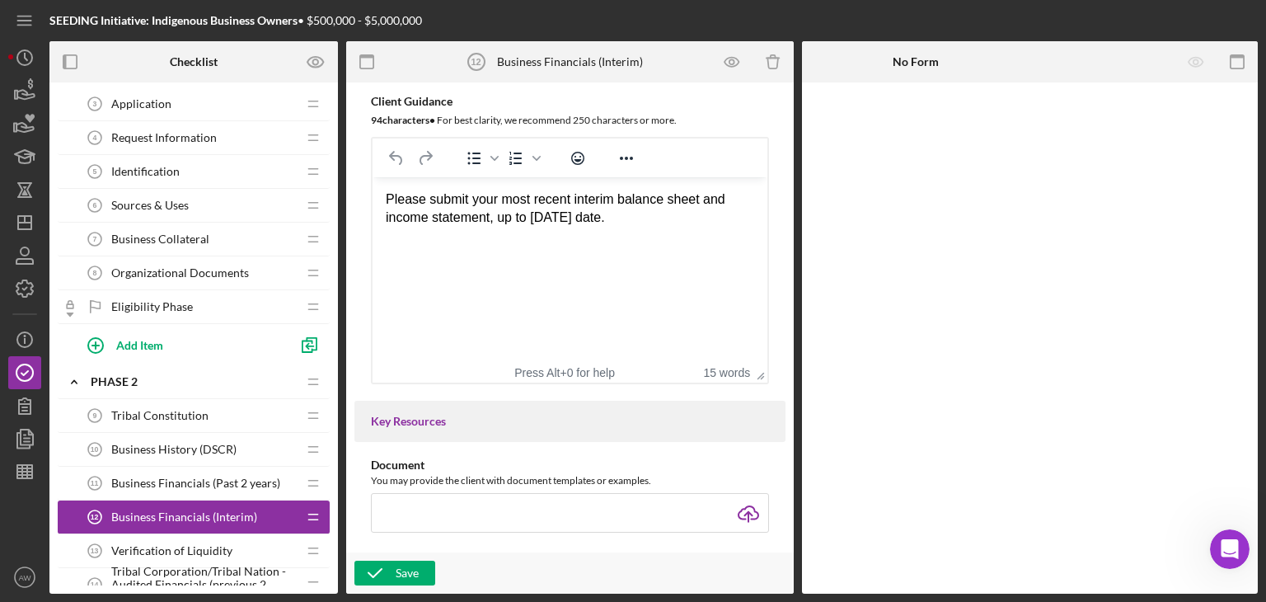
drag, startPoint x: 548, startPoint y: 222, endPoint x: 365, endPoint y: 203, distance: 184.0
click at [373, 203] on html "Please submit your most recent interim balance sheet and income statement, up t…" at bounding box center [570, 208] width 395 height 63
drag, startPoint x: 639, startPoint y: 222, endPoint x: 733, endPoint y: 361, distance: 168.0
click at [373, 181] on html "Please submit your most recent interim balance sheet and income statement, up t…" at bounding box center [570, 208] width 395 height 63
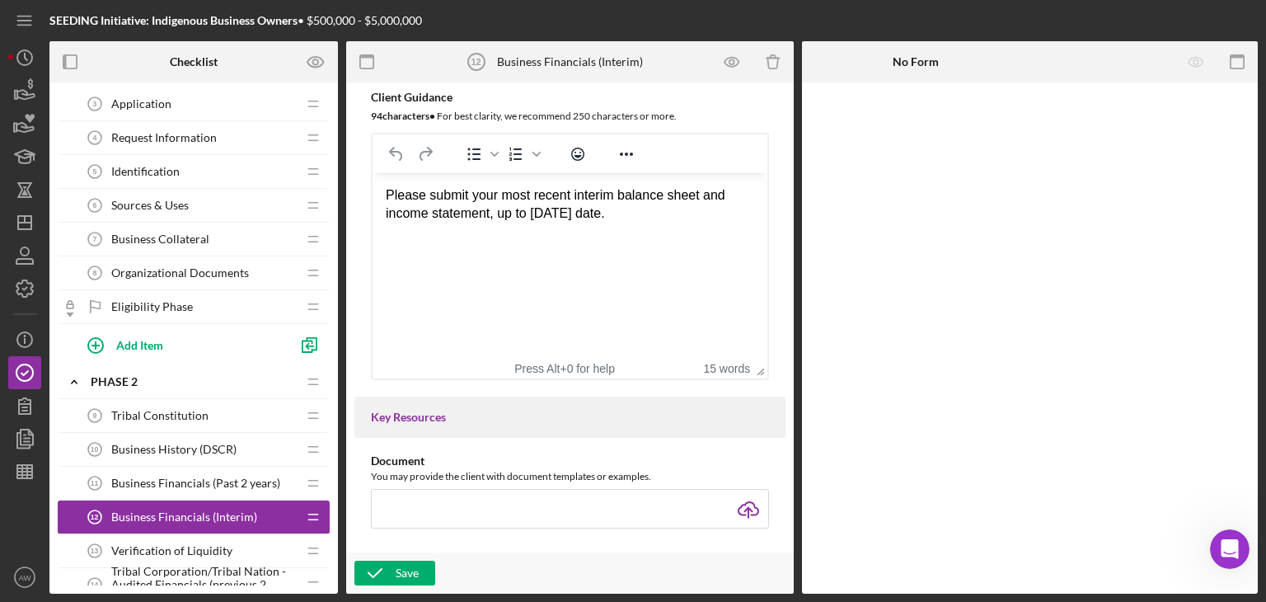
click at [182, 552] on span "Verification of Liquidity" at bounding box center [171, 550] width 121 height 13
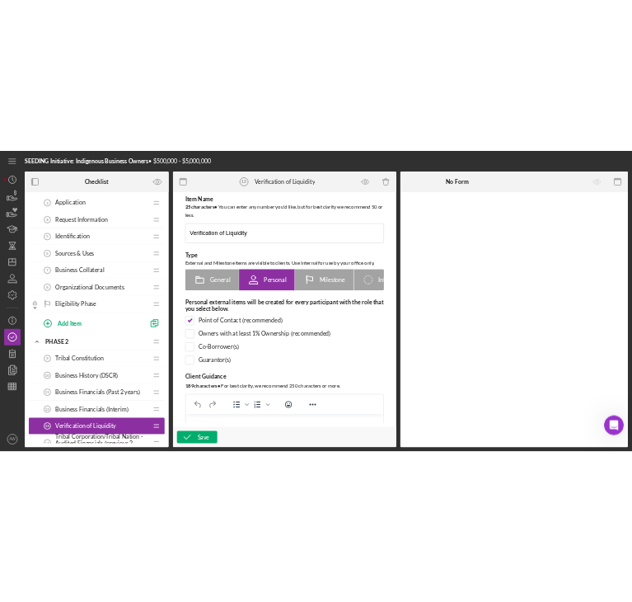
scroll to position [415, 0]
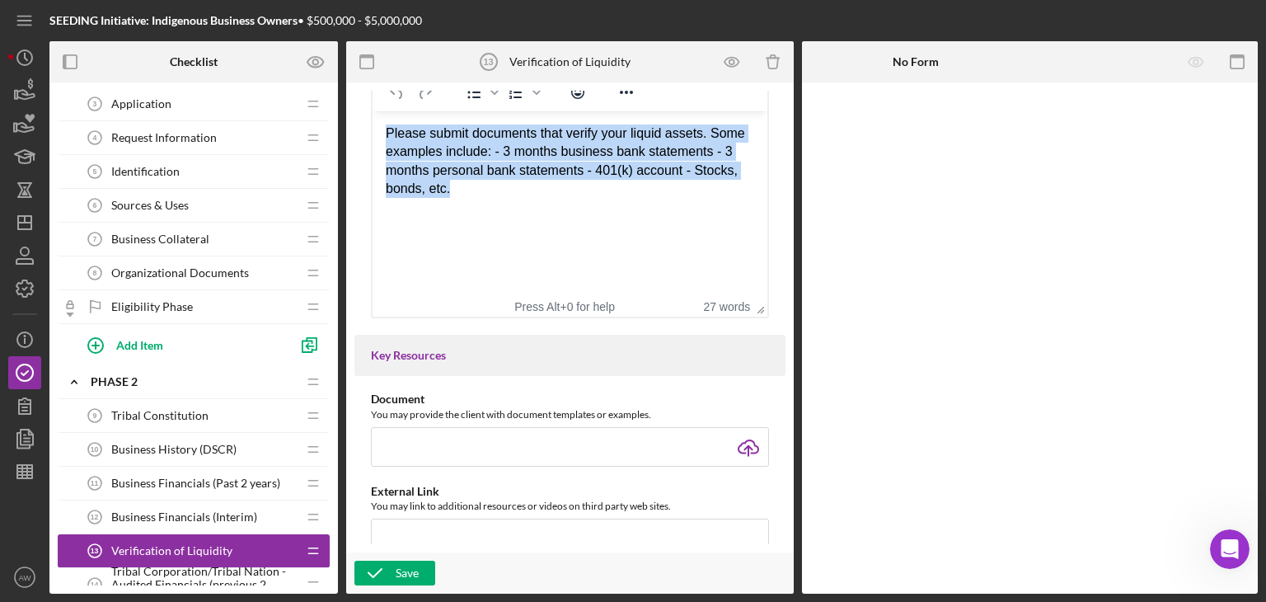
drag, startPoint x: 514, startPoint y: 187, endPoint x: 371, endPoint y: 114, distance: 160.4
click at [373, 114] on html "Please submit documents that verify your liquid assets. Some examples include: …" at bounding box center [570, 161] width 395 height 101
copy div "Please submit documents that verify your liquid assets. Some examples include: …"
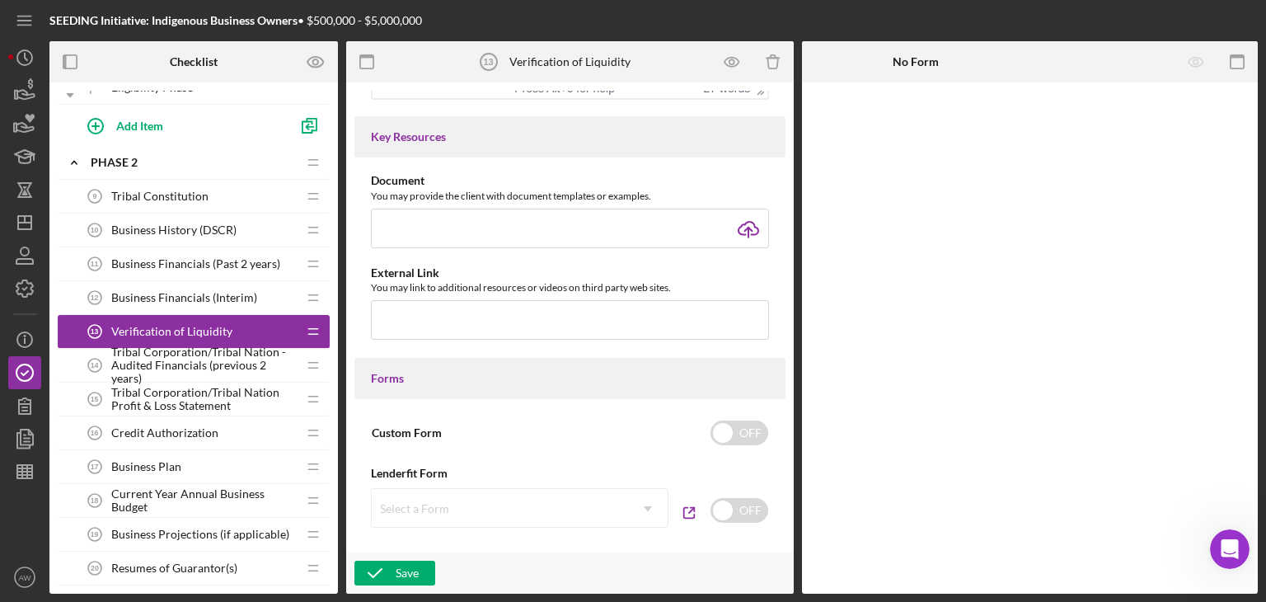
scroll to position [379, 0]
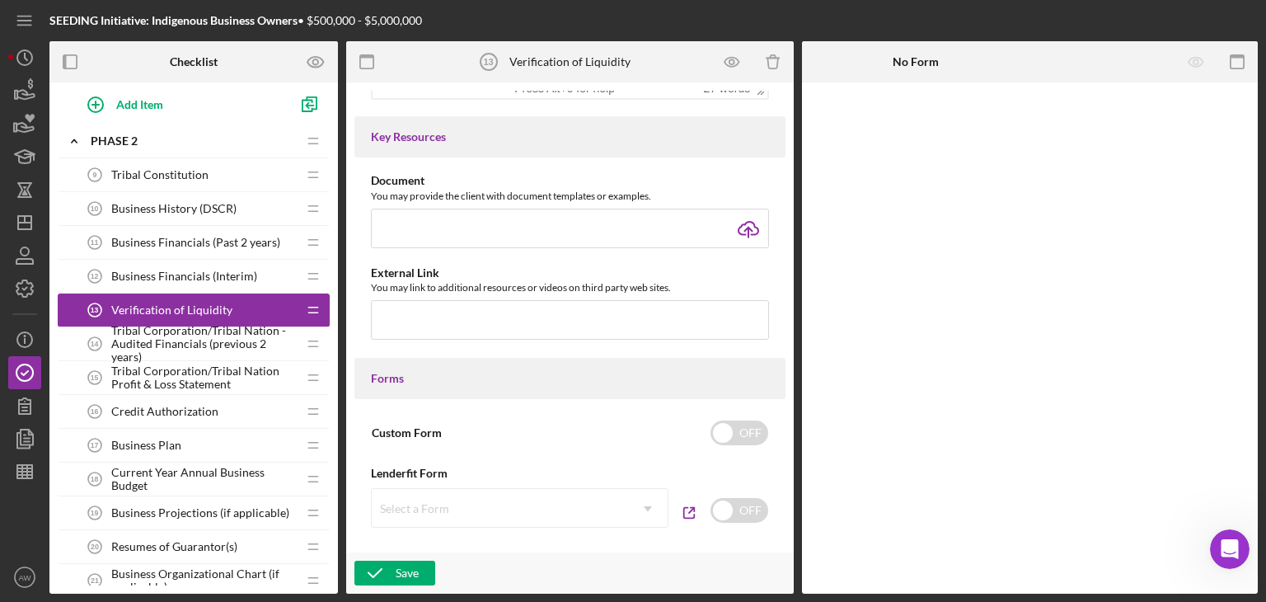
click at [173, 335] on span "Tribal Corporation/Tribal Nation - Audited Financials (previous 2 years)" at bounding box center [203, 344] width 185 height 40
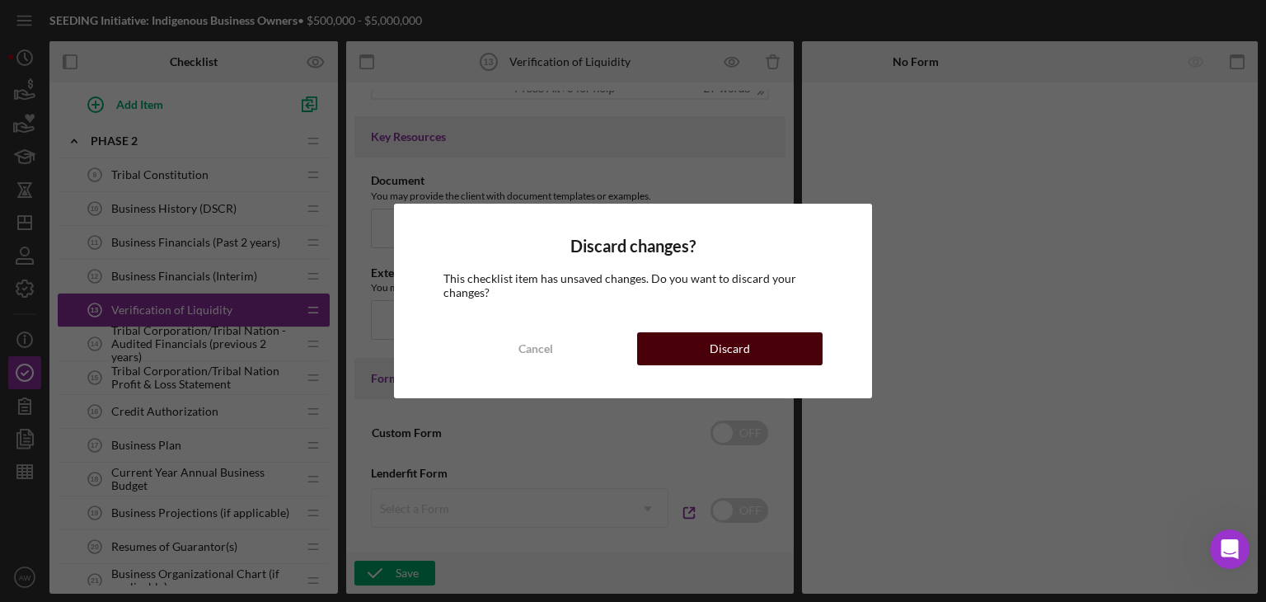
click at [724, 359] on div "Discard" at bounding box center [730, 348] width 40 height 33
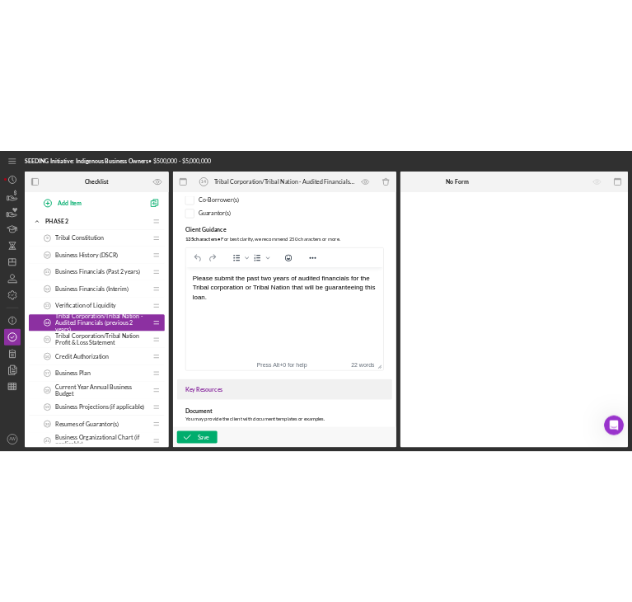
scroll to position [295, 0]
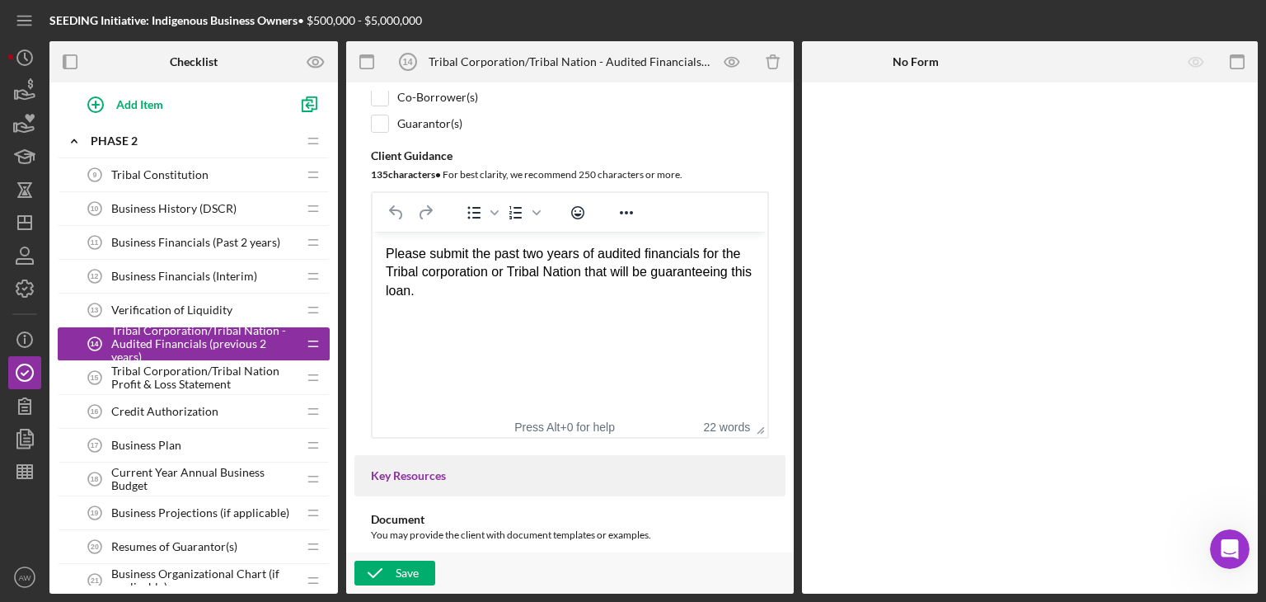
drag, startPoint x: 544, startPoint y: 310, endPoint x: 368, endPoint y: 255, distance: 184.8
click at [373, 255] on html "Please submit the past two years of audited financials for the Tribal corporati…" at bounding box center [570, 273] width 395 height 82
drag, startPoint x: 526, startPoint y: 319, endPoint x: 397, endPoint y: 259, distance: 142.0
click at [397, 259] on html "Please submit the past two years of audited financials for the Tribal corporati…" at bounding box center [570, 273] width 395 height 82
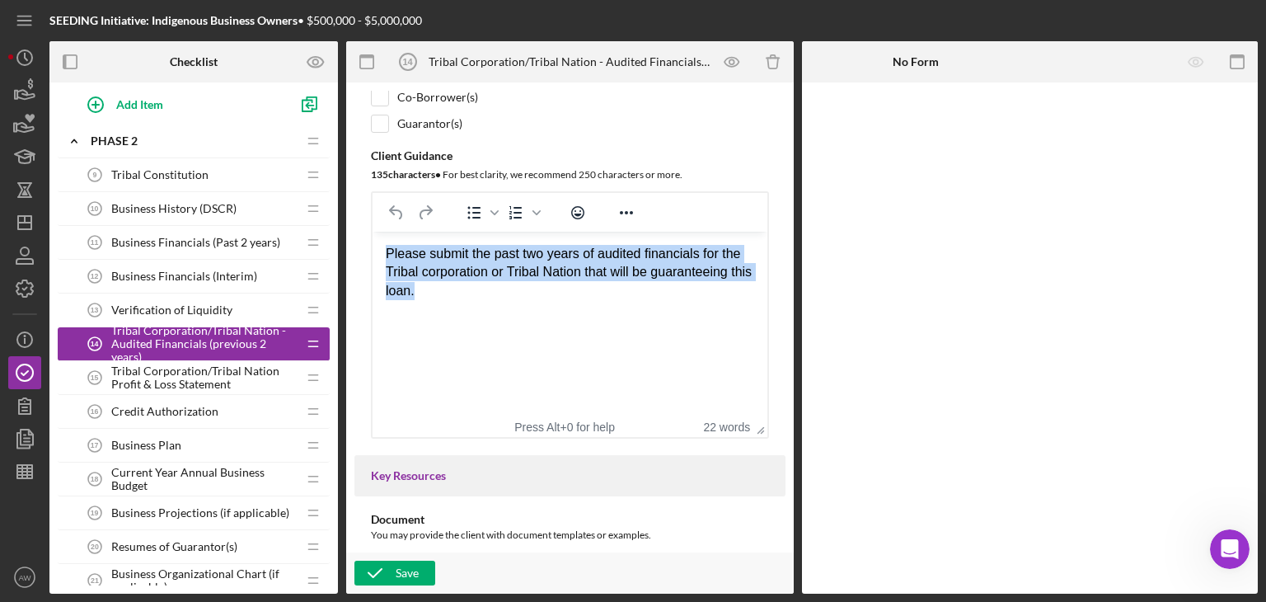
drag, startPoint x: 458, startPoint y: 294, endPoint x: 746, endPoint y: 465, distance: 334.5
click at [374, 232] on html "Please submit the past two years of audited financials for the Tribal corporati…" at bounding box center [570, 273] width 395 height 82
copy div "Please submit the past two years of audited financials for the Tribal corporati…"
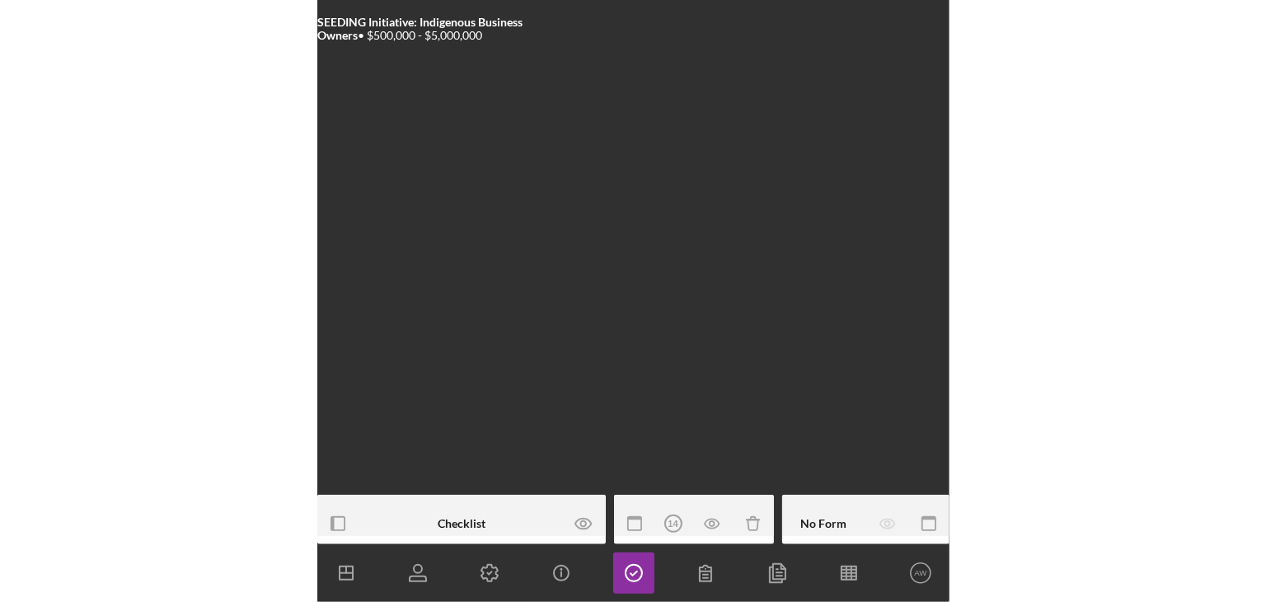
scroll to position [300, 0]
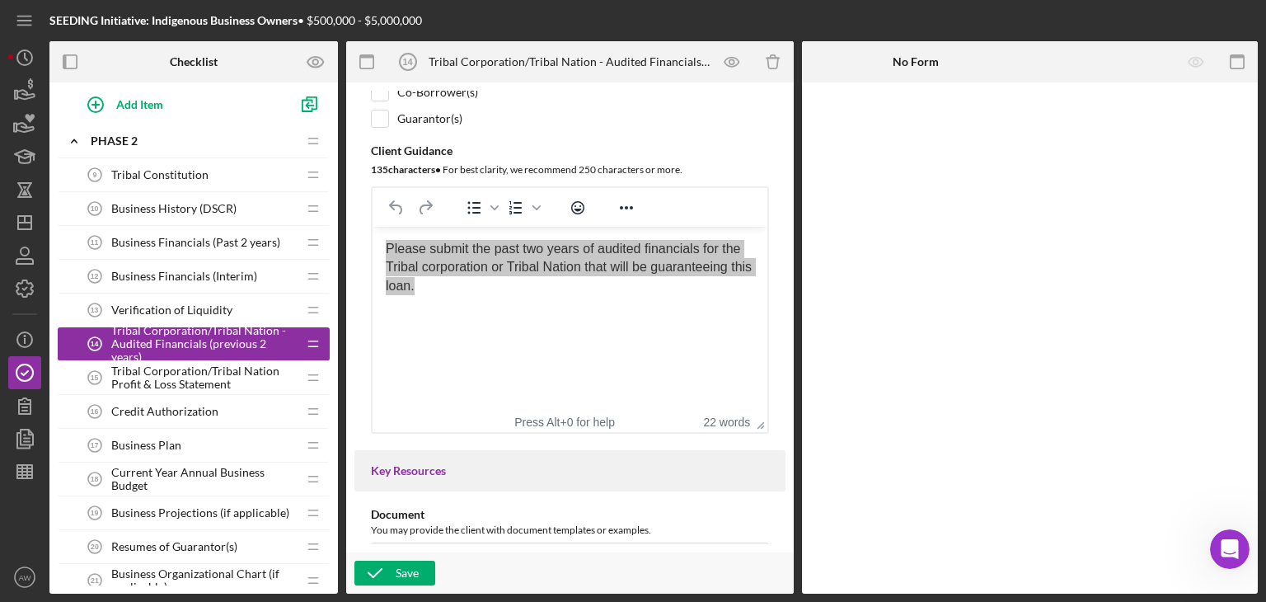
click at [211, 390] on div "Tribal Corporation/Tribal Nation Profit & Loss Statement 15 Tribal Corporation/…" at bounding box center [187, 377] width 218 height 33
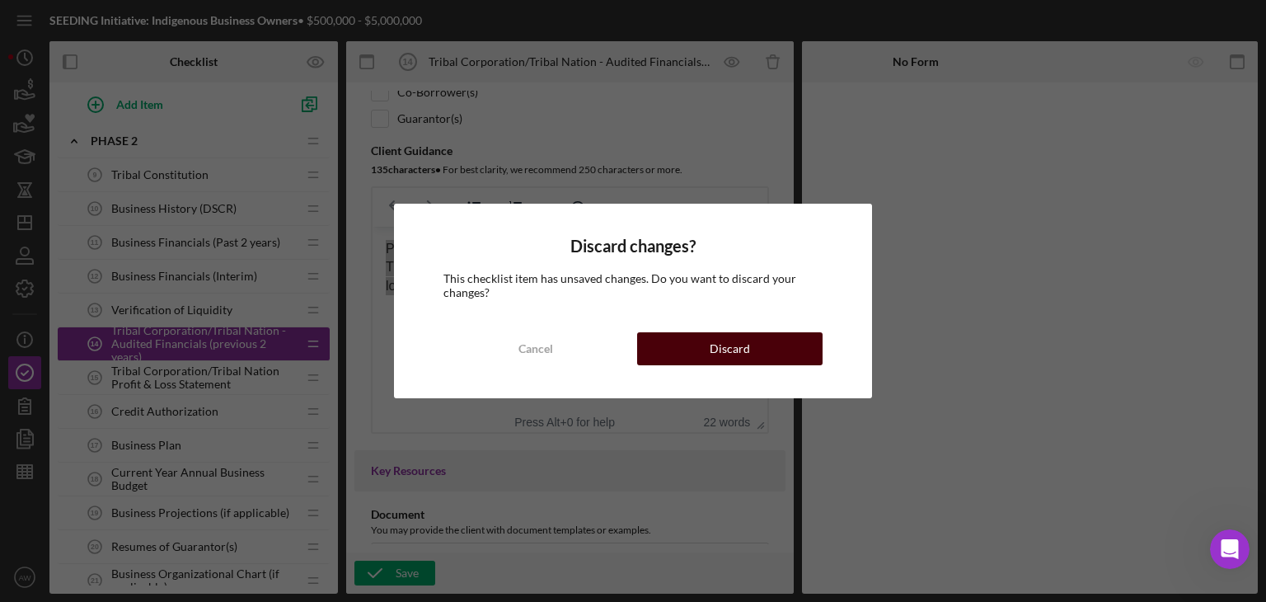
click at [742, 340] on div "Discard" at bounding box center [730, 348] width 40 height 33
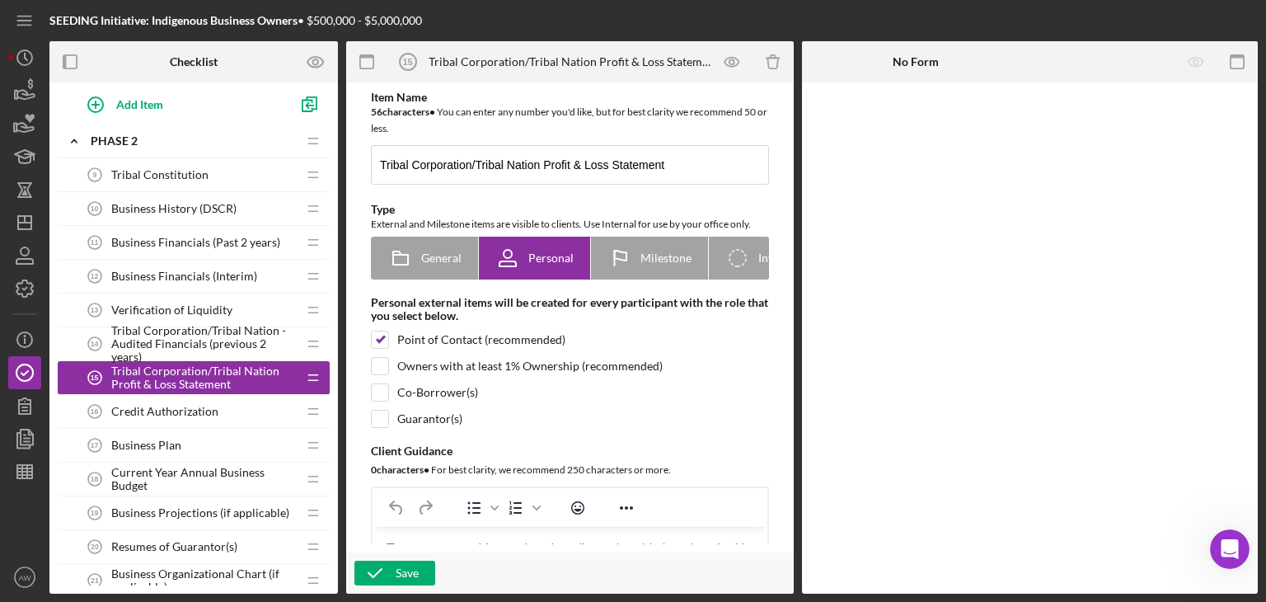
scroll to position [191, 0]
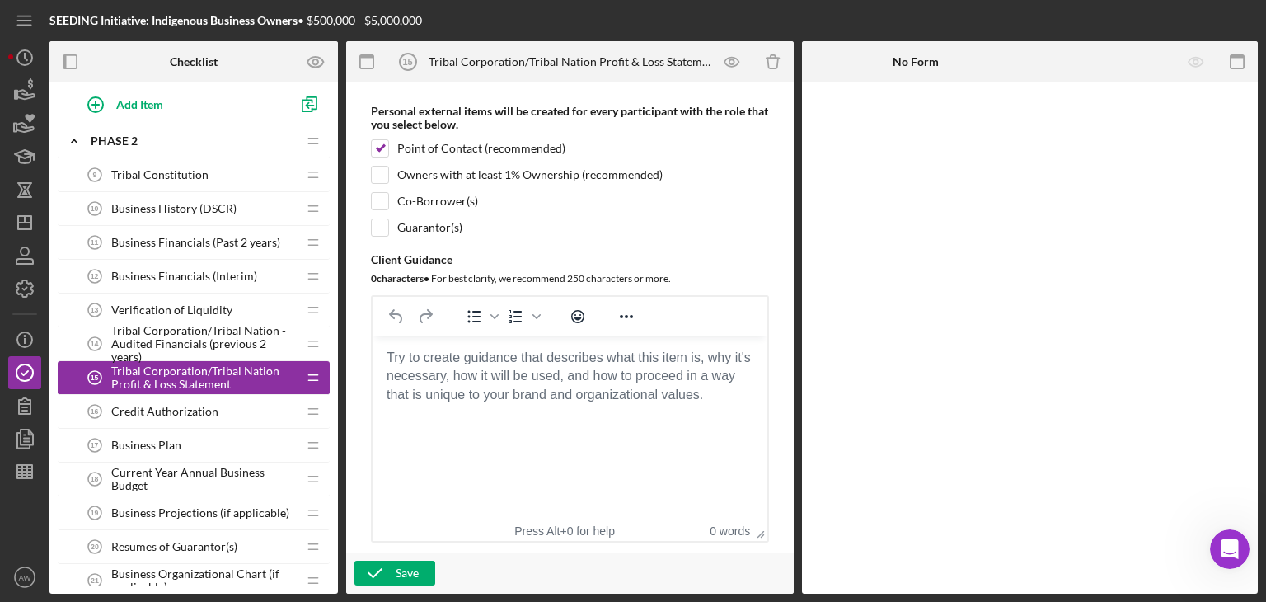
drag, startPoint x: 715, startPoint y: 396, endPoint x: 390, endPoint y: 358, distance: 327.0
click at [390, 358] on body "Rich Text Area. Press ALT-0 for help." at bounding box center [570, 358] width 368 height 18
drag, startPoint x: 756, startPoint y: 405, endPoint x: 405, endPoint y: 352, distance: 355.1
click at [405, 352] on html at bounding box center [570, 357] width 395 height 45
drag, startPoint x: 387, startPoint y: 355, endPoint x: 674, endPoint y: 392, distance: 289.1
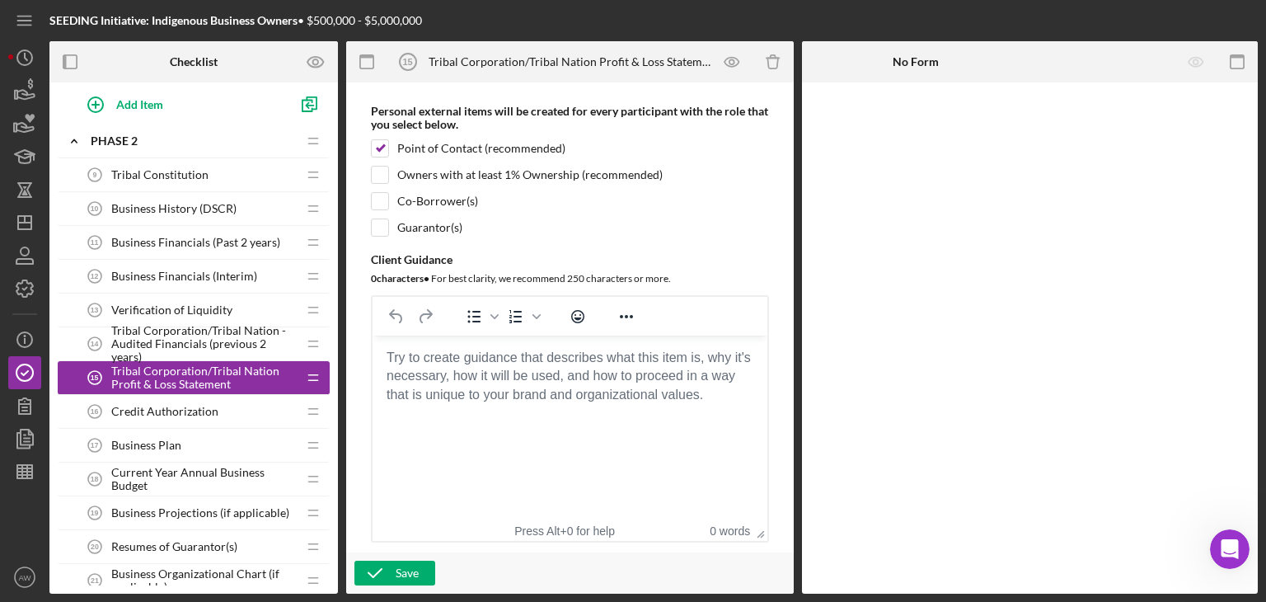
click at [674, 367] on body "Rich Text Area. Press ALT-0 for help." at bounding box center [570, 358] width 368 height 18
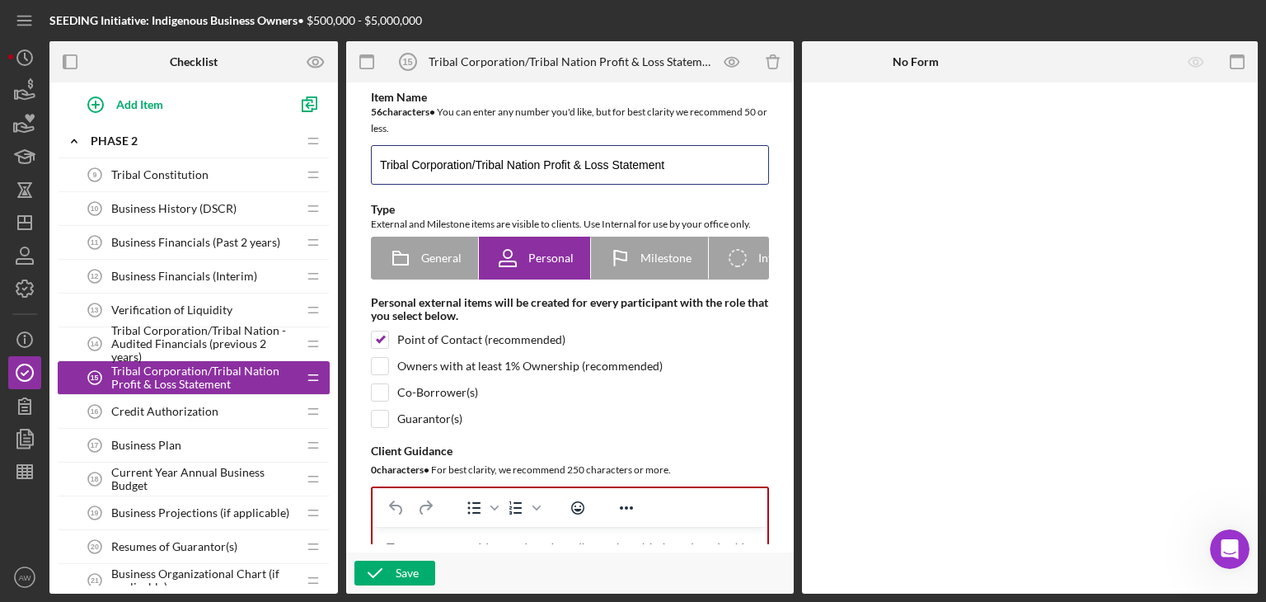
drag, startPoint x: 688, startPoint y: 150, endPoint x: 364, endPoint y: 147, distance: 324.0
click at [364, 147] on div "Item Name 56 character s • You can enter any number you'd like, but for best cl…" at bounding box center [569, 417] width 431 height 653
click at [225, 409] on div "Credit Authorization 16 Credit Authorization" at bounding box center [187, 411] width 218 height 33
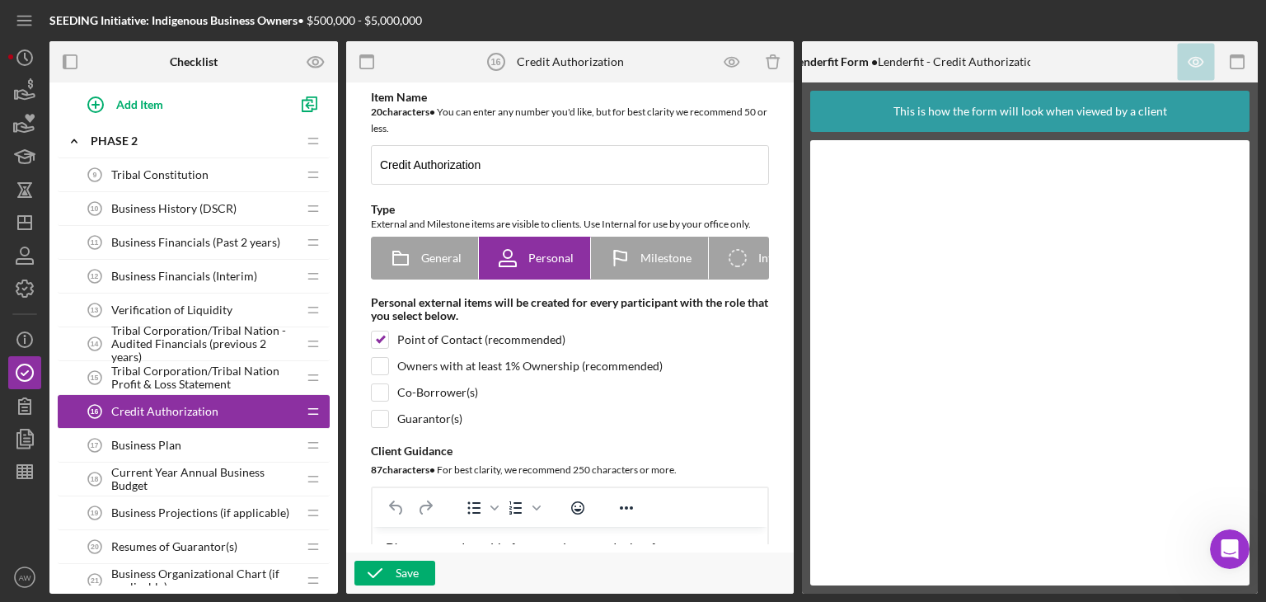
click at [186, 441] on div "Business Plan 17 Business Plan" at bounding box center [187, 445] width 218 height 33
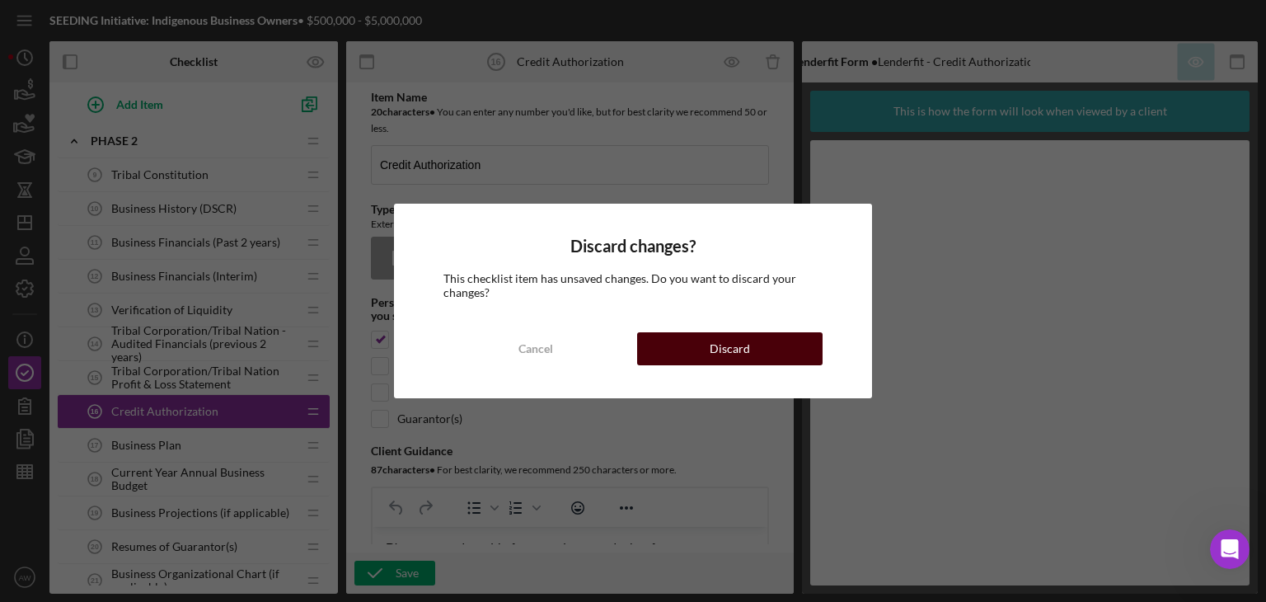
click at [762, 354] on button "Discard" at bounding box center [729, 348] width 185 height 33
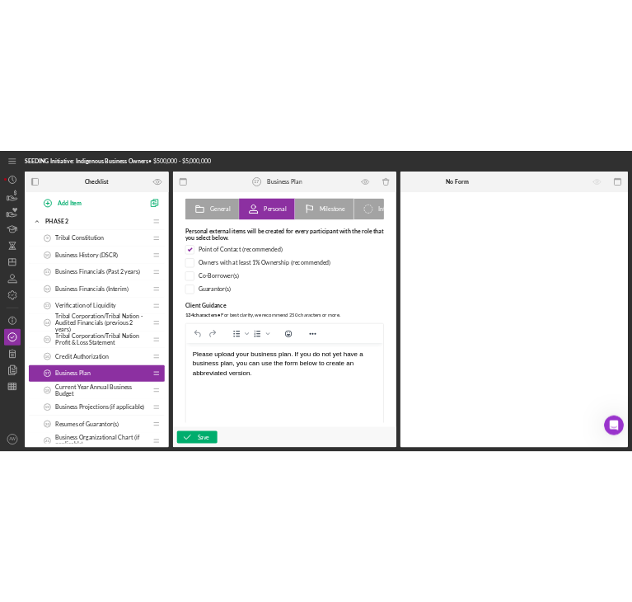
scroll to position [207, 0]
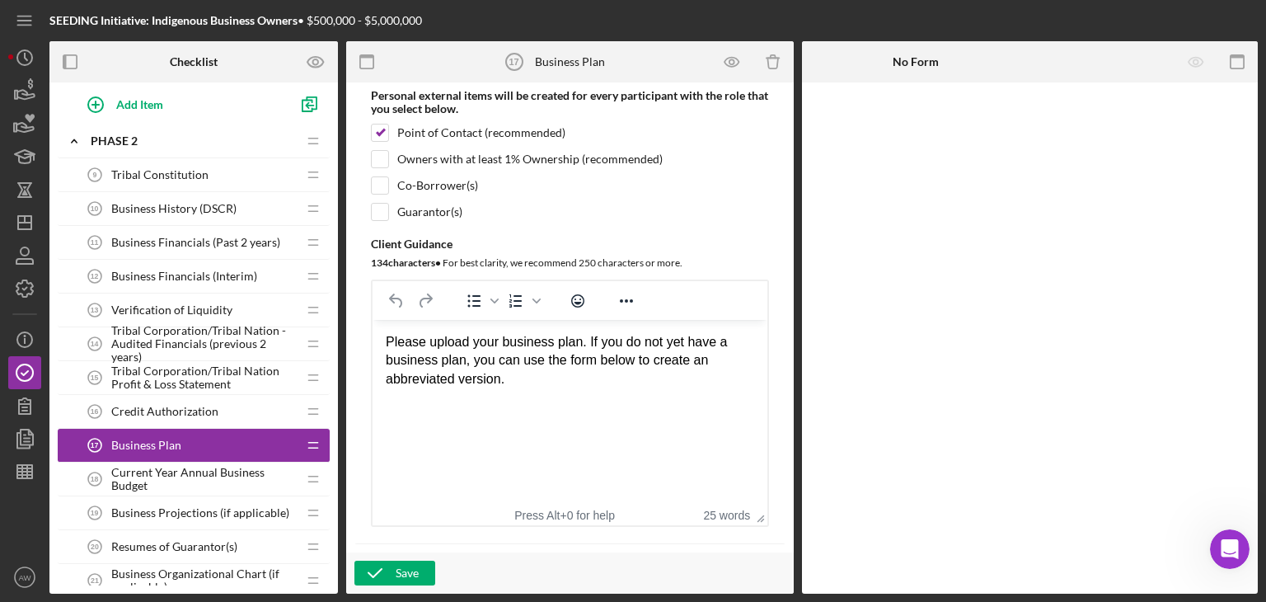
drag, startPoint x: 569, startPoint y: 425, endPoint x: 374, endPoint y: 340, distance: 212.3
click at [374, 340] on html "Please upload your business plan. If you do not yet have a business plan, you c…" at bounding box center [570, 361] width 395 height 82
drag, startPoint x: 534, startPoint y: 398, endPoint x: 722, endPoint y: 657, distance: 319.9
click at [373, 335] on html "Please upload your business plan. If you do not yet have a business plan, you c…" at bounding box center [570, 361] width 395 height 82
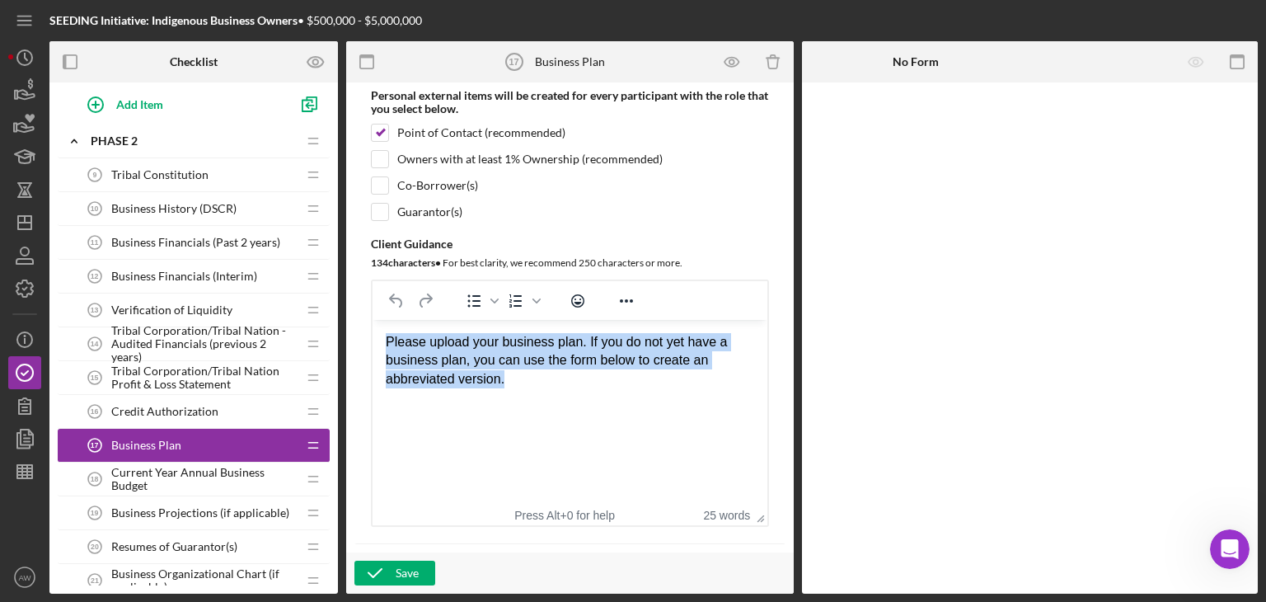
drag, startPoint x: 386, startPoint y: 343, endPoint x: 537, endPoint y: 406, distance: 163.3
click at [537, 401] on html "Please upload your business plan. If you do not yet have a business plan, you c…" at bounding box center [570, 361] width 395 height 82
copy div "Please upload your business plan. If you do not yet have a business plan, you c…"
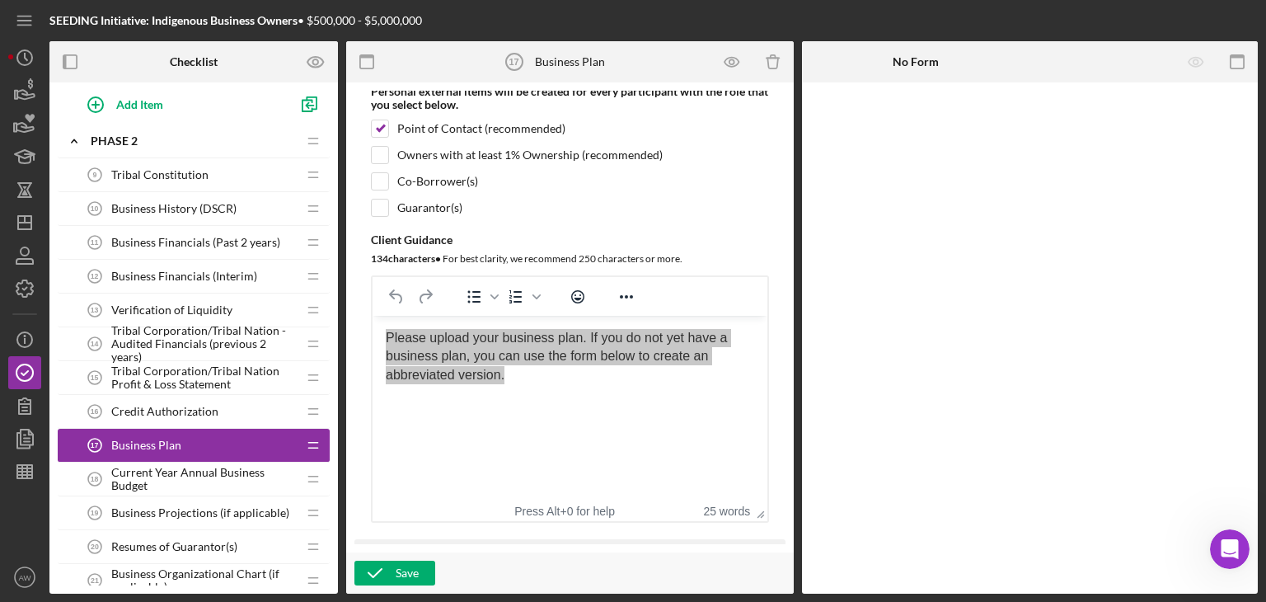
click at [185, 486] on span "Current Year Annual Business Budget" at bounding box center [203, 479] width 185 height 26
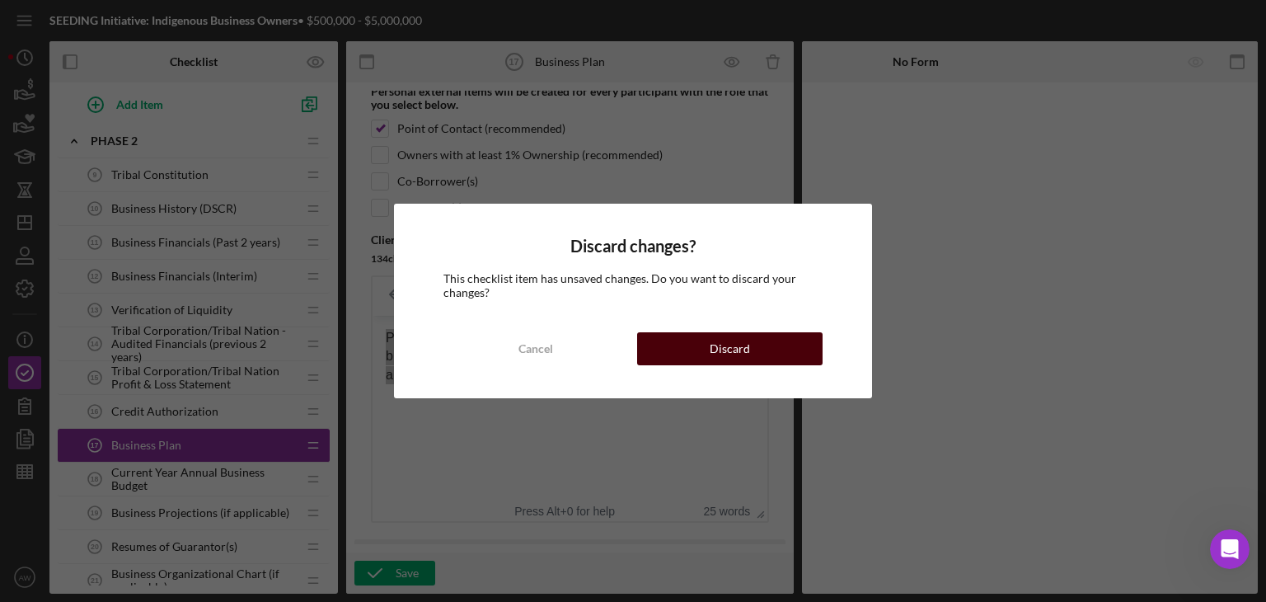
click at [747, 341] on div "Discard" at bounding box center [730, 348] width 40 height 33
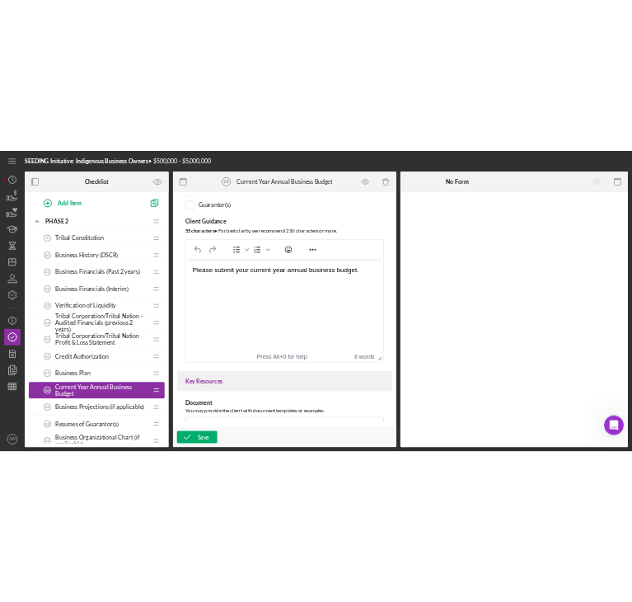
scroll to position [228, 0]
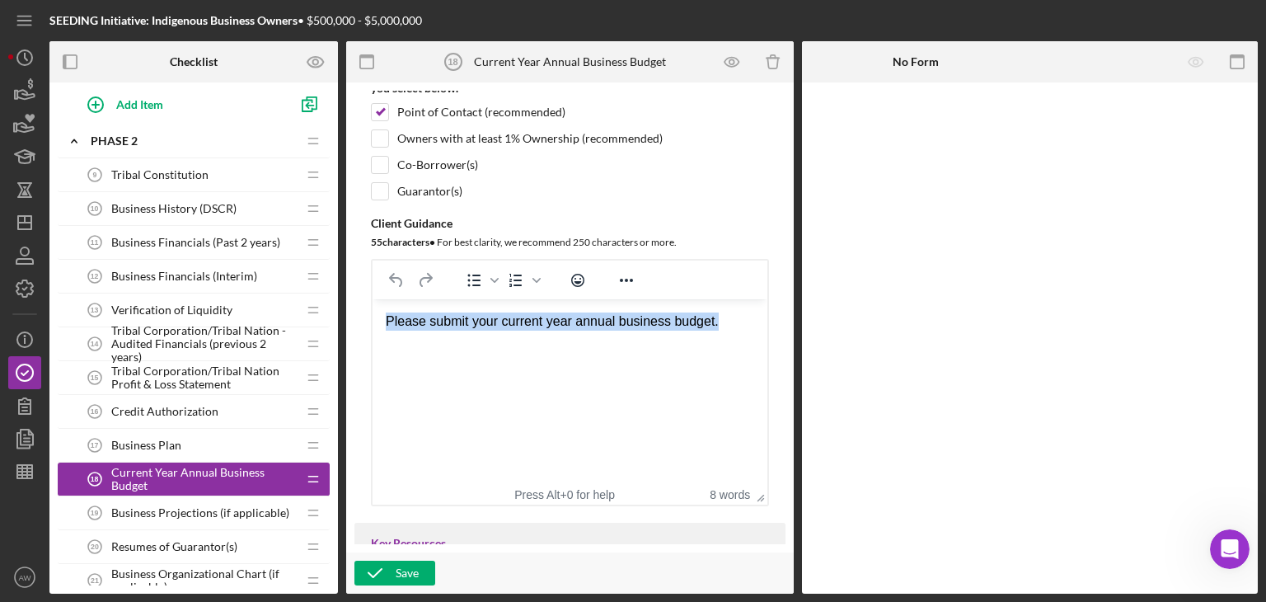
drag, startPoint x: 681, startPoint y: 324, endPoint x: 338, endPoint y: 316, distance: 343.0
click at [373, 316] on html "Please submit your current year annual business budget." at bounding box center [570, 321] width 395 height 45
copy div "Please submit your current year annual business budget."
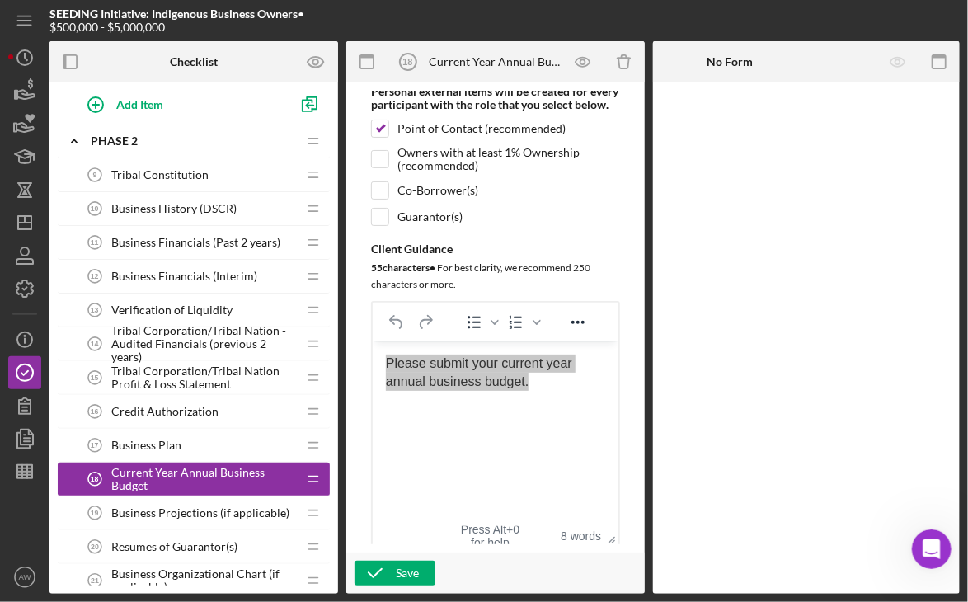
click at [225, 500] on div "Business Projections (if applicable) 19 Business Projections (if applicable)" at bounding box center [187, 512] width 218 height 33
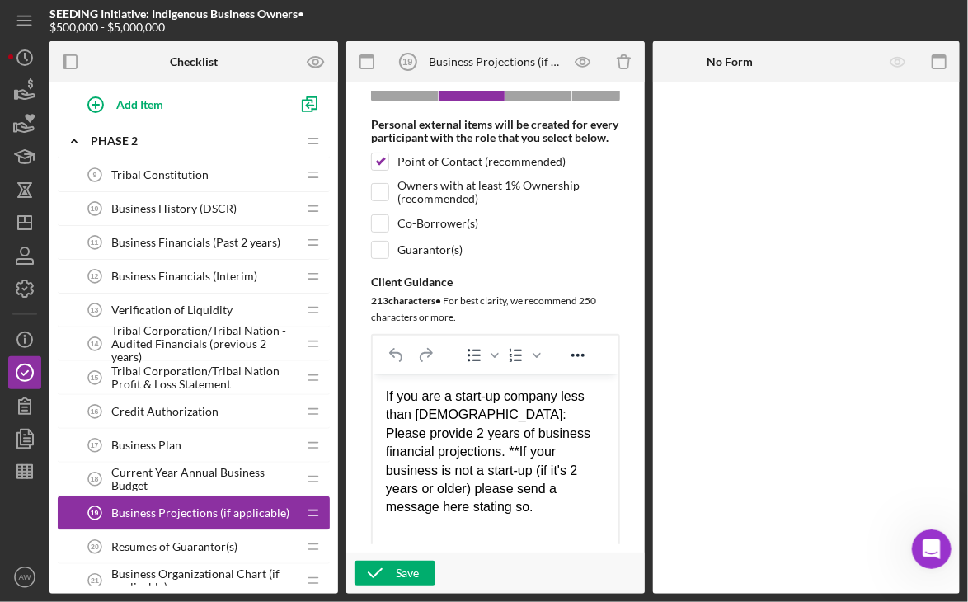
scroll to position [196, 0]
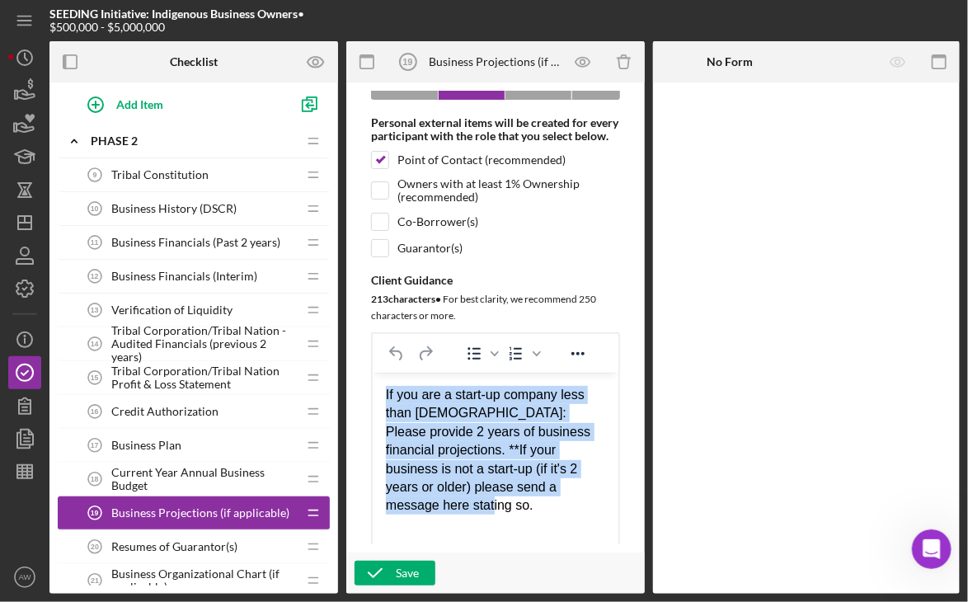
drag, startPoint x: 409, startPoint y: 480, endPoint x: 351, endPoint y: 392, distance: 105.4
click at [372, 392] on html "If you are a start-up company less than [DEMOGRAPHIC_DATA]: Please provide 2 ye…" at bounding box center [495, 450] width 246 height 156
copy div "If you are a start-up company less than [DEMOGRAPHIC_DATA]: Please provide 2 ye…"
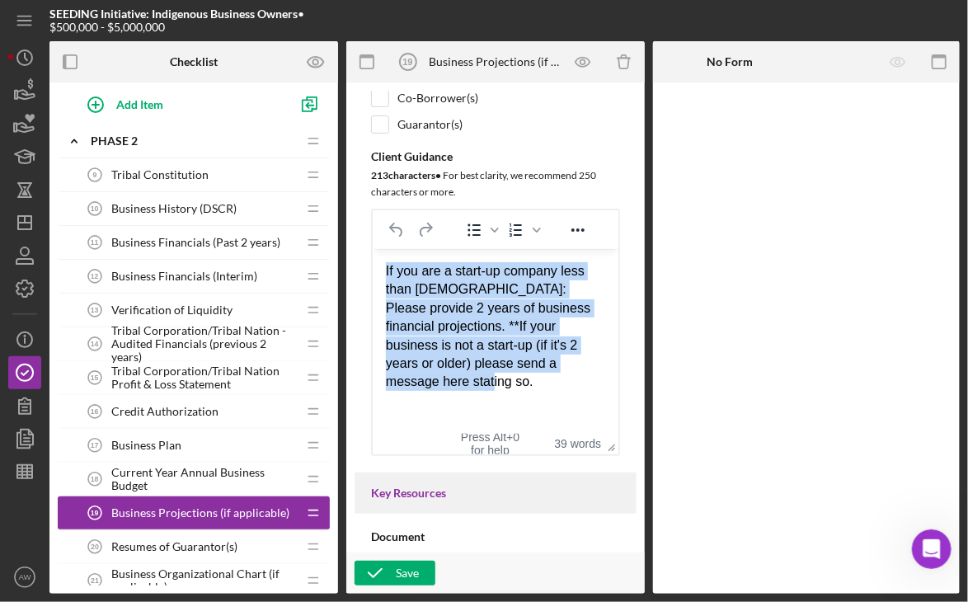
scroll to position [326, 0]
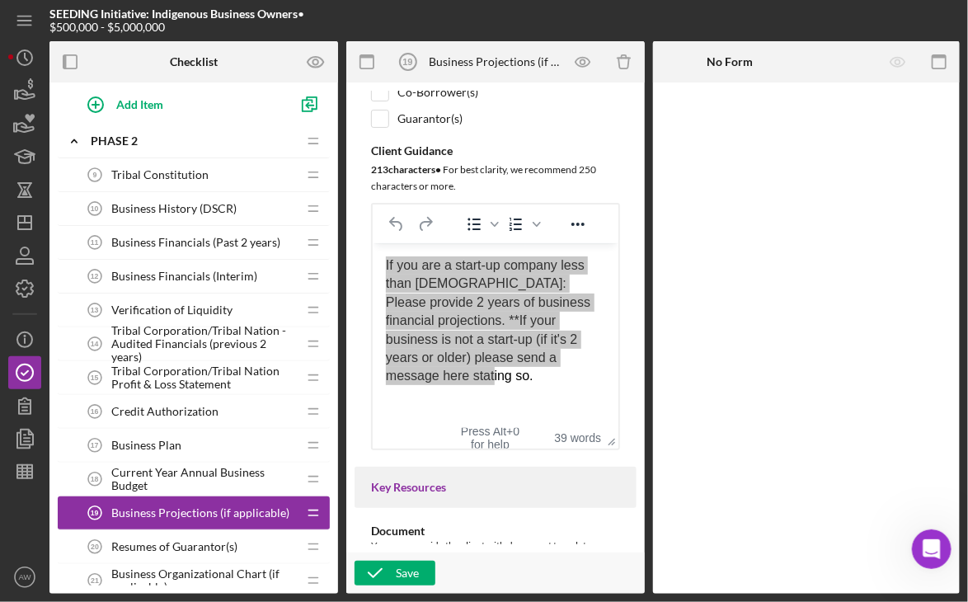
click at [181, 543] on span "Resumes of Guarantor(s)" at bounding box center [174, 546] width 126 height 13
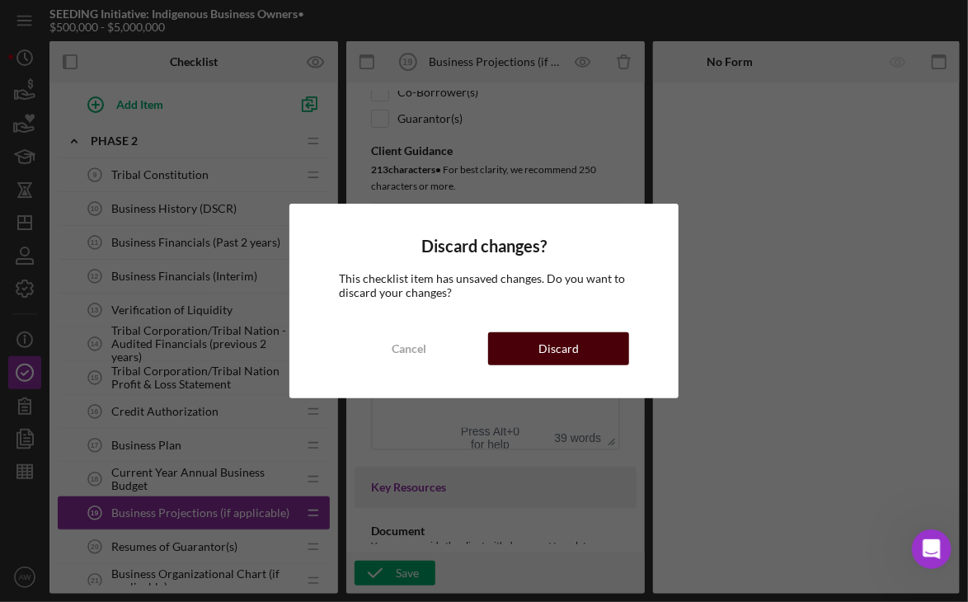
click at [587, 353] on button "Discard" at bounding box center [558, 348] width 141 height 33
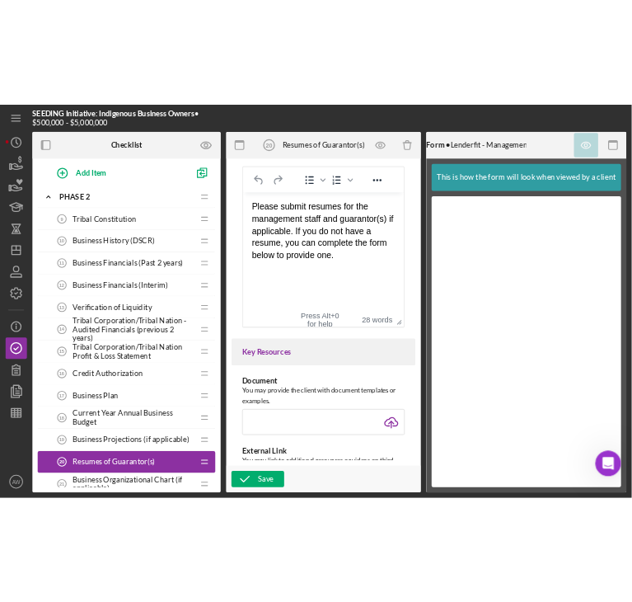
scroll to position [434, 0]
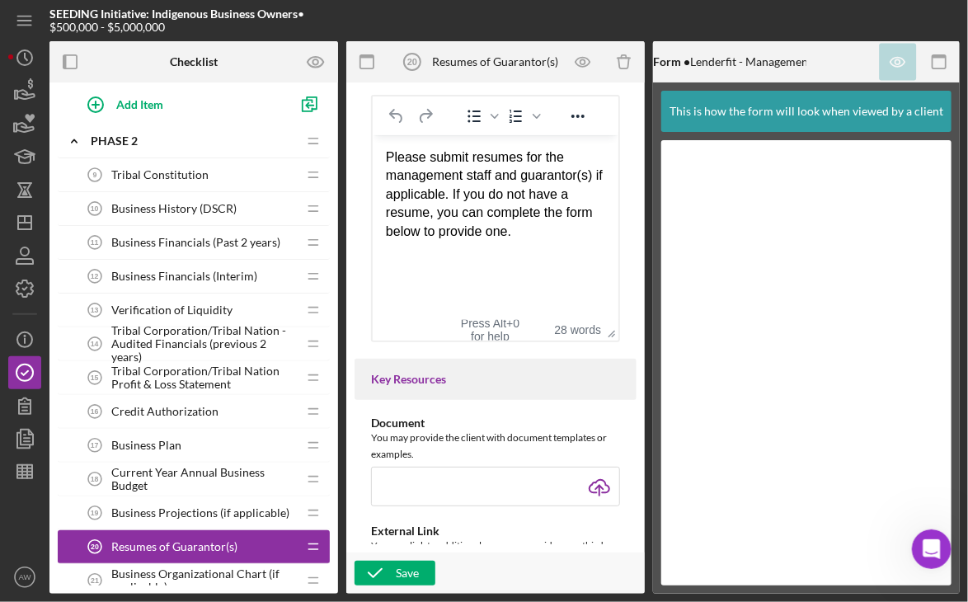
drag, startPoint x: 557, startPoint y: 256, endPoint x: 364, endPoint y: 161, distance: 216.0
click at [372, 161] on html "Please submit resumes for the management staff and guarantor(s) if applicable. …" at bounding box center [495, 193] width 246 height 119
drag, startPoint x: 551, startPoint y: 251, endPoint x: 415, endPoint y: 167, distance: 159.9
click at [415, 167] on html "Please submit resumes for the management staff and guarantor(s) if applicable. …" at bounding box center [495, 193] width 246 height 119
drag, startPoint x: 383, startPoint y: 155, endPoint x: 527, endPoint y: 228, distance: 161.1
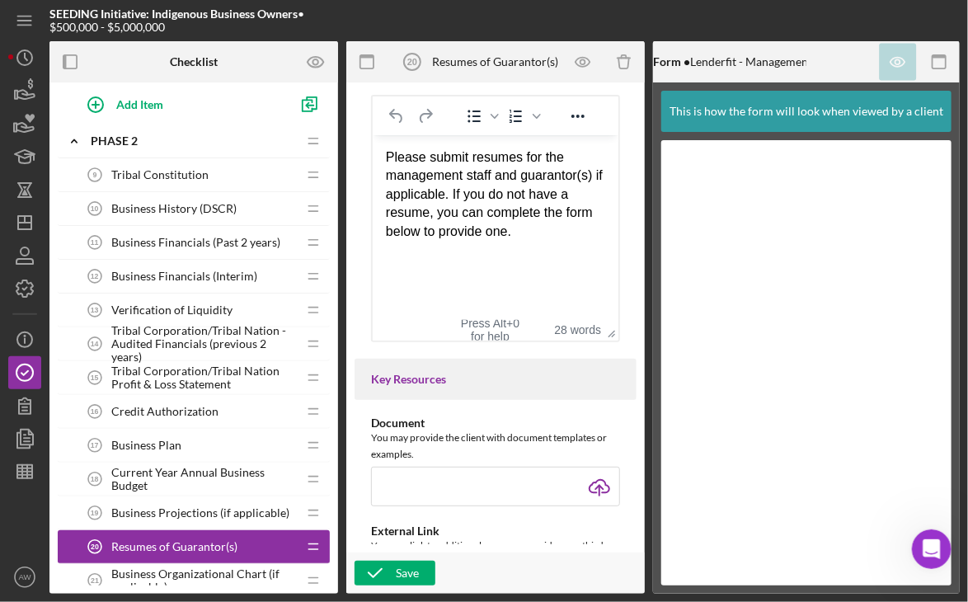
click at [527, 228] on html "Please submit resumes for the management staff and guarantor(s) if applicable. …" at bounding box center [495, 193] width 246 height 119
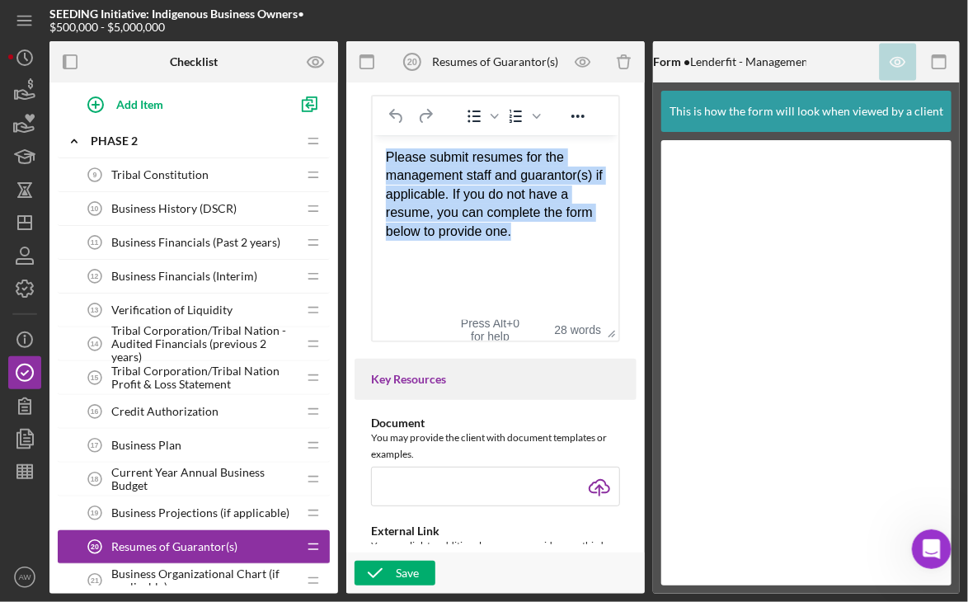
drag, startPoint x: 527, startPoint y: 228, endPoint x: 367, endPoint y: 148, distance: 179.2
click at [372, 148] on html "Please submit resumes for the management staff and guarantor(s) if applicable. …" at bounding box center [495, 193] width 246 height 119
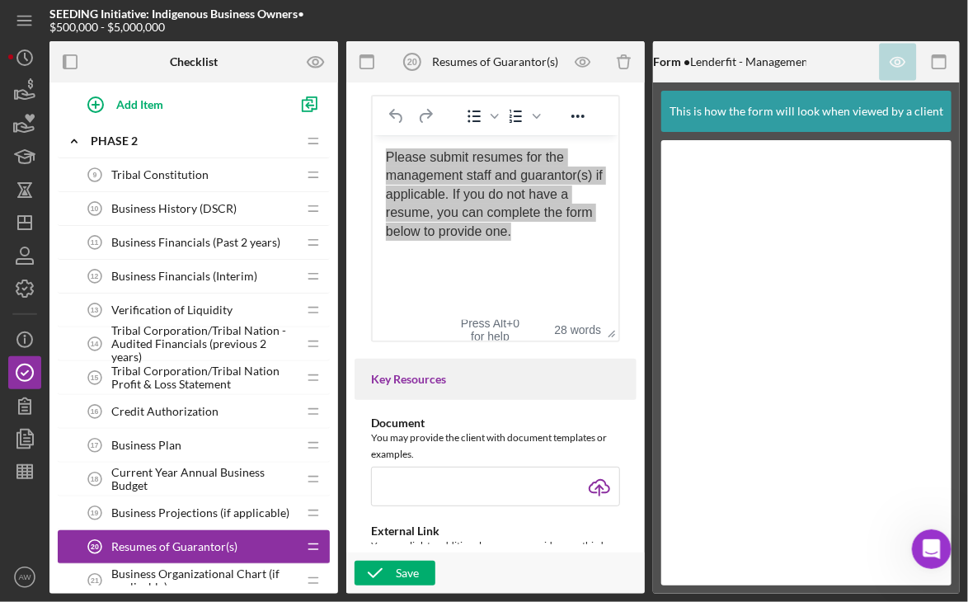
click at [57, 282] on div "SEEDING Initiative: Indigenous Business Owners • $500,000 - $5,000,000 Checklis…" at bounding box center [483, 296] width 951 height 593
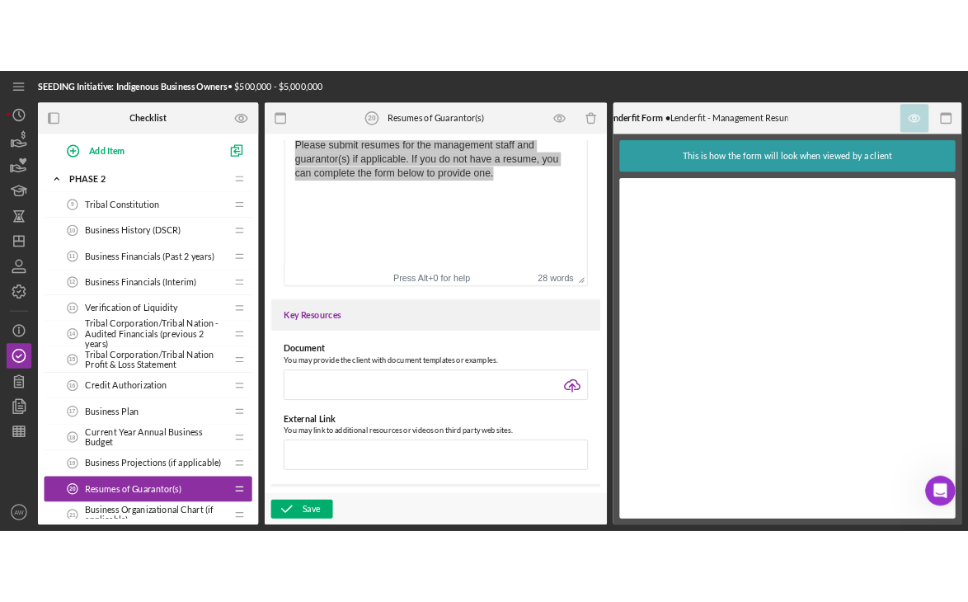
scroll to position [506, 0]
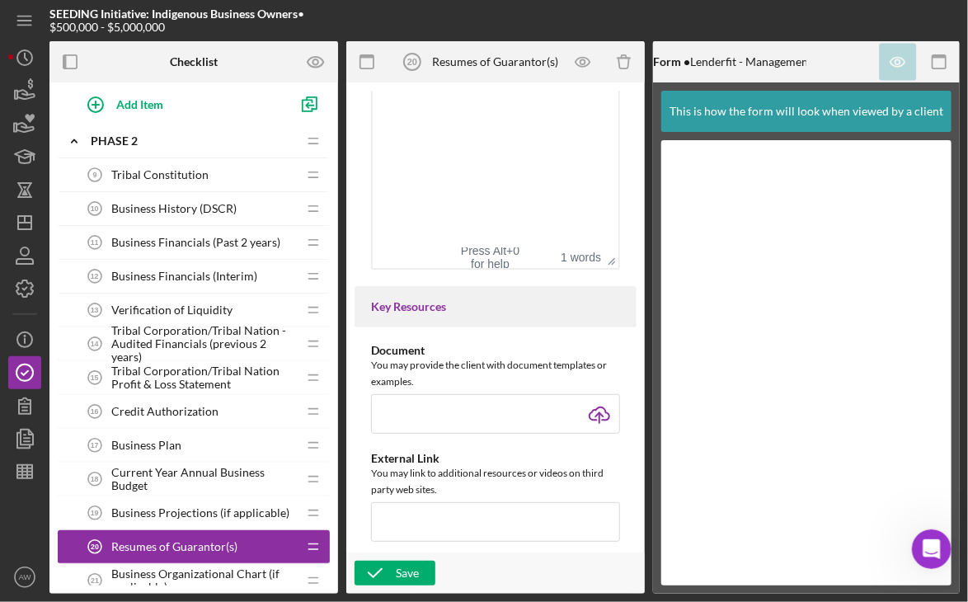
click at [469, 106] on html "c" at bounding box center [495, 84] width 246 height 45
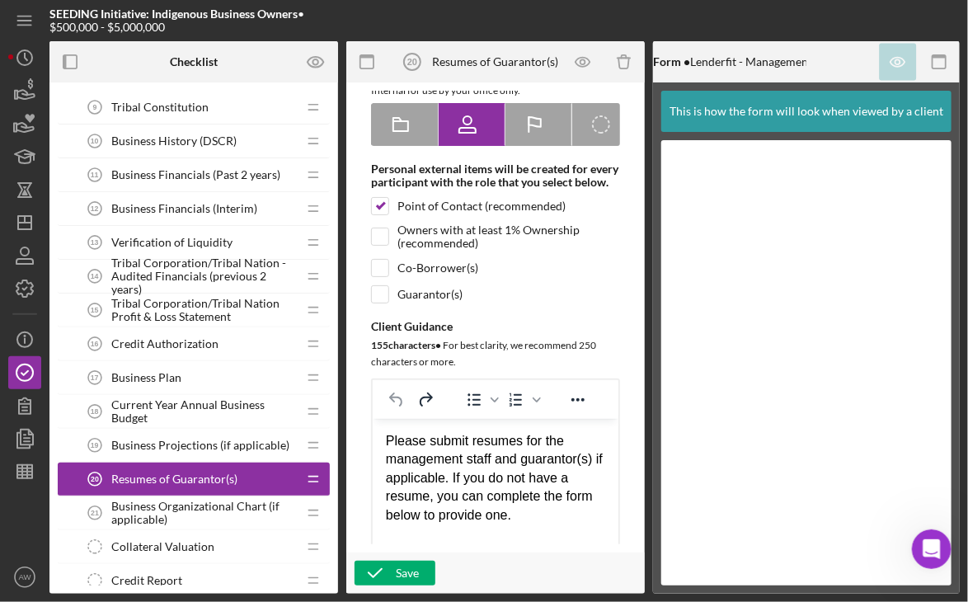
scroll to position [455, 0]
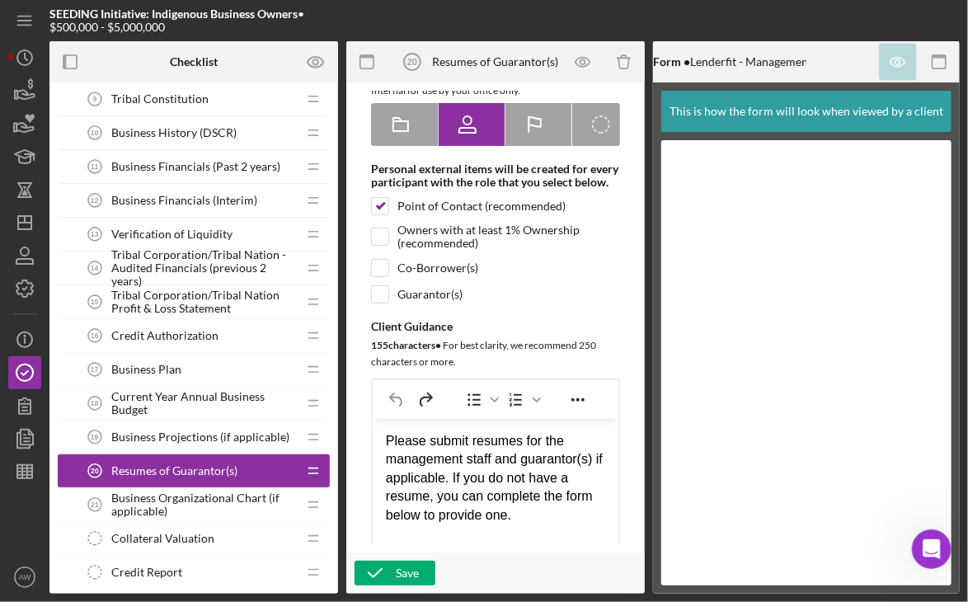
click at [207, 500] on span "Business Organizational Chart (if applicable)" at bounding box center [203, 504] width 185 height 26
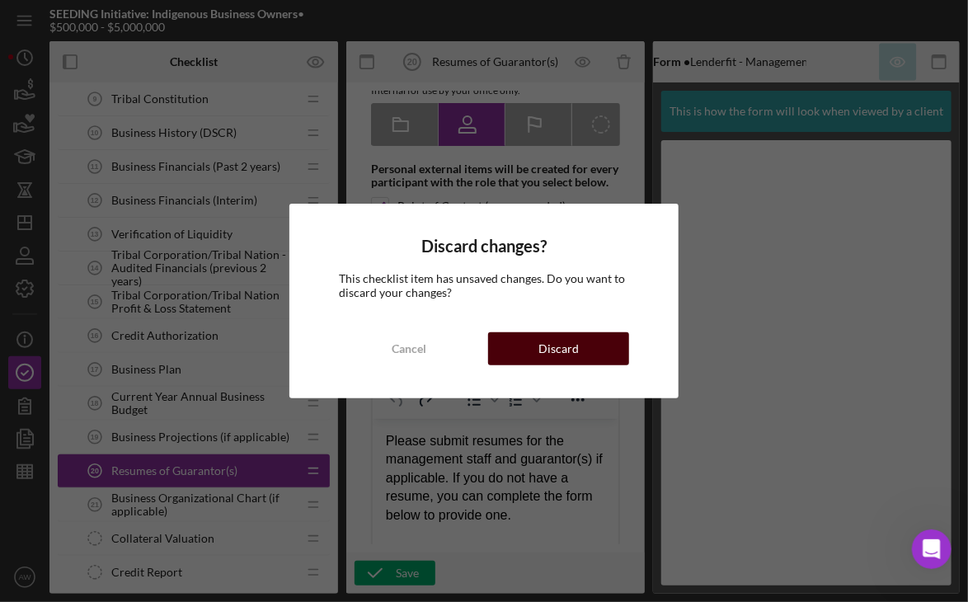
click at [579, 340] on button "Discard" at bounding box center [558, 348] width 141 height 33
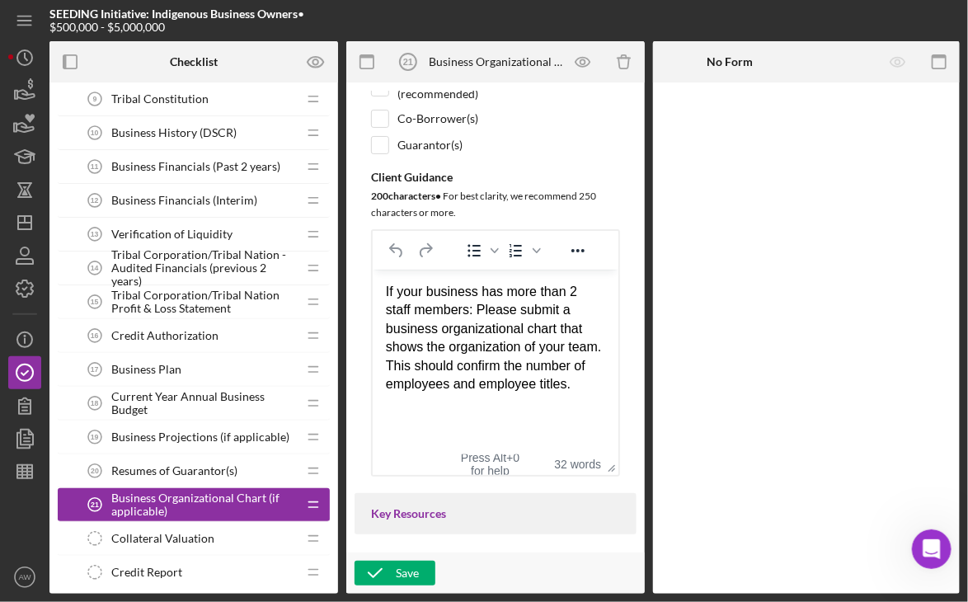
scroll to position [305, 0]
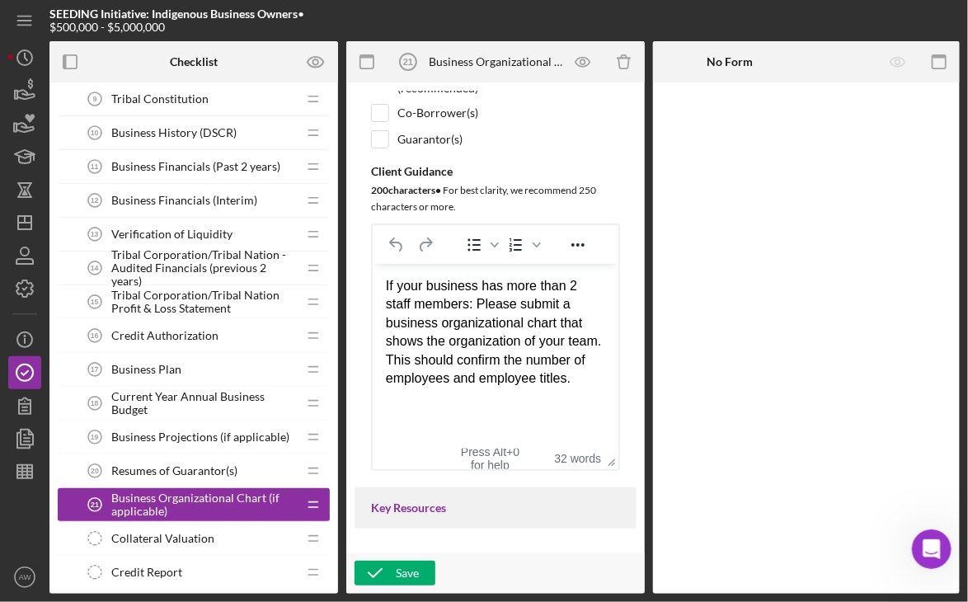
drag, startPoint x: 451, startPoint y: 378, endPoint x: 368, endPoint y: 298, distance: 115.4
click at [372, 298] on html "If your business has more than 2 staff members: Please submit a business organi…" at bounding box center [495, 331] width 246 height 137
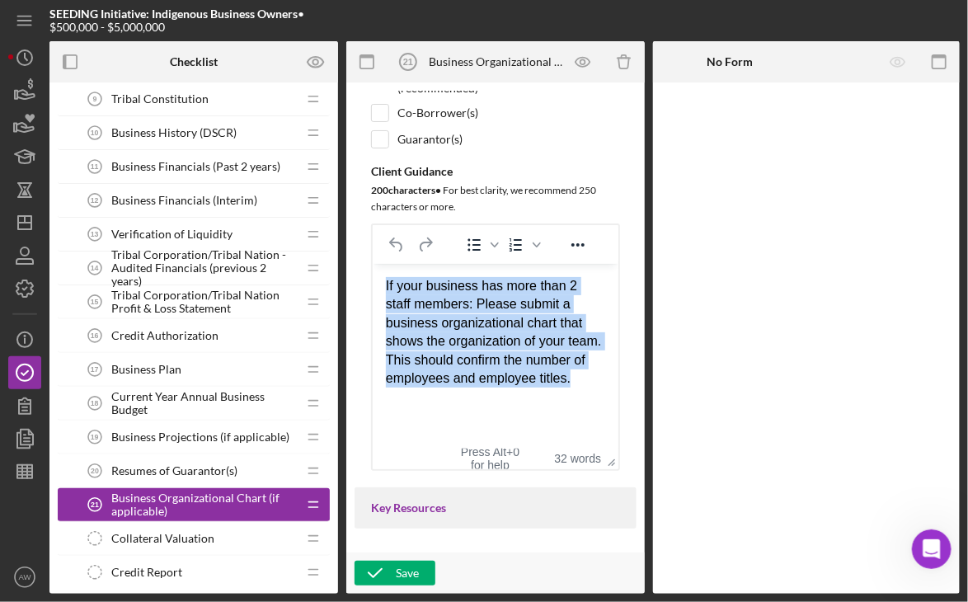
drag, startPoint x: 486, startPoint y: 397, endPoint x: 373, endPoint y: 275, distance: 166.2
click at [373, 275] on html "If your business has more than 2 staff members: Please submit a business organi…" at bounding box center [495, 331] width 246 height 137
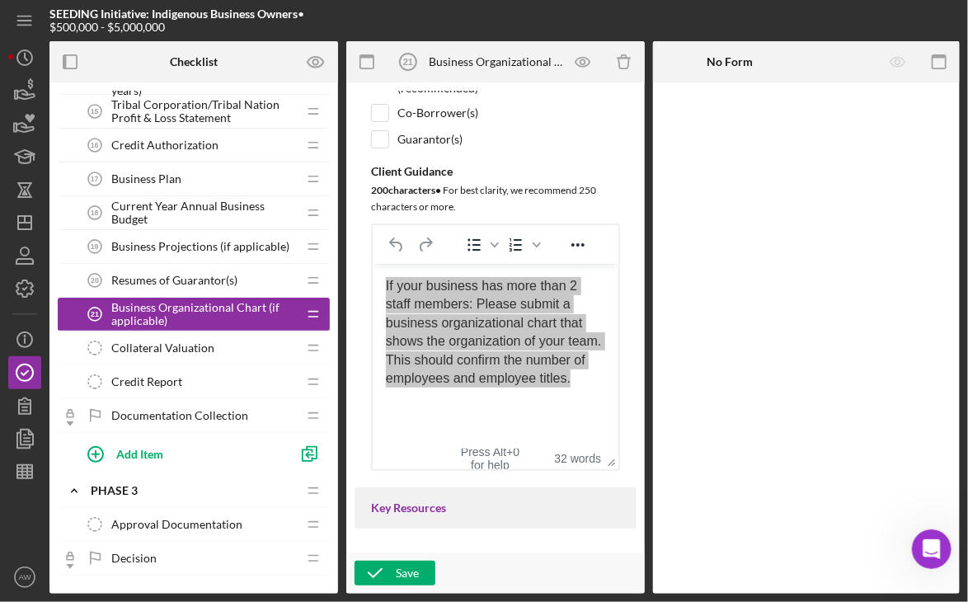
scroll to position [646, 0]
click at [222, 340] on div "Collateral Valuation Collateral Valuation" at bounding box center [187, 347] width 218 height 33
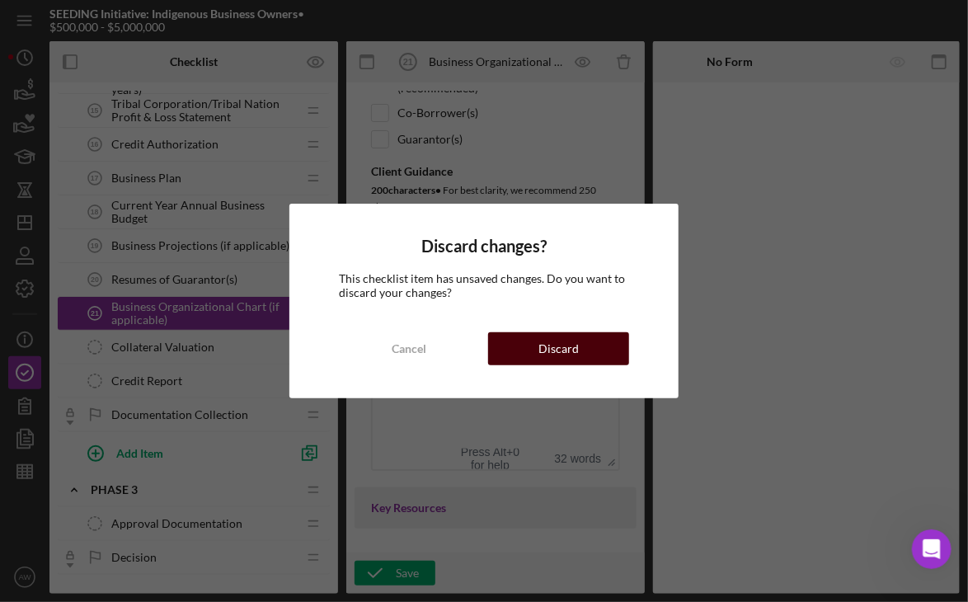
click at [531, 350] on button "Discard" at bounding box center [558, 348] width 141 height 33
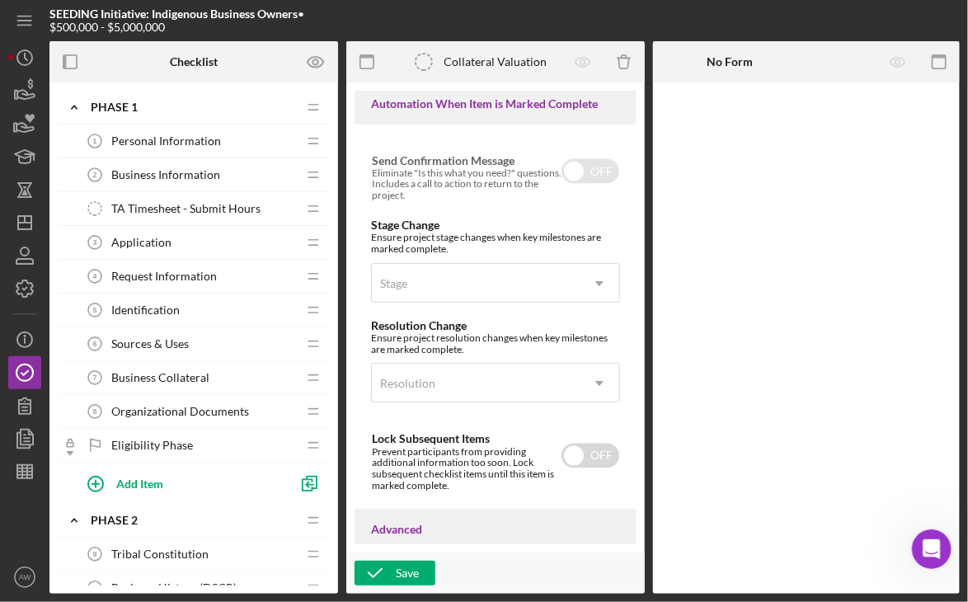
click at [191, 208] on span "TA Timesheet - Submit Hours" at bounding box center [185, 208] width 149 height 13
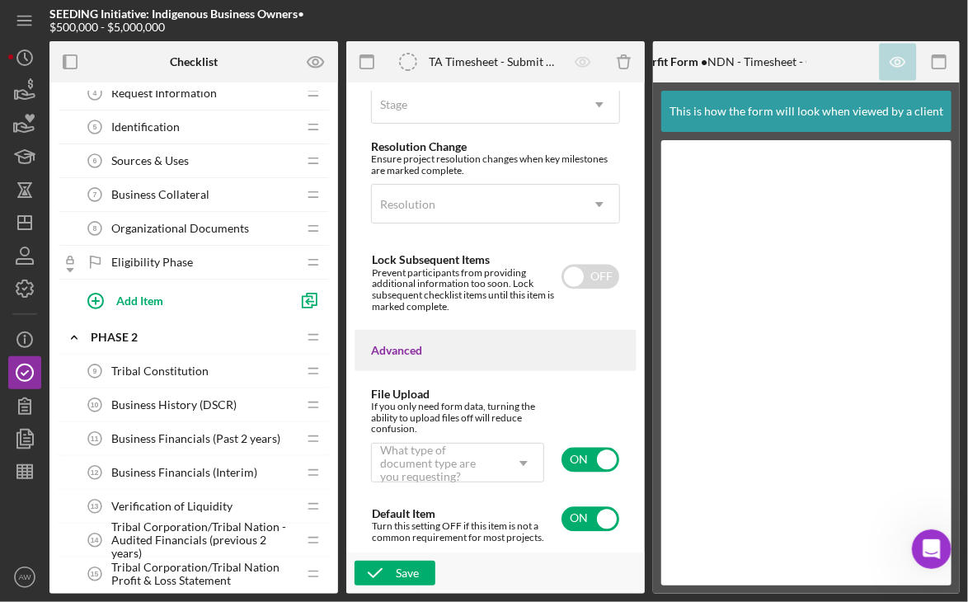
scroll to position [183, 0]
